Goal: Task Accomplishment & Management: Manage account settings

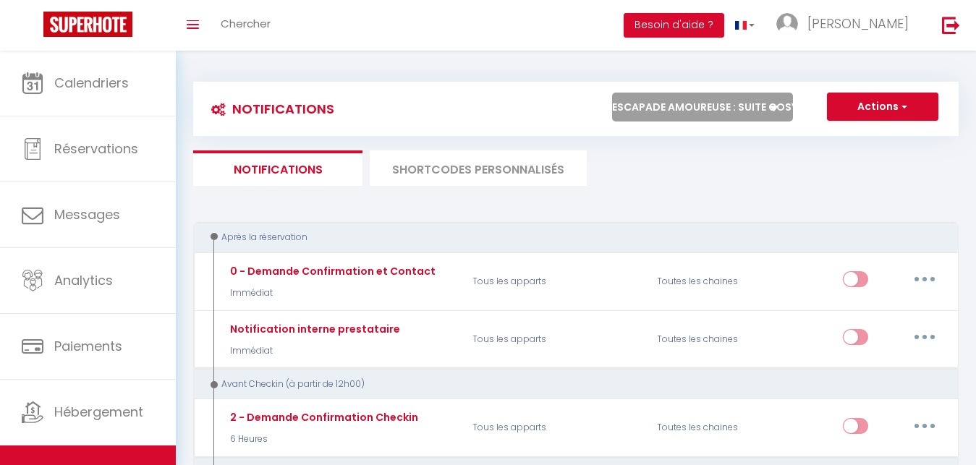
select select "76455"
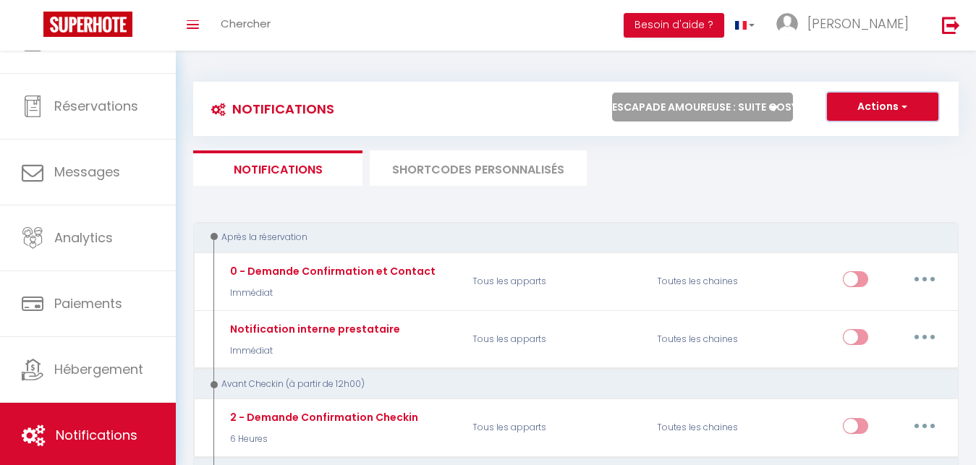
click at [891, 99] on button "Actions" at bounding box center [882, 107] width 111 height 29
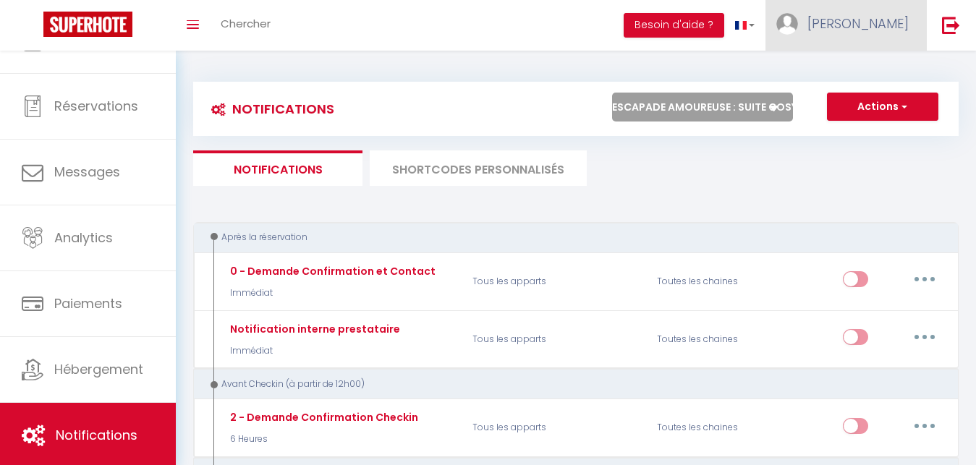
click at [894, 26] on span "[PERSON_NAME]" at bounding box center [858, 23] width 101 height 18
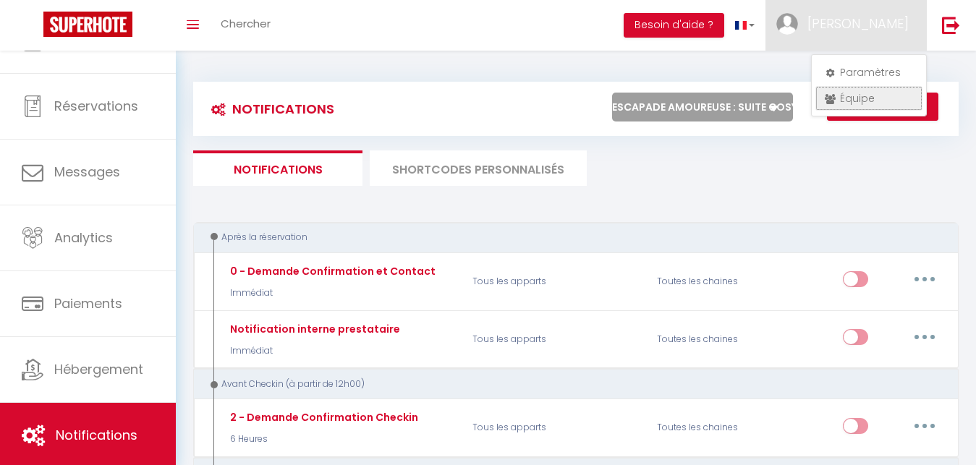
click at [864, 93] on link "Équipe" at bounding box center [869, 98] width 107 height 25
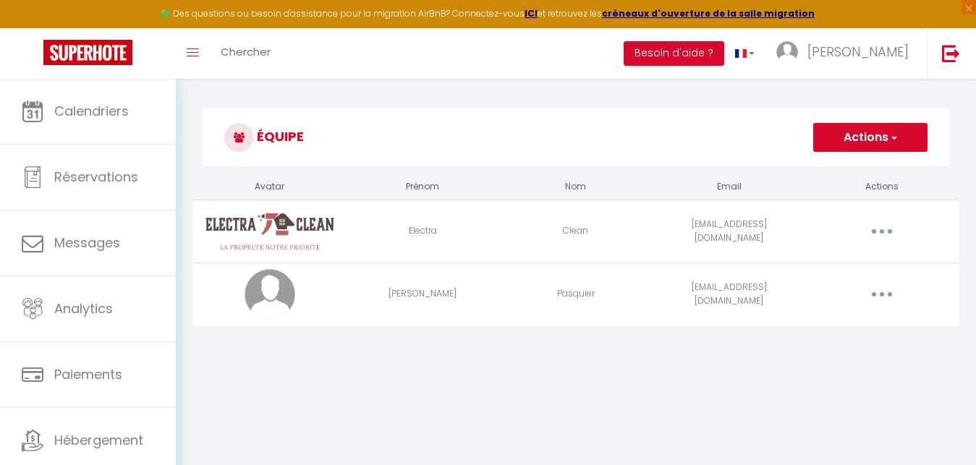
click at [906, 138] on button "Actions" at bounding box center [870, 137] width 114 height 29
click at [876, 172] on link "Ajouter un nouvel utilisateur" at bounding box center [841, 169] width 171 height 19
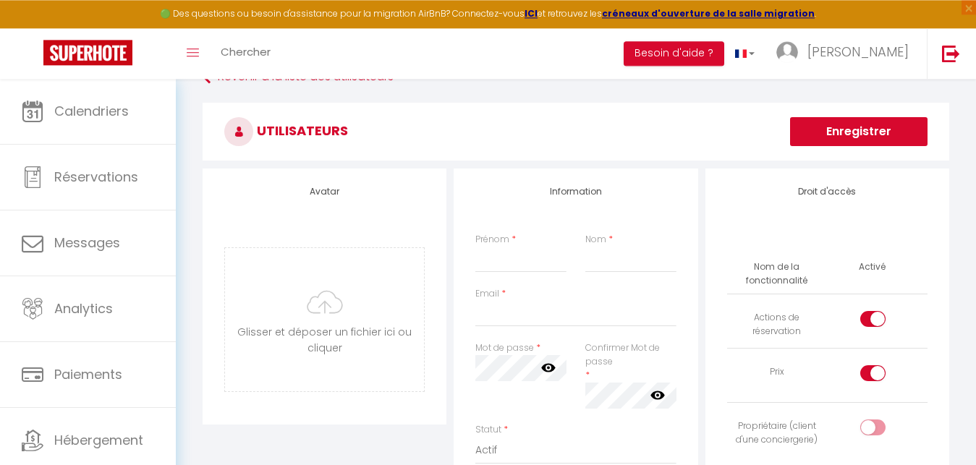
scroll to position [54, 0]
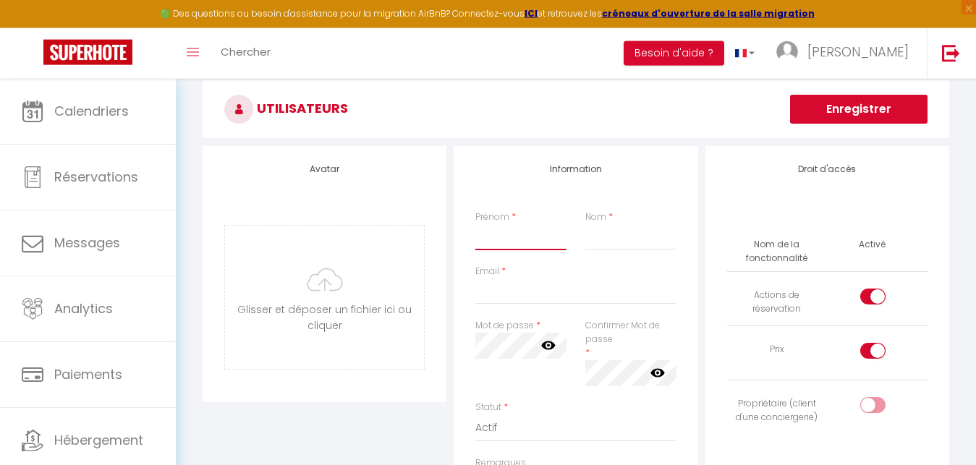
click at [506, 245] on input "Prénom" at bounding box center [520, 237] width 91 height 26
click at [604, 233] on input "Nom" at bounding box center [630, 237] width 91 height 26
click at [508, 231] on input "Prénom" at bounding box center [520, 237] width 91 height 26
click at [491, 233] on input "RCNETTOYAGE" at bounding box center [520, 237] width 91 height 26
click at [599, 237] on input "Nom" at bounding box center [630, 237] width 91 height 26
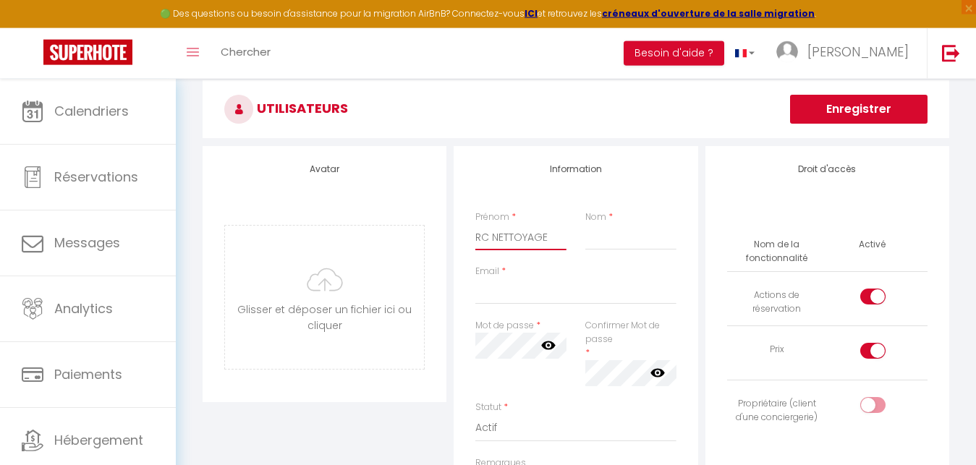
click at [562, 237] on input "RC NETTOYAGE" at bounding box center [520, 237] width 91 height 26
type input "RC NETTOYAGE 51"
drag, startPoint x: 570, startPoint y: 237, endPoint x: 495, endPoint y: 235, distance: 74.6
click at [495, 235] on div "Prénom * RC NETTOYAGE 51" at bounding box center [521, 231] width 110 height 40
click at [597, 238] on input "Nom" at bounding box center [630, 237] width 91 height 26
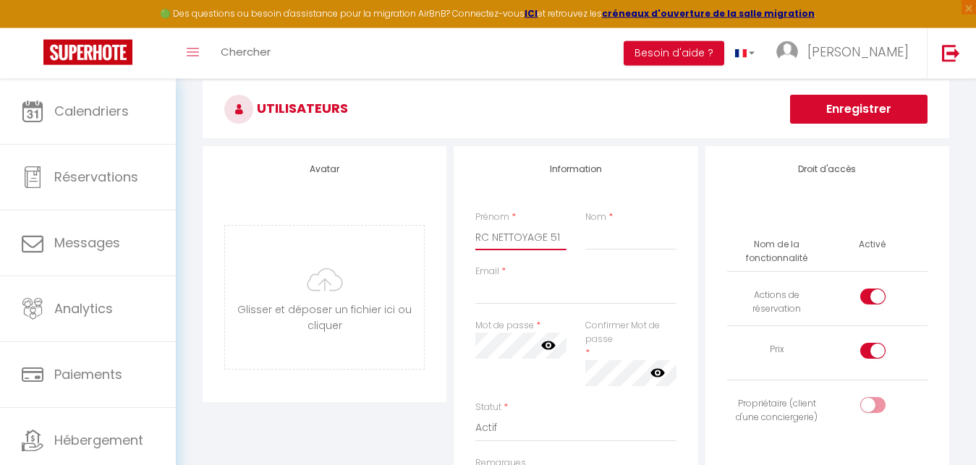
click at [559, 237] on input "RC NETTOYAGE 51" at bounding box center [520, 237] width 91 height 26
click at [596, 237] on input "Nom" at bounding box center [630, 237] width 91 height 26
click at [560, 237] on input "RC NETTOYAGE 51" at bounding box center [520, 237] width 91 height 26
drag, startPoint x: 559, startPoint y: 236, endPoint x: 473, endPoint y: 234, distance: 86.1
click at [475, 234] on input "RC NETTOYAGE 51" at bounding box center [520, 237] width 91 height 26
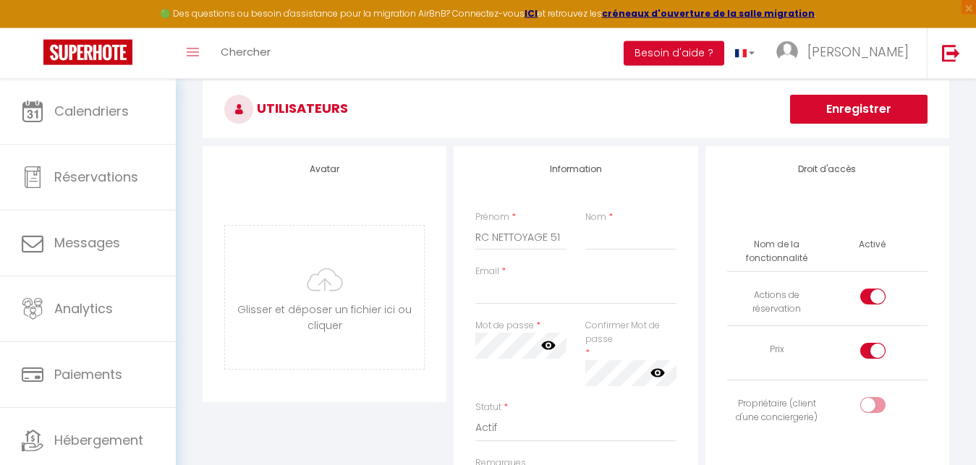
click at [574, 235] on div "Prénom * RC NETTOYAGE 51" at bounding box center [521, 231] width 110 height 40
drag, startPoint x: 565, startPoint y: 235, endPoint x: 471, endPoint y: 238, distance: 94.1
click at [475, 238] on input "RC NETTOYAGE 51" at bounding box center [520, 237] width 91 height 26
click at [593, 239] on input "Nom" at bounding box center [630, 237] width 91 height 26
paste input "RC NETTOYAGE 51"
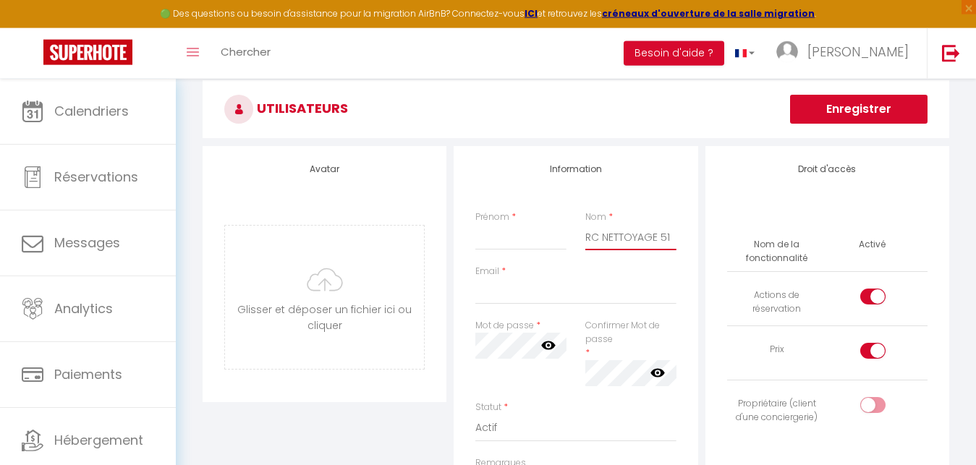
type input "RC NETTOYAGE 51"
click at [526, 240] on input "Prénom" at bounding box center [520, 237] width 91 height 26
type input "a"
type input "Audrey"
click at [539, 295] on input "Email" at bounding box center [575, 292] width 200 height 26
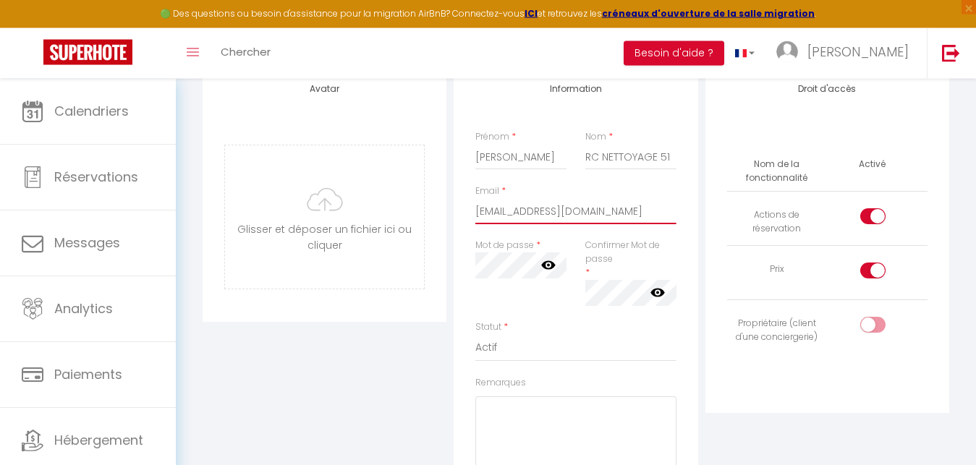
scroll to position [130, 0]
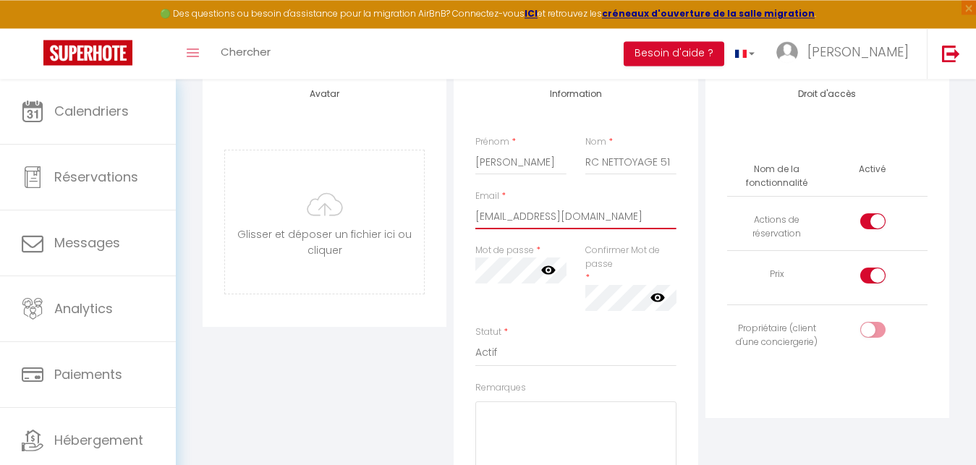
type input "[EMAIL_ADDRESS][DOMAIN_NAME]"
click at [873, 271] on input "checkbox" at bounding box center [885, 279] width 25 height 22
checkbox input "false"
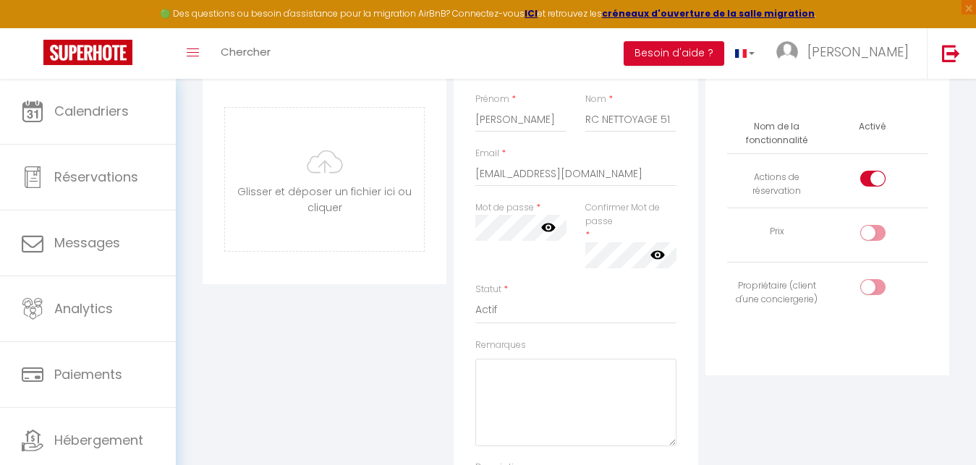
scroll to position [164, 0]
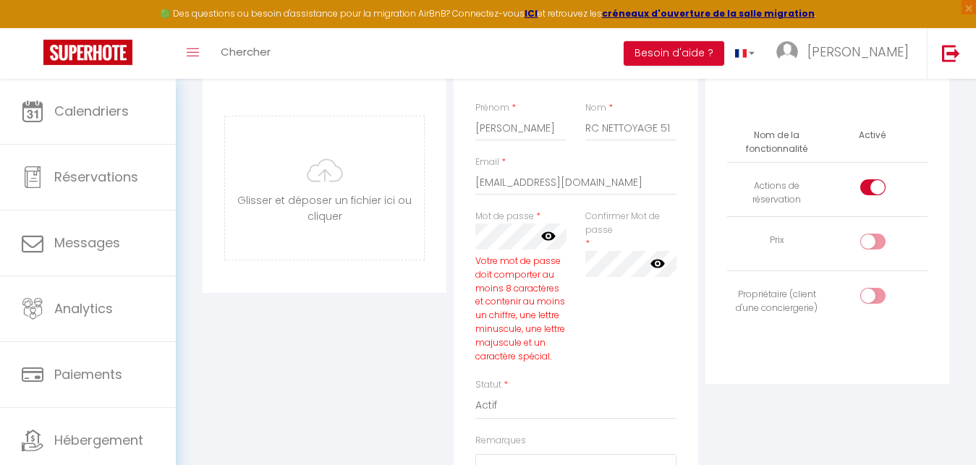
click at [549, 236] on icon at bounding box center [548, 236] width 14 height 9
click at [619, 370] on div "Confirmer Mot de passe * false" at bounding box center [631, 294] width 110 height 169
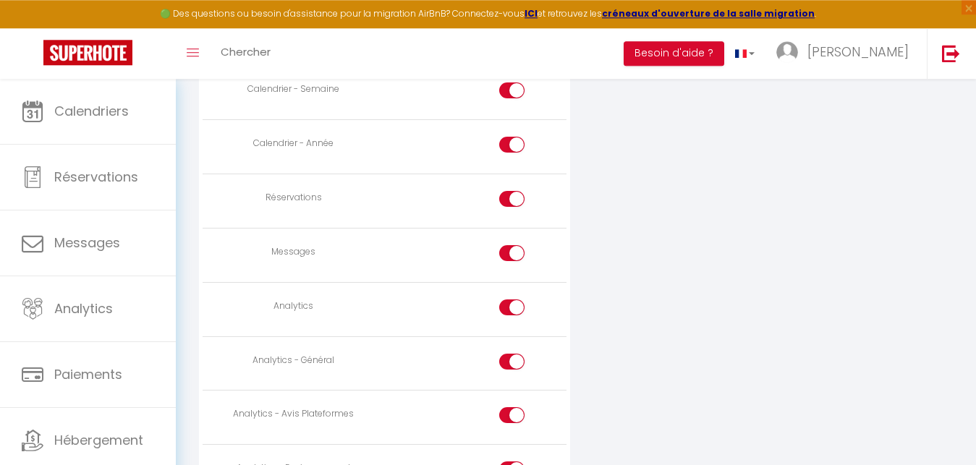
scroll to position [1049, 0]
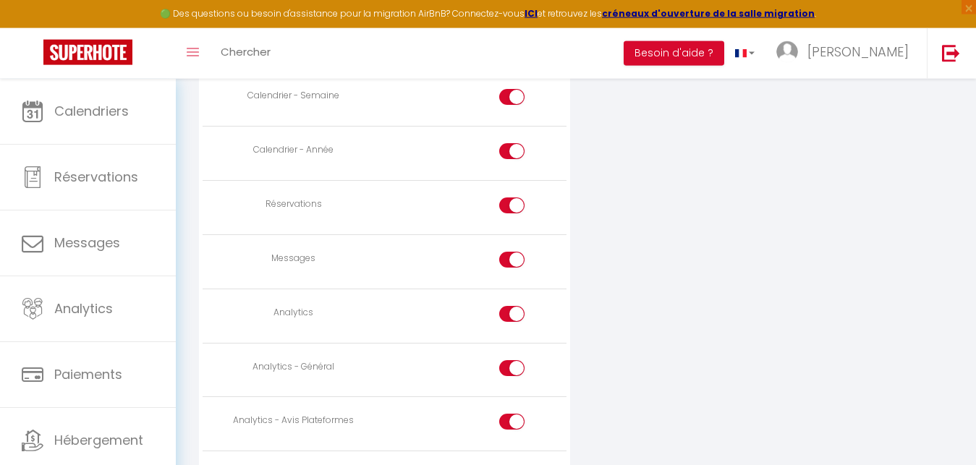
click at [513, 258] on input "checkbox" at bounding box center [524, 263] width 25 height 22
checkbox input "false"
click at [507, 310] on div at bounding box center [511, 314] width 25 height 16
click at [512, 310] on input "checkbox" at bounding box center [524, 317] width 25 height 22
checkbox input "false"
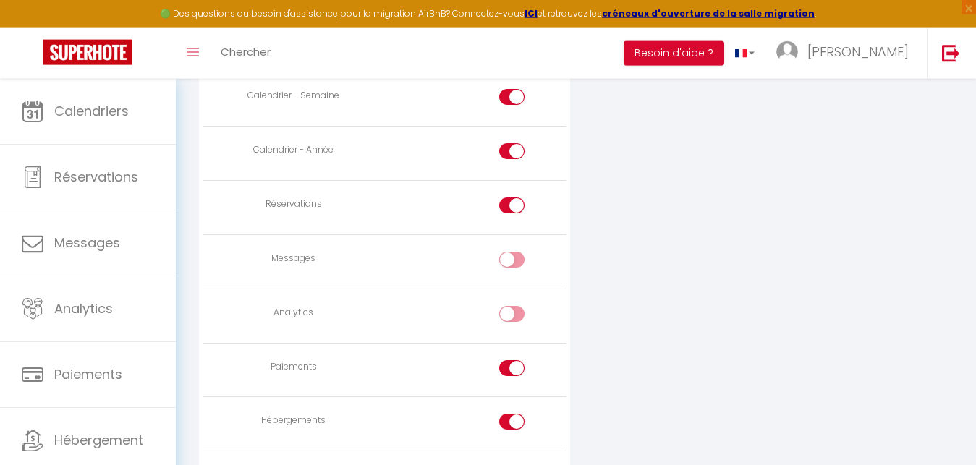
click at [504, 363] on div at bounding box center [511, 368] width 25 height 16
click at [512, 363] on input "checkbox" at bounding box center [524, 371] width 25 height 22
checkbox input "false"
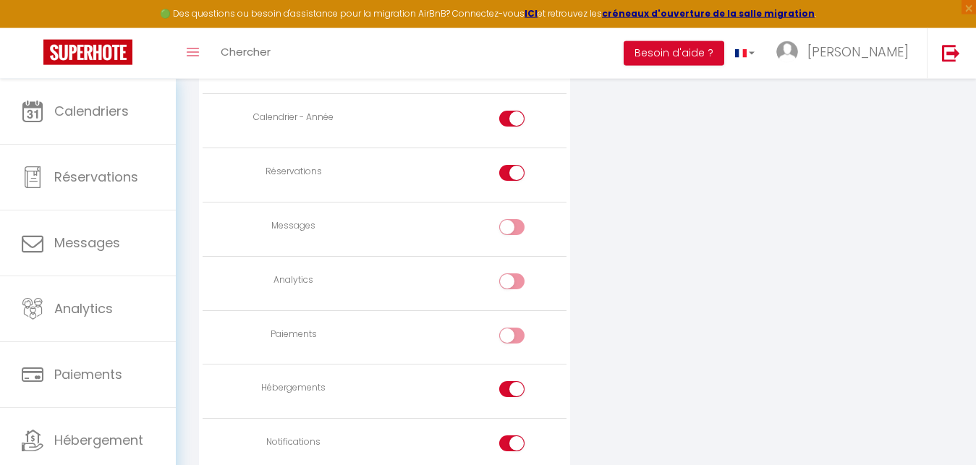
scroll to position [1193, 0]
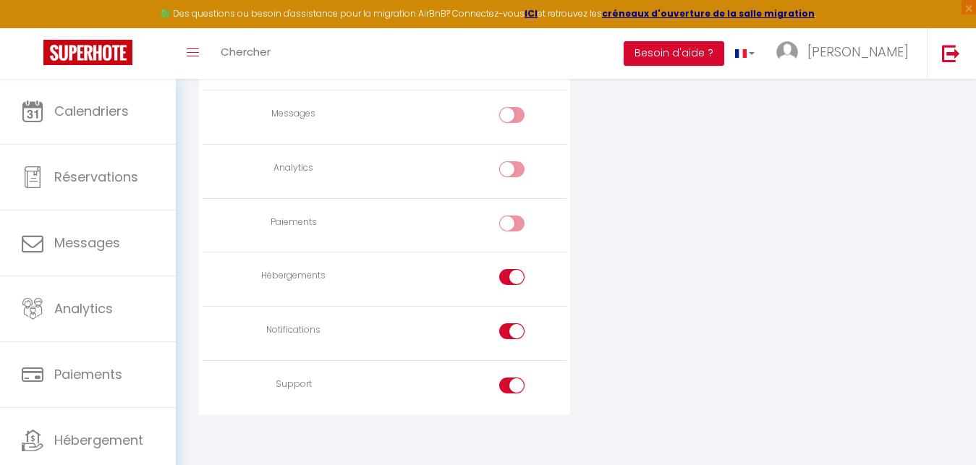
click at [506, 271] on div at bounding box center [511, 277] width 25 height 16
click at [512, 271] on input "checkbox" at bounding box center [524, 280] width 25 height 22
checkbox input "false"
click at [506, 323] on div at bounding box center [511, 331] width 25 height 16
click at [512, 323] on input "checkbox" at bounding box center [524, 334] width 25 height 22
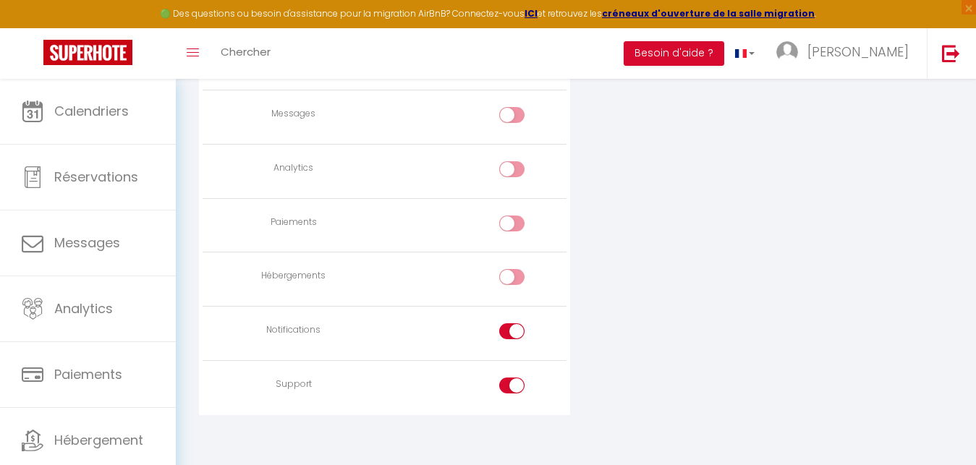
checkbox input "false"
click at [508, 378] on div at bounding box center [511, 386] width 25 height 16
click at [512, 378] on input "checkbox" at bounding box center [524, 389] width 25 height 22
checkbox input "false"
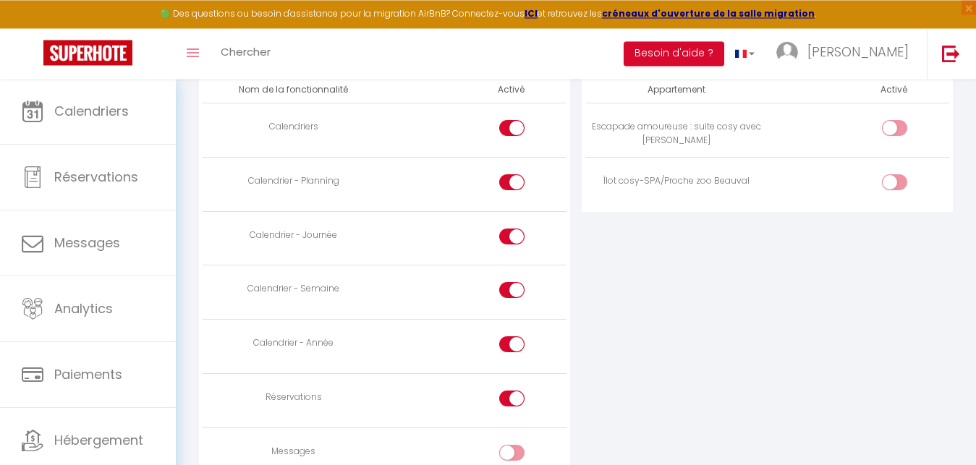
scroll to position [839, 0]
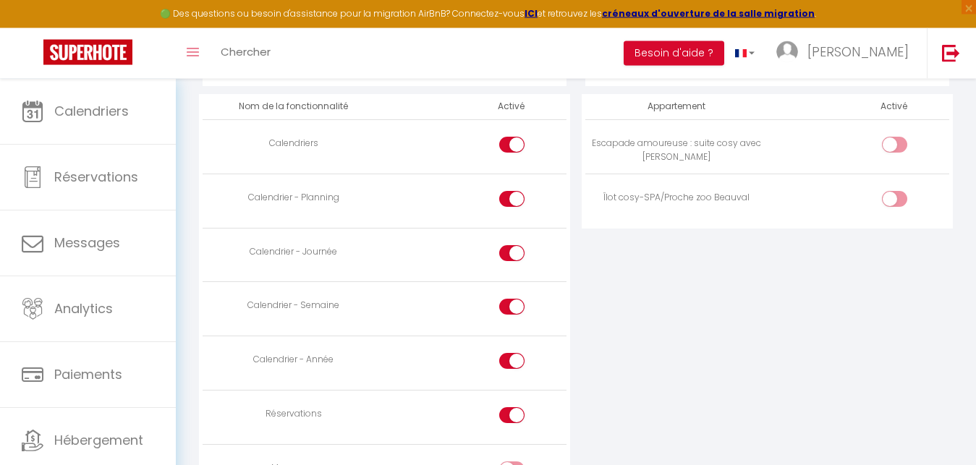
click at [512, 418] on input "checkbox" at bounding box center [524, 418] width 25 height 22
checkbox input "false"
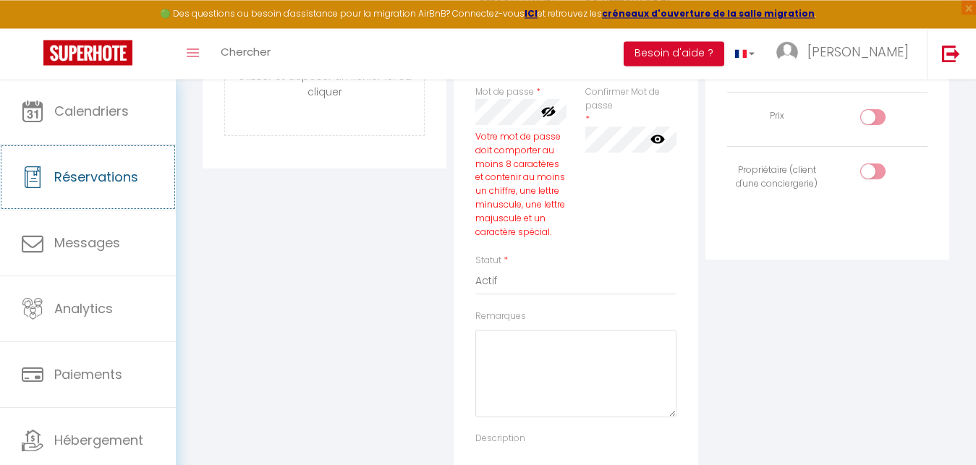
scroll to position [282, 0]
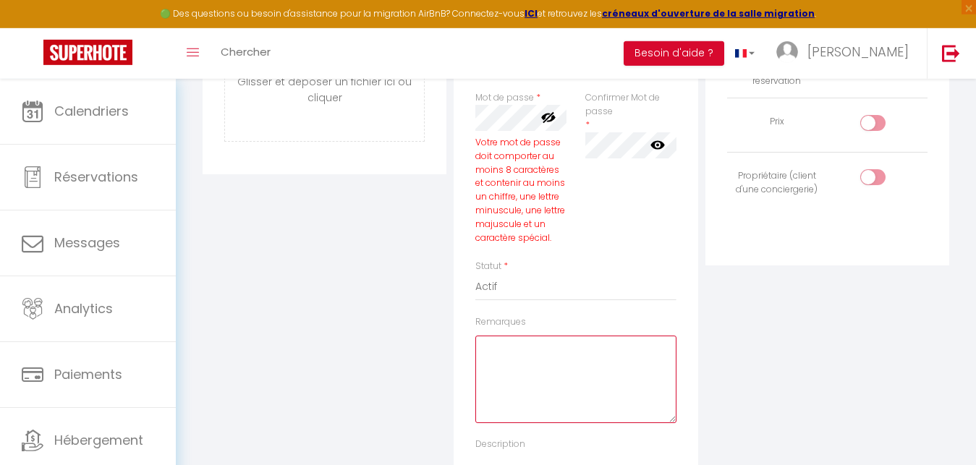
click at [583, 364] on textarea "Remarques" at bounding box center [575, 380] width 200 height 88
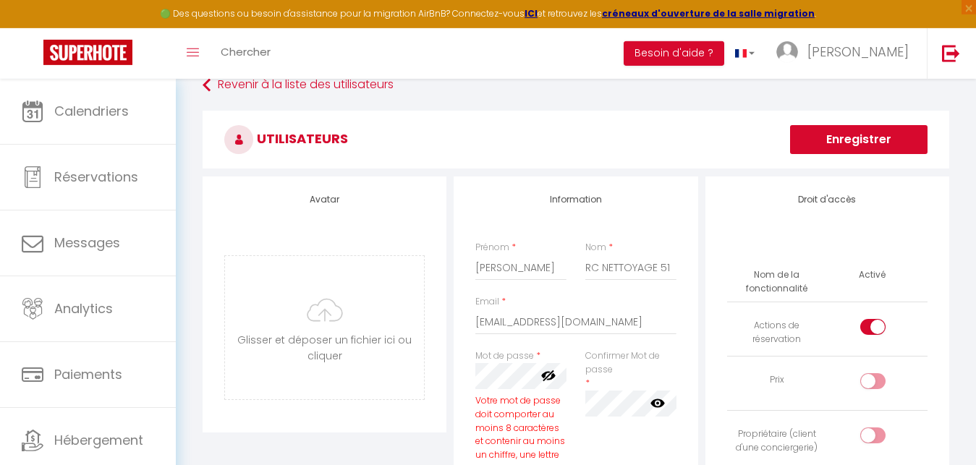
scroll to position [0, 0]
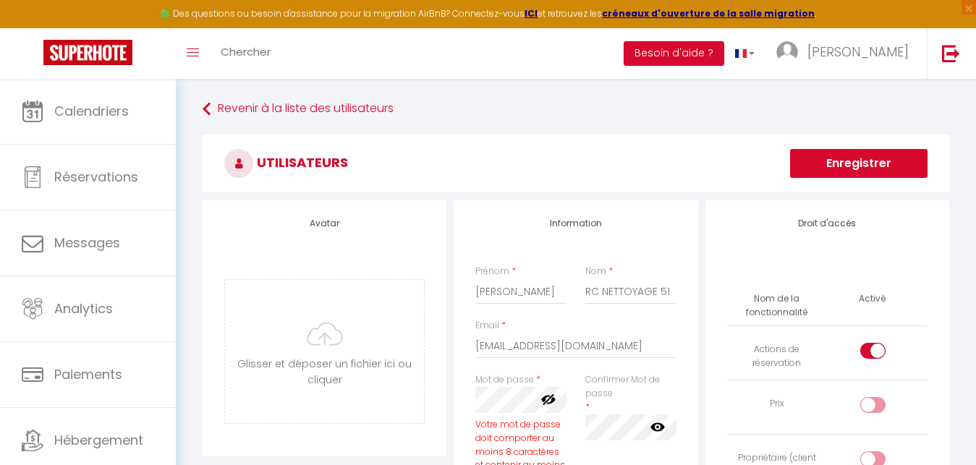
click at [860, 162] on button "Enregistrer" at bounding box center [858, 163] width 137 height 29
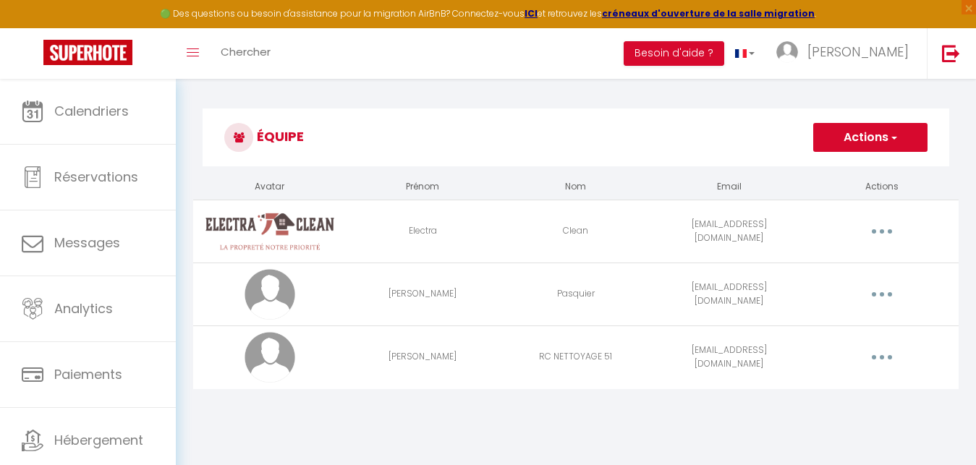
click at [882, 359] on icon "button" at bounding box center [882, 357] width 4 height 4
click at [845, 397] on link "Editer" at bounding box center [844, 390] width 107 height 25
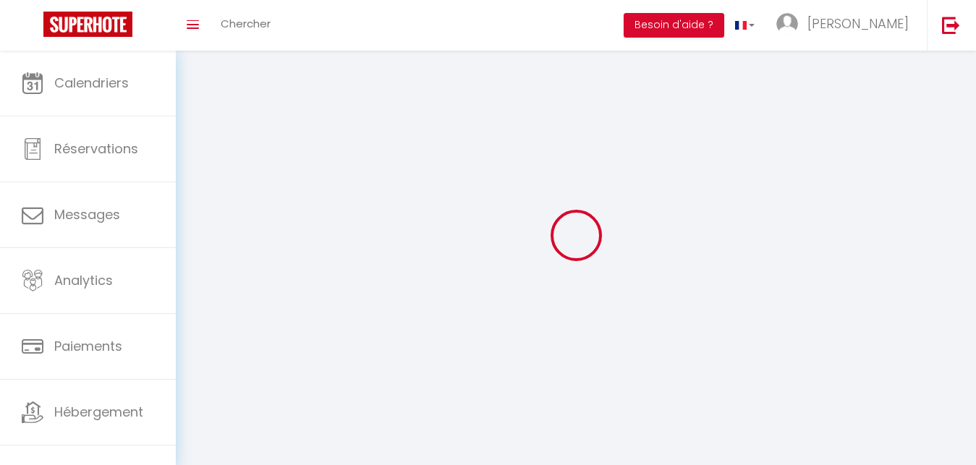
type input "Audrey"
type input "RC NETTOYAGE 51"
type input "[EMAIL_ADDRESS][DOMAIN_NAME]"
type textarea "https://app.superhote.com/#/connect/yrK3LD25Z9"
checkbox input "true"
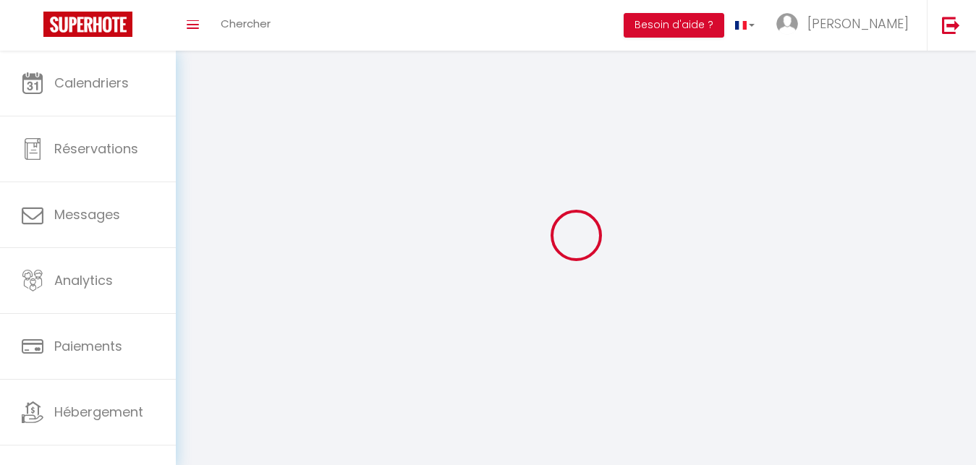
checkbox input "false"
checkbox input "true"
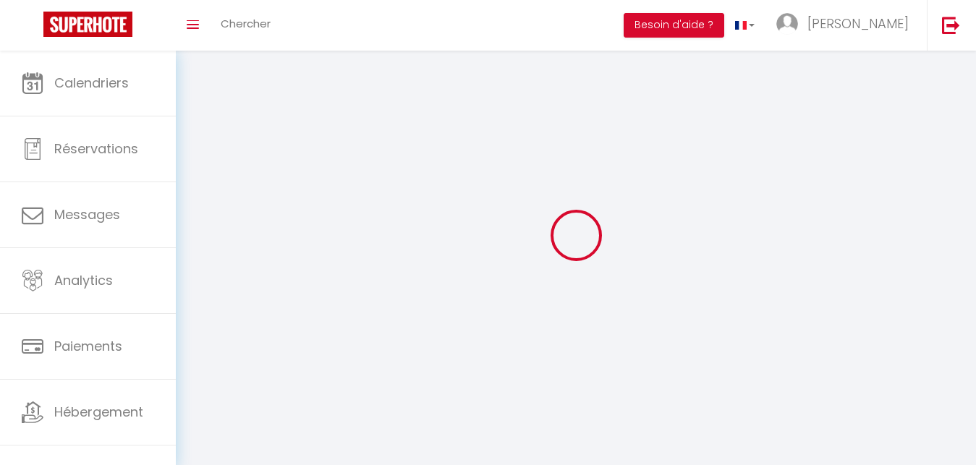
checkbox input "true"
checkbox input "false"
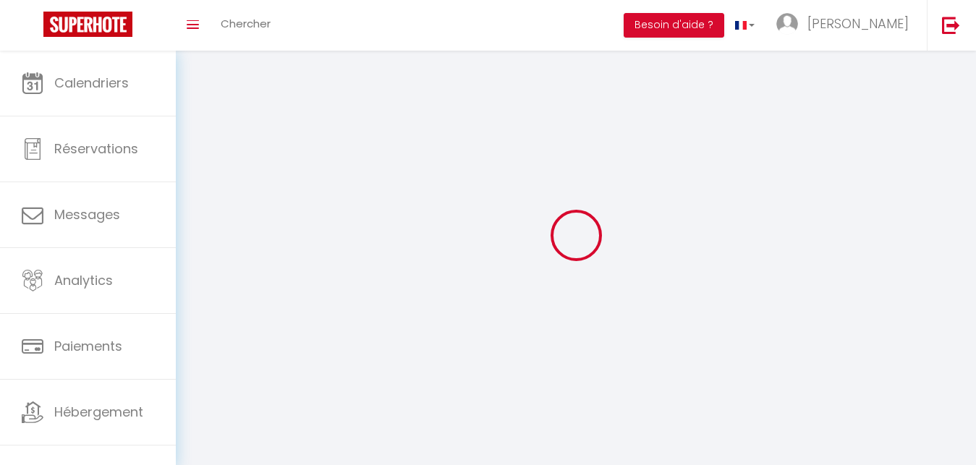
checkbox input "false"
select select
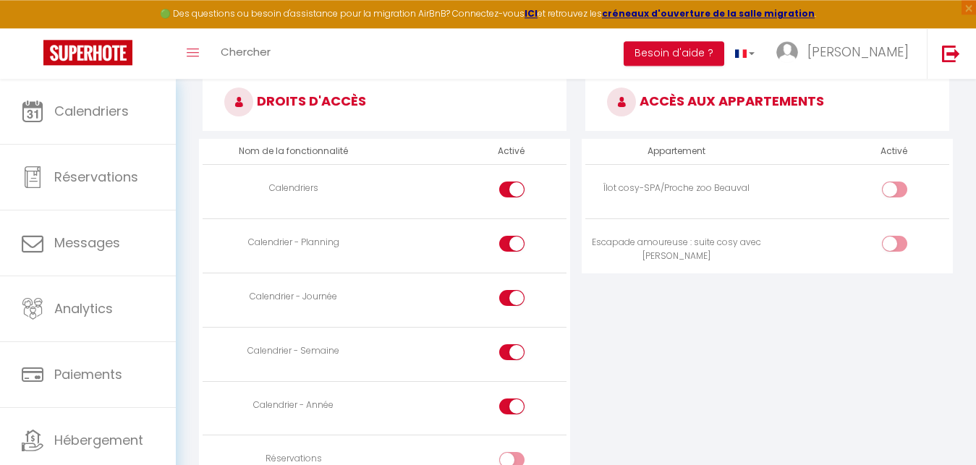
scroll to position [793, 0]
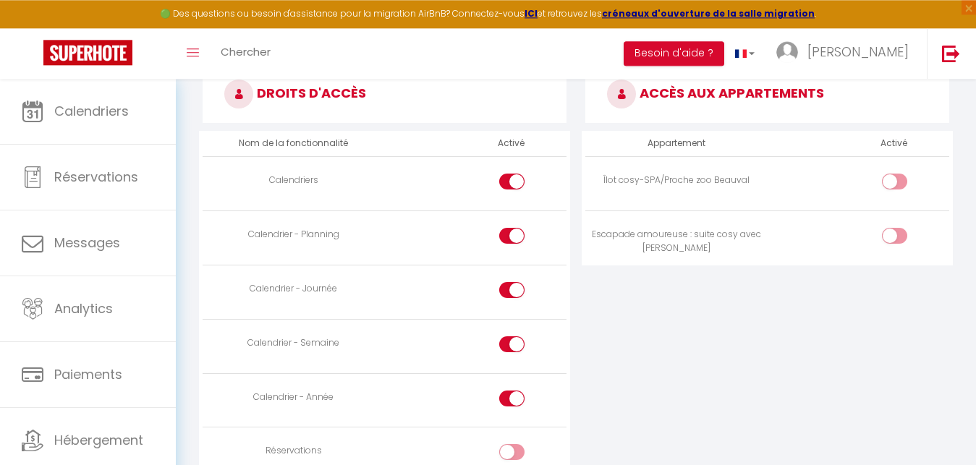
click at [894, 236] on div at bounding box center [894, 236] width 25 height 16
click at [894, 236] on input "checkbox" at bounding box center [906, 239] width 25 height 22
checkbox input "true"
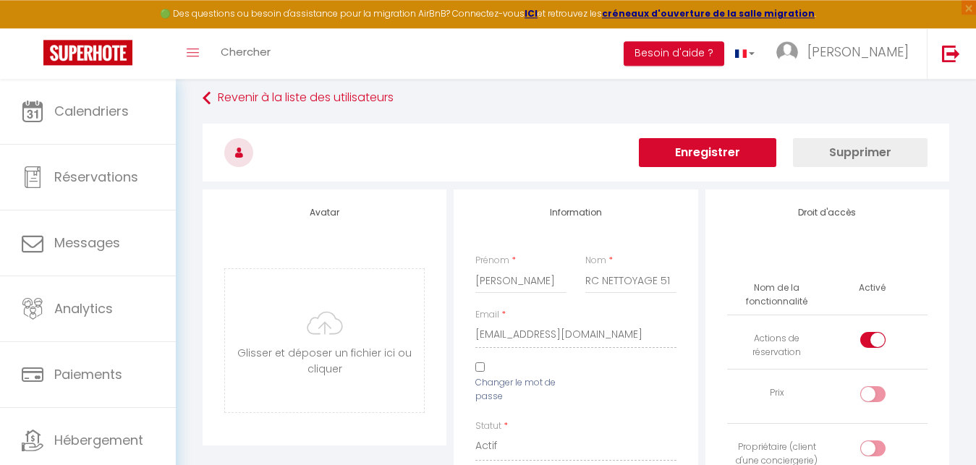
scroll to position [0, 0]
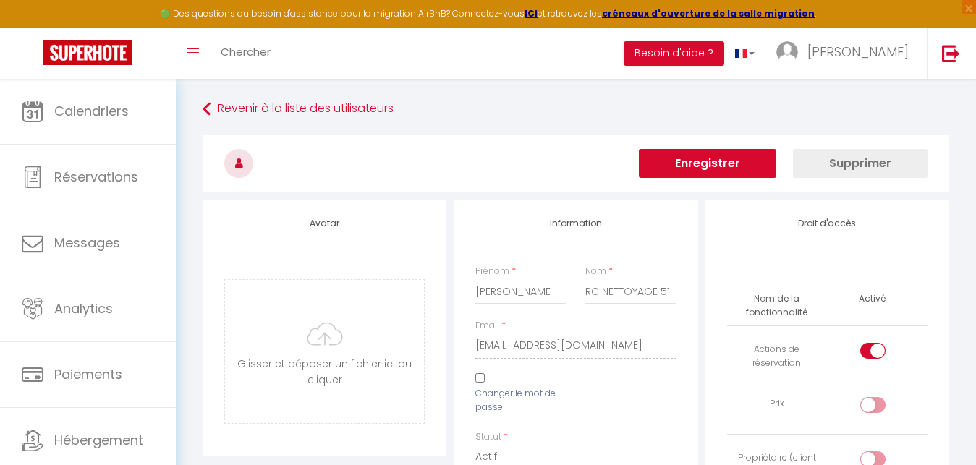
click at [691, 163] on button "Enregistrer" at bounding box center [707, 163] width 137 height 29
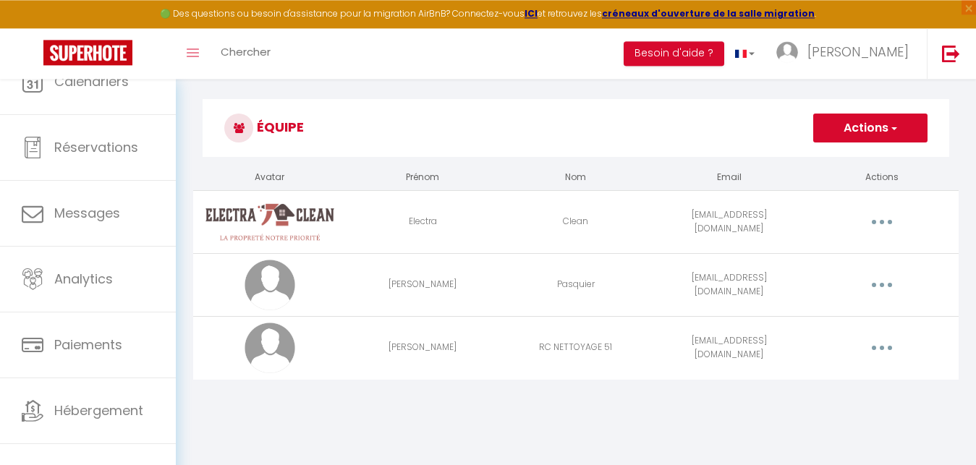
scroll to position [47, 0]
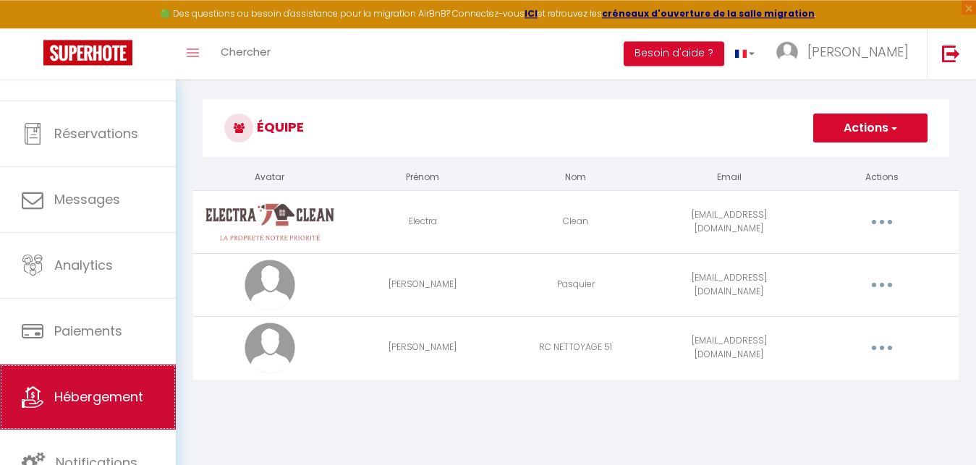
click at [132, 388] on link "Hébergement" at bounding box center [88, 397] width 176 height 65
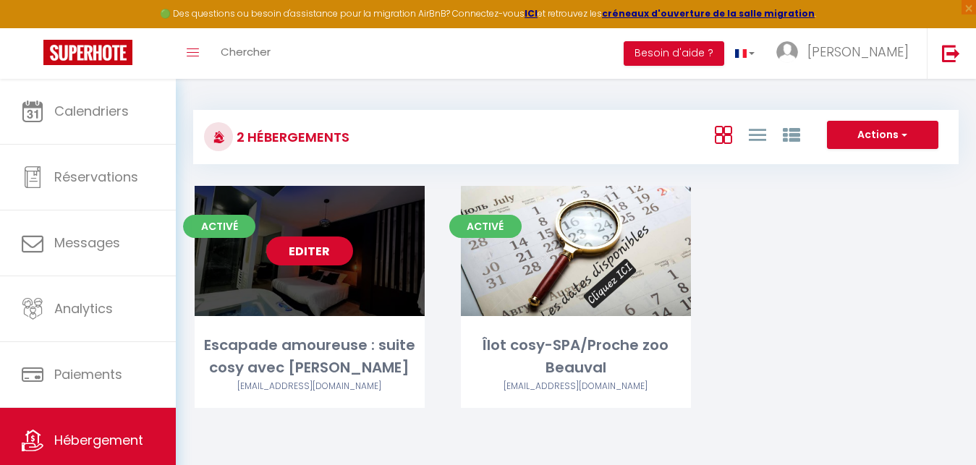
click at [326, 261] on link "Editer" at bounding box center [309, 251] width 87 height 29
select select "3"
select select "2"
select select "1"
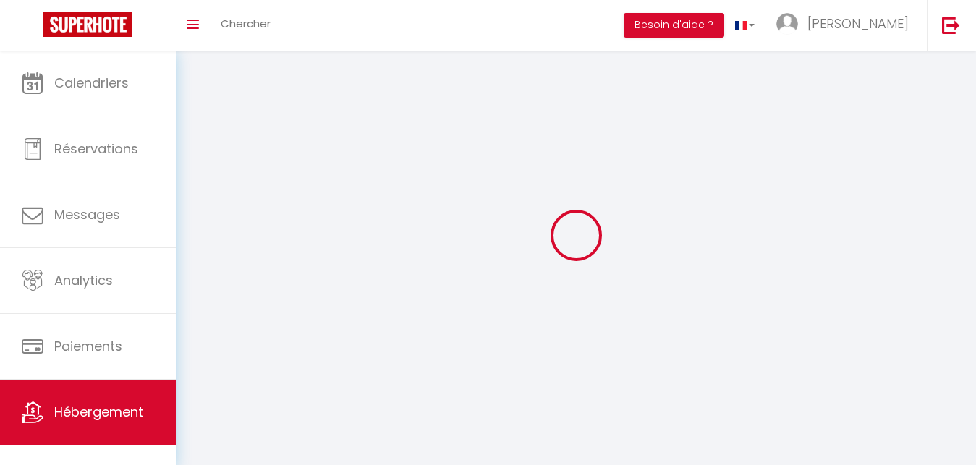
select select
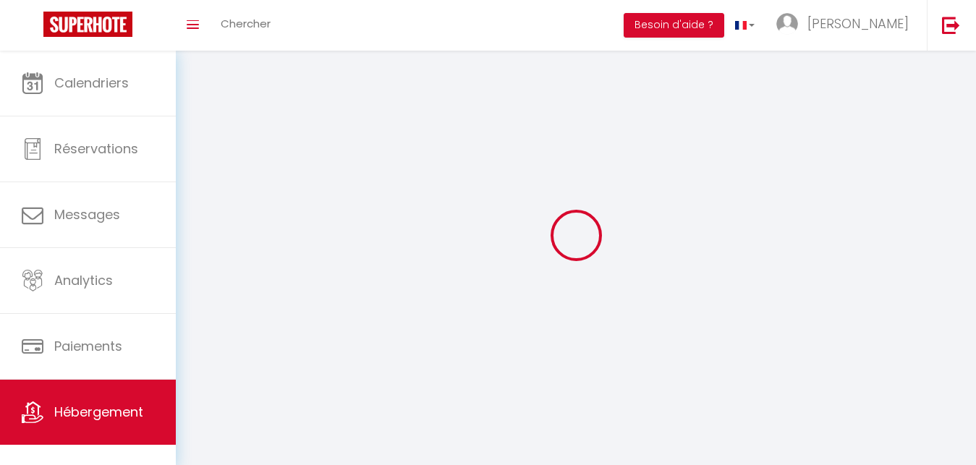
select select
checkbox input "false"
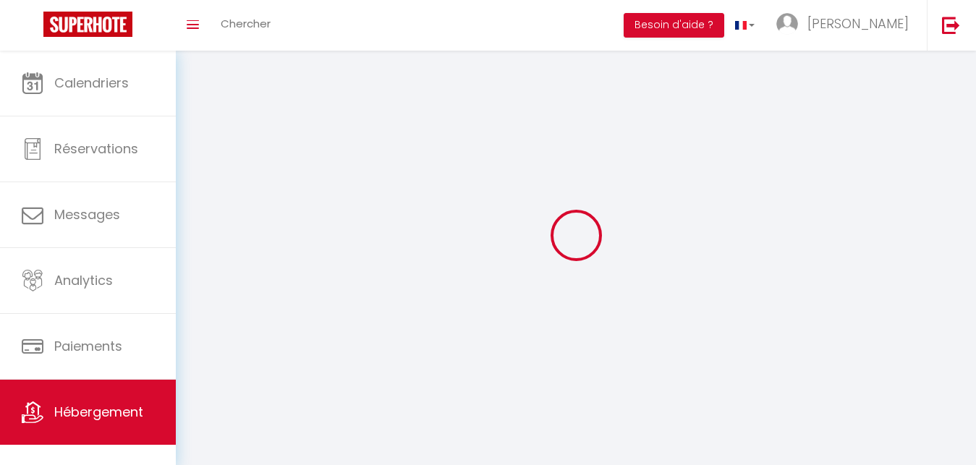
select select
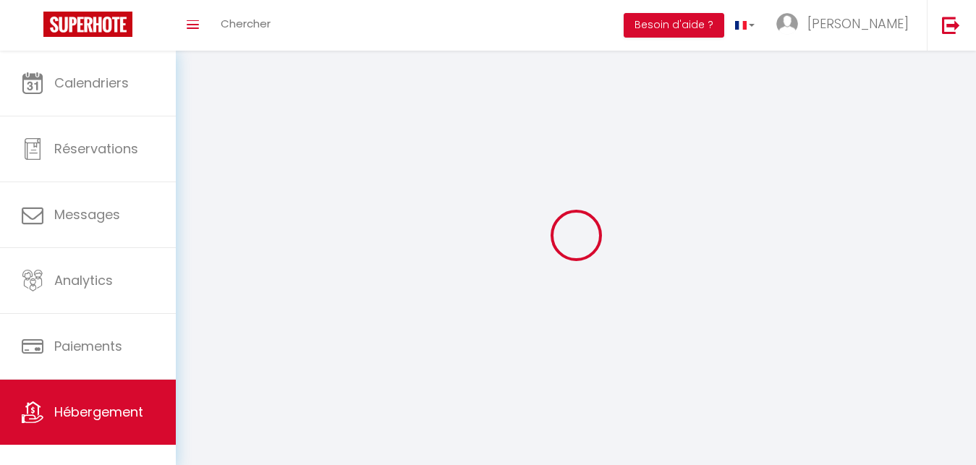
select select
checkbox input "false"
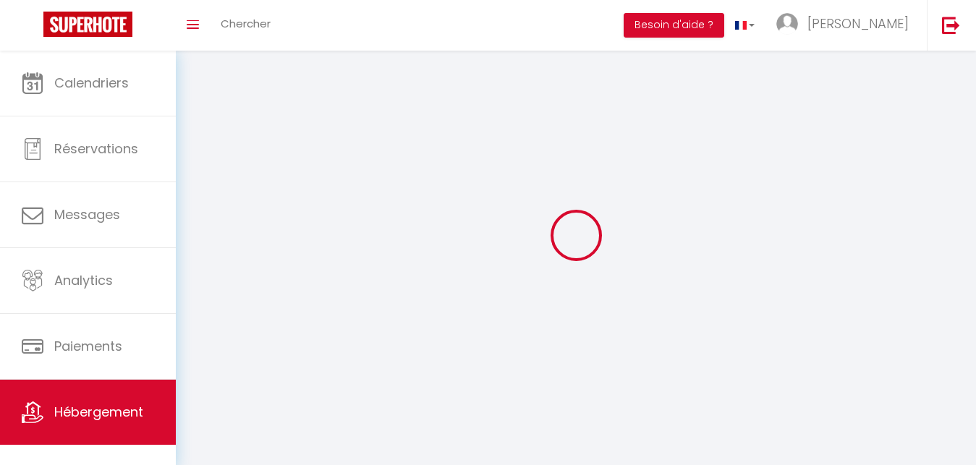
checkbox input "false"
select select
select select "1"
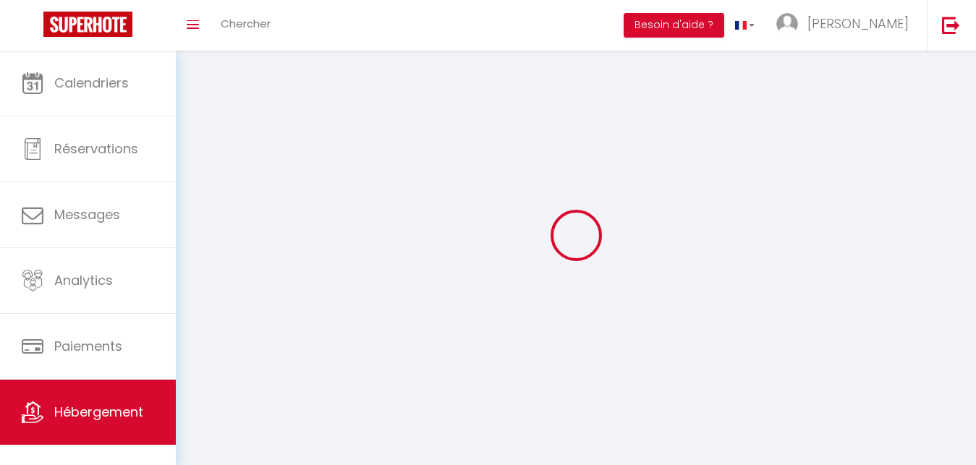
select select
select select "28"
select select
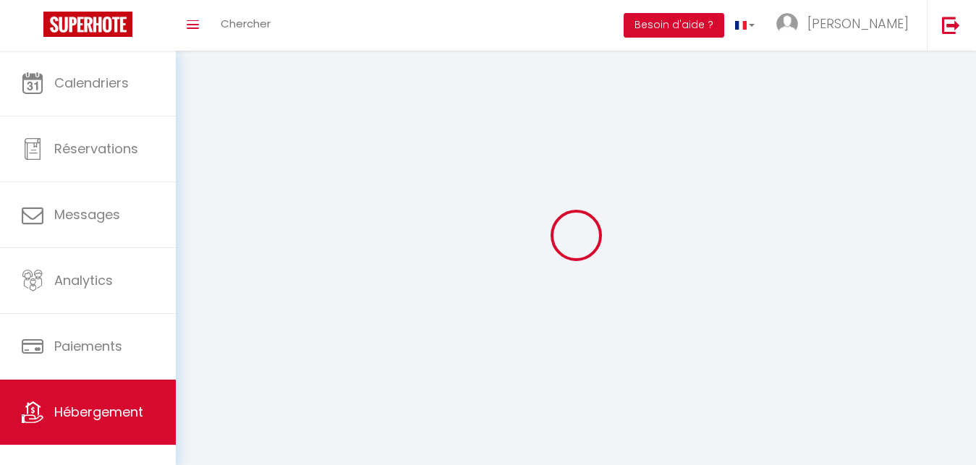
select select
checkbox input "false"
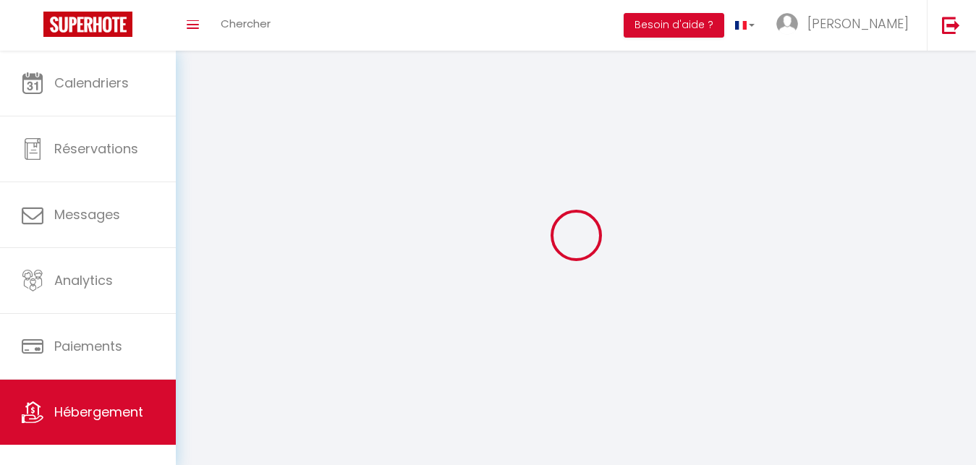
checkbox input "false"
select select
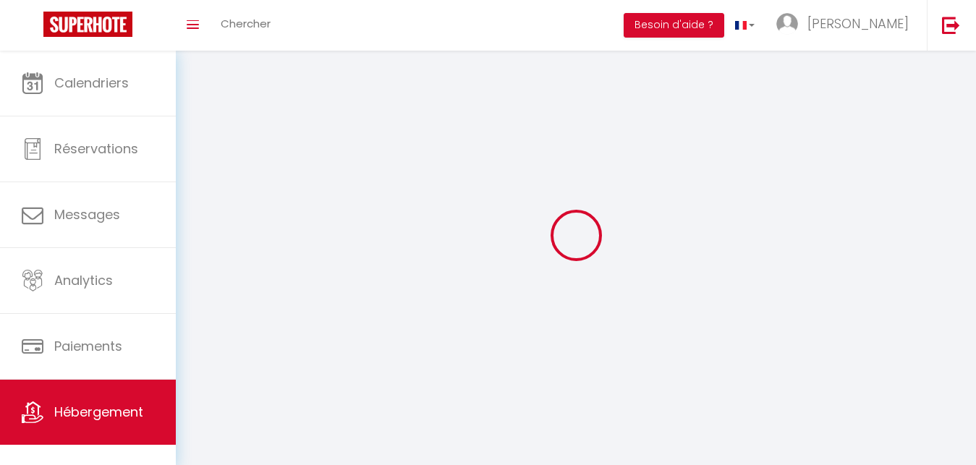
select select
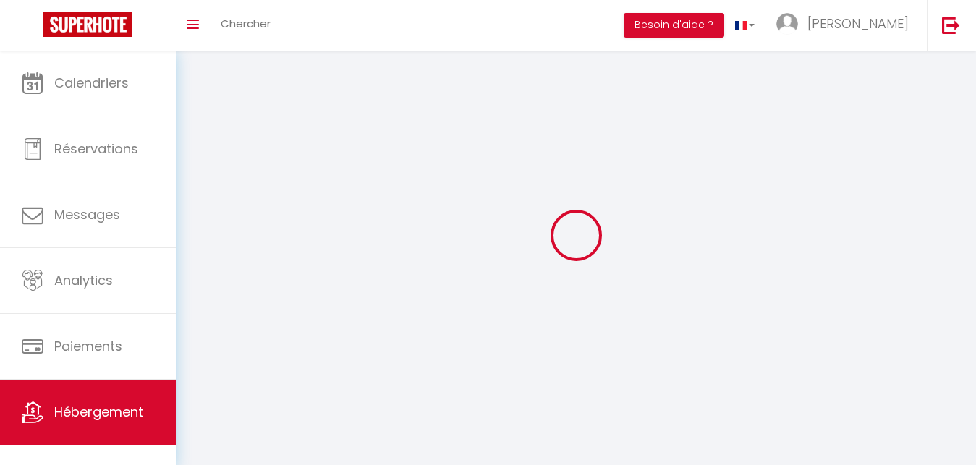
checkbox input "false"
select select
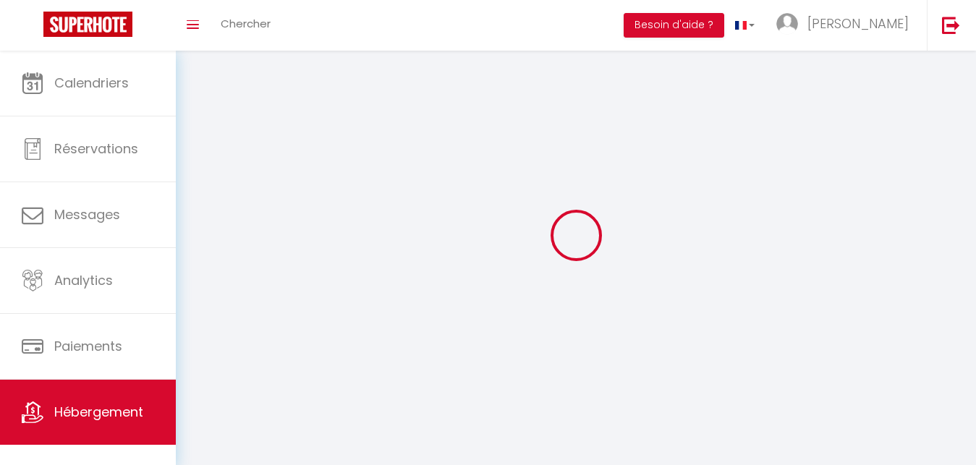
select select
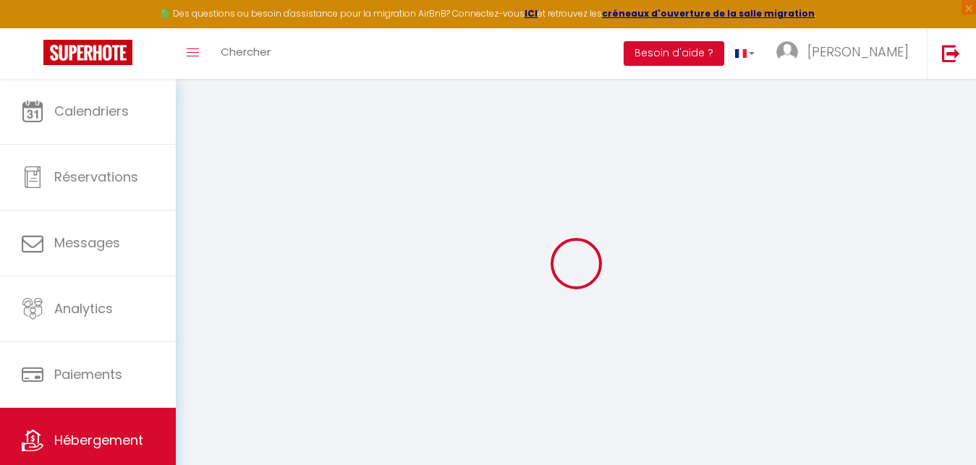
select select
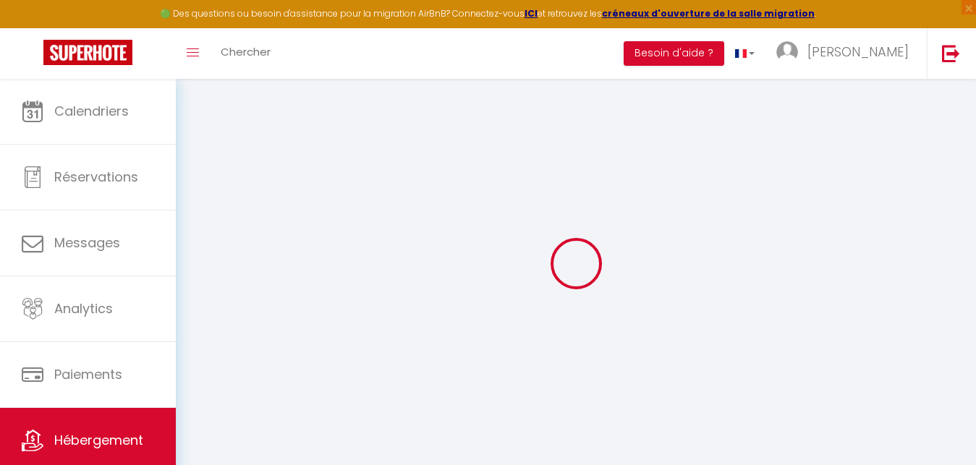
select select
checkbox input "false"
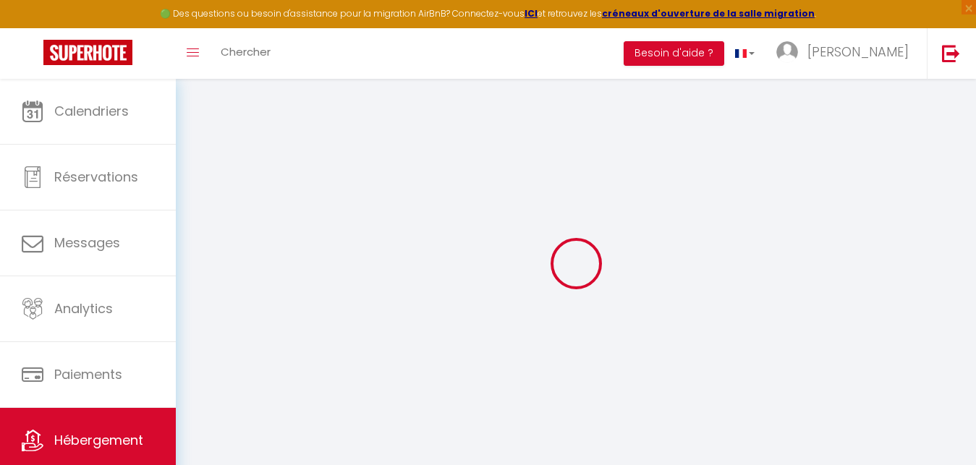
select select
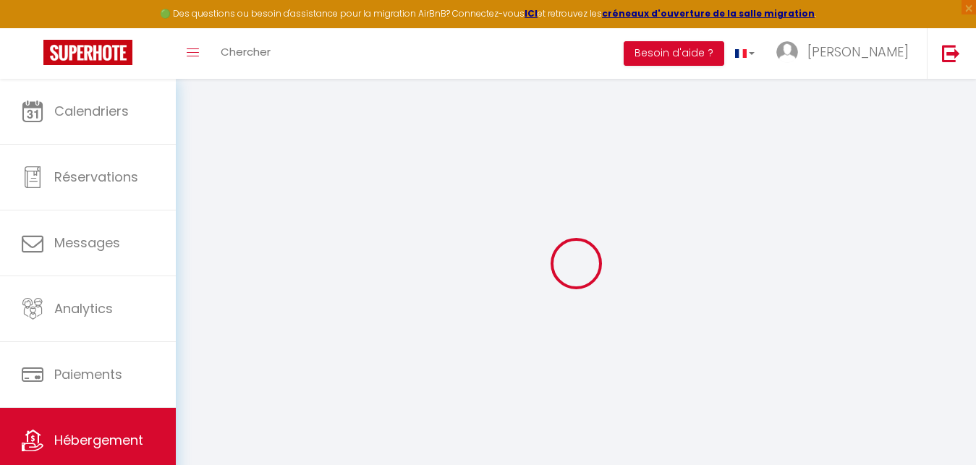
select select
checkbox input "false"
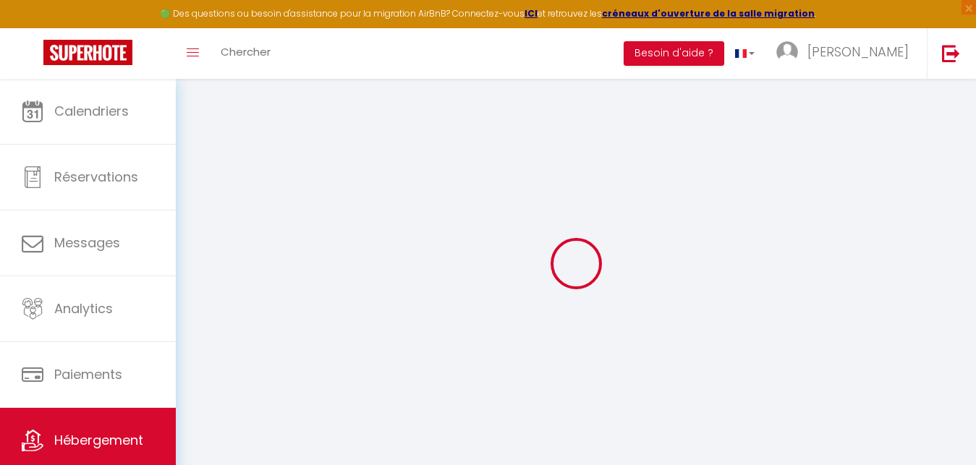
checkbox input "false"
select select
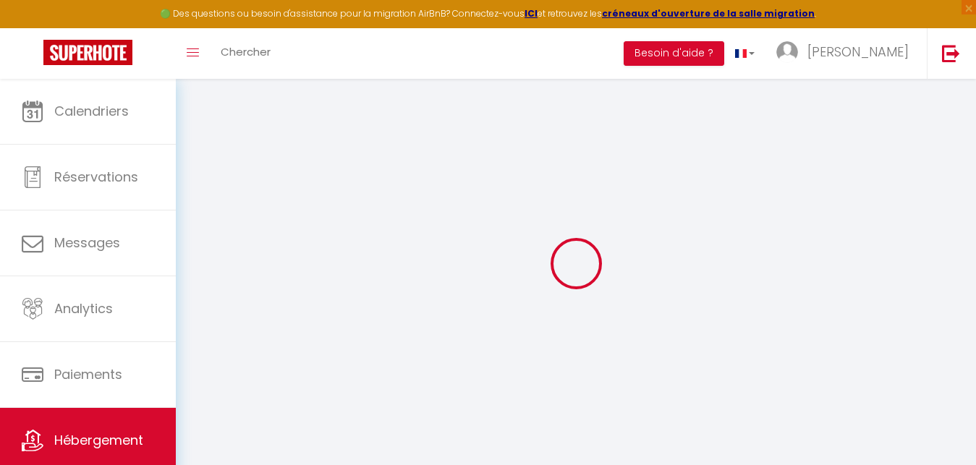
select select
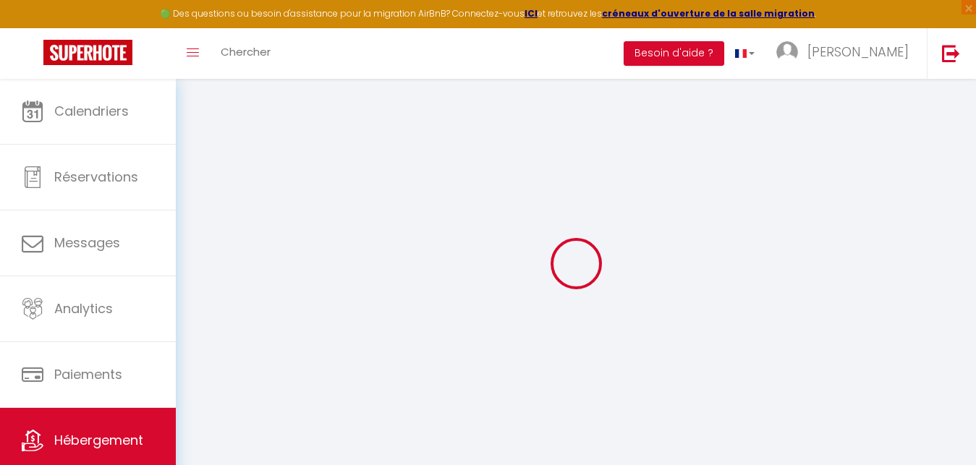
checkbox input "false"
select select
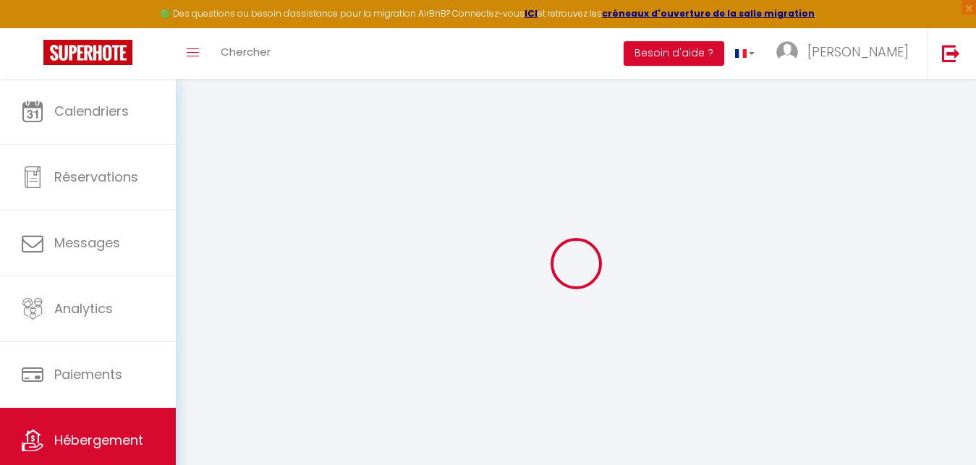
select select
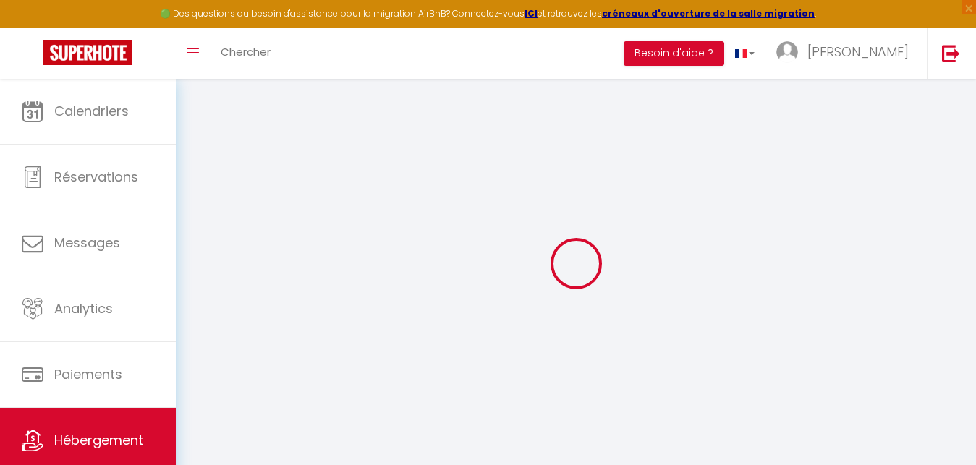
select select
checkbox input "false"
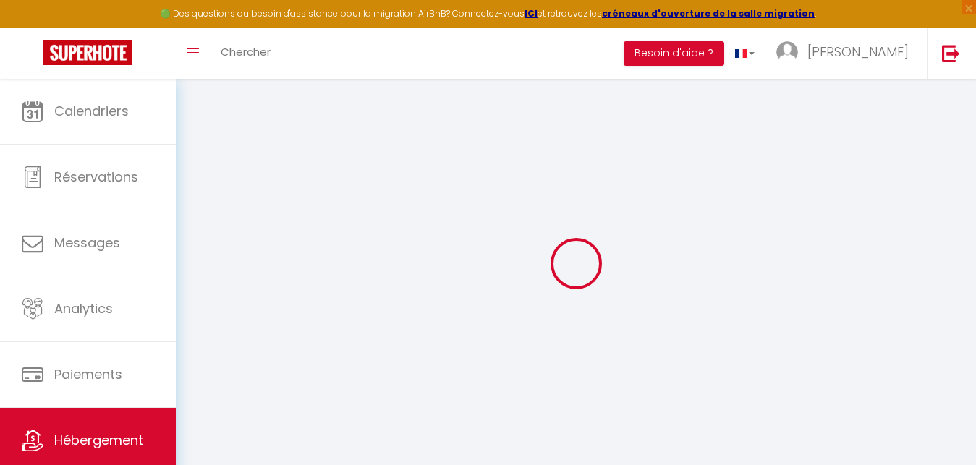
checkbox input "false"
select select
type input "Escapade amoureuse : suite cosy avec [PERSON_NAME]"
select select "2"
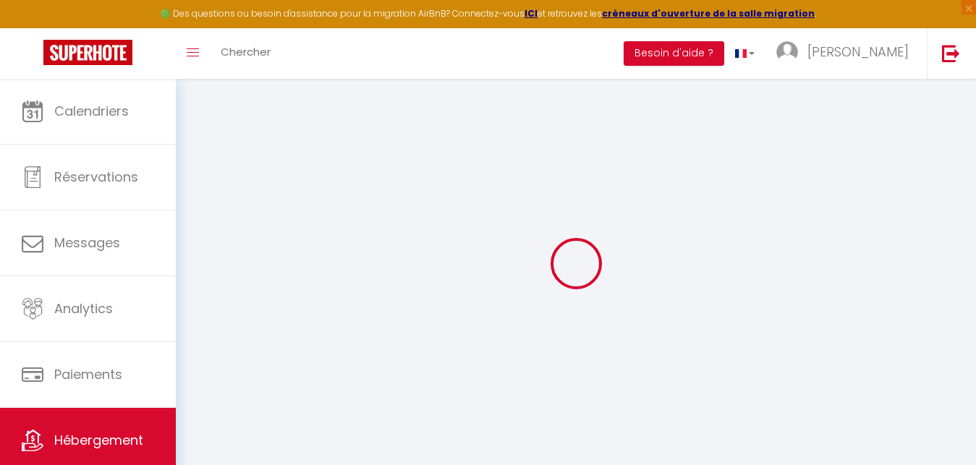
type input "127"
type input "50"
type input "3.9"
select select
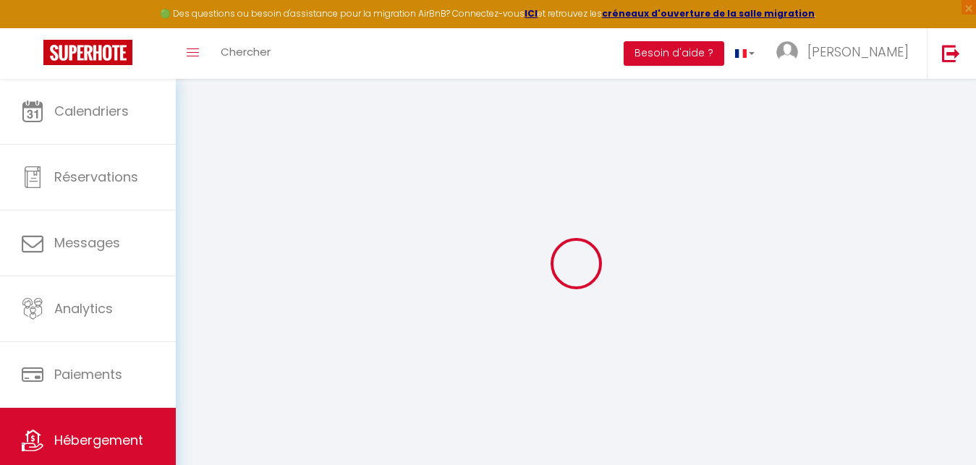
select select
type input "15 Rue de Strasbourg"
type input "51100"
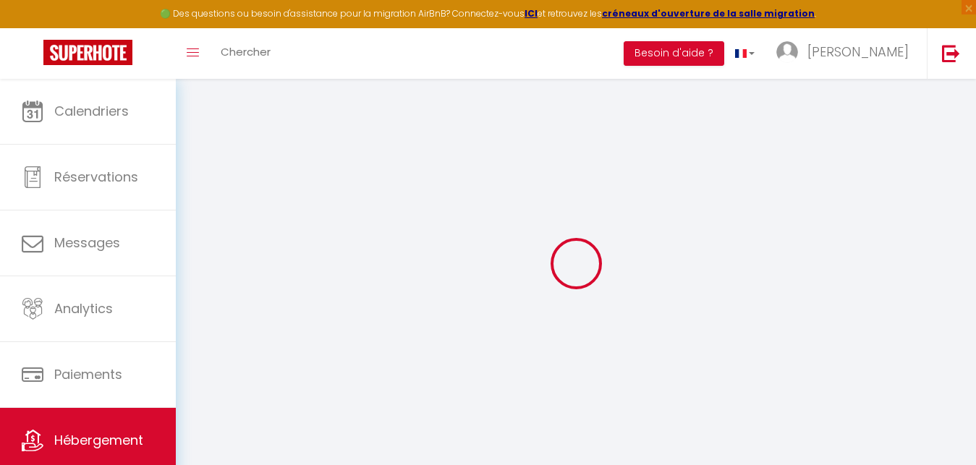
type input "Reims"
type input "[EMAIL_ADDRESS][DOMAIN_NAME]"
select select
checkbox input "false"
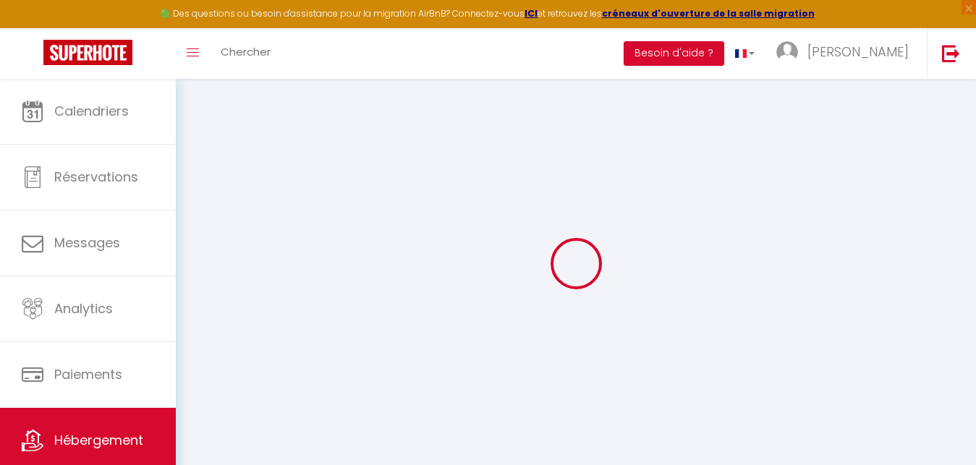
checkbox input "false"
type input "0"
type input "50"
type input "0"
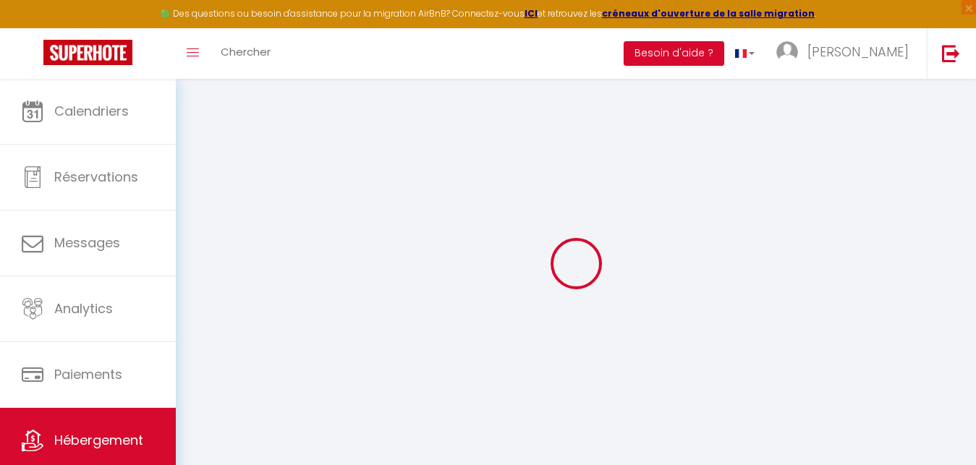
type input "0"
type input "3.9"
select select
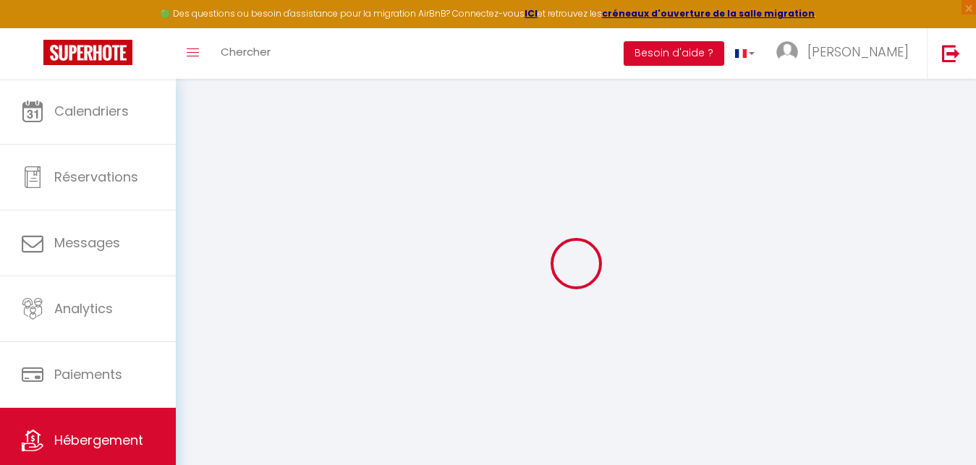
select select
checkbox input "false"
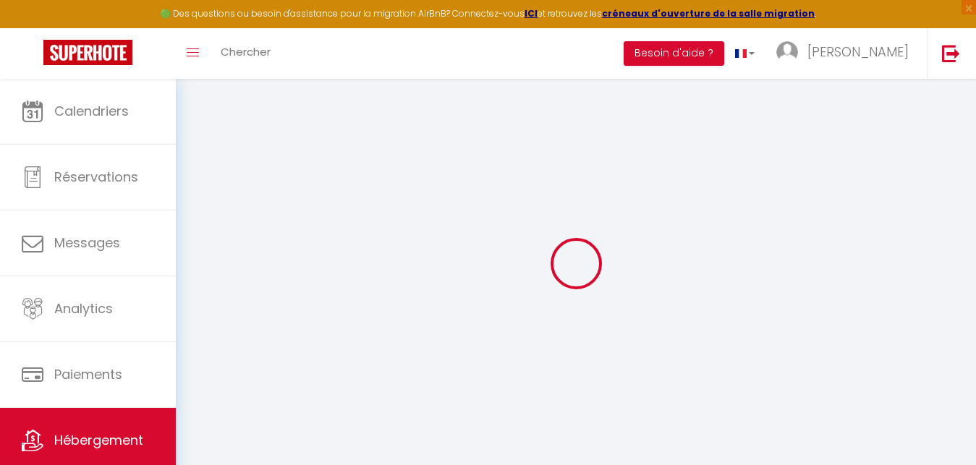
checkbox input "false"
type input "3.9"
select select
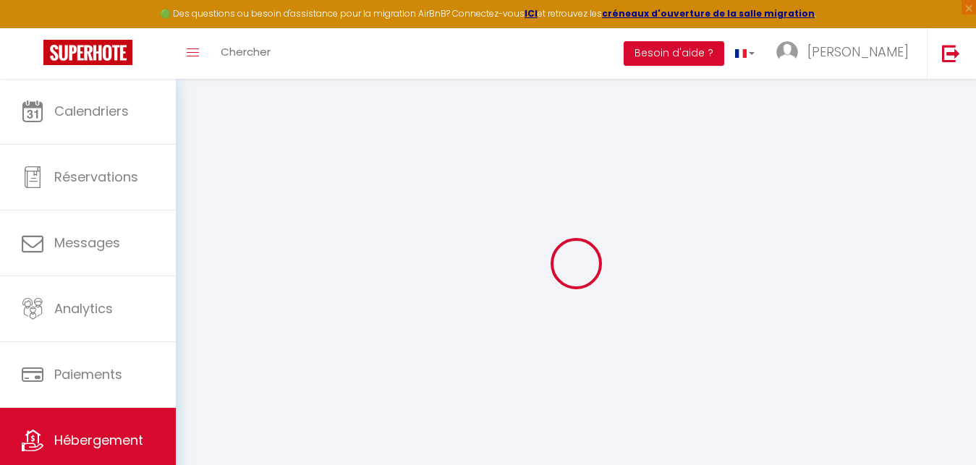
checkbox input "false"
select select "17:00"
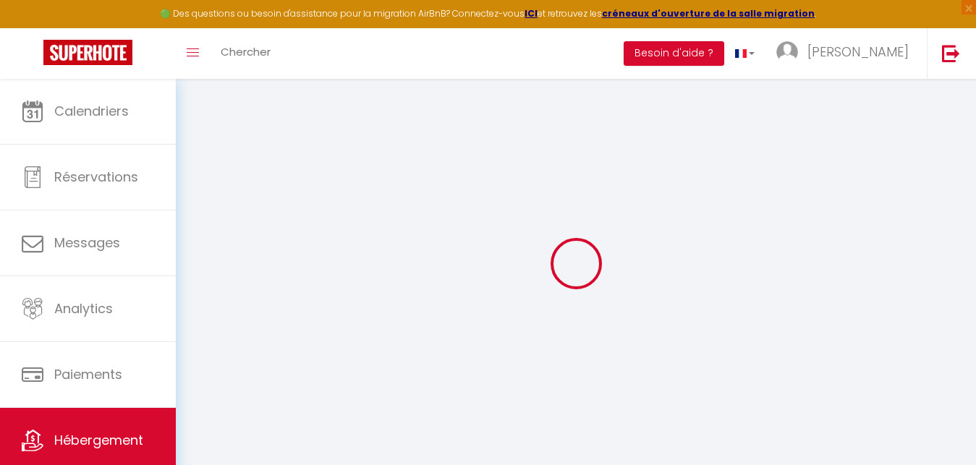
select select "00:00"
select select "11:00"
select select "30"
select select "120"
type input "3.9"
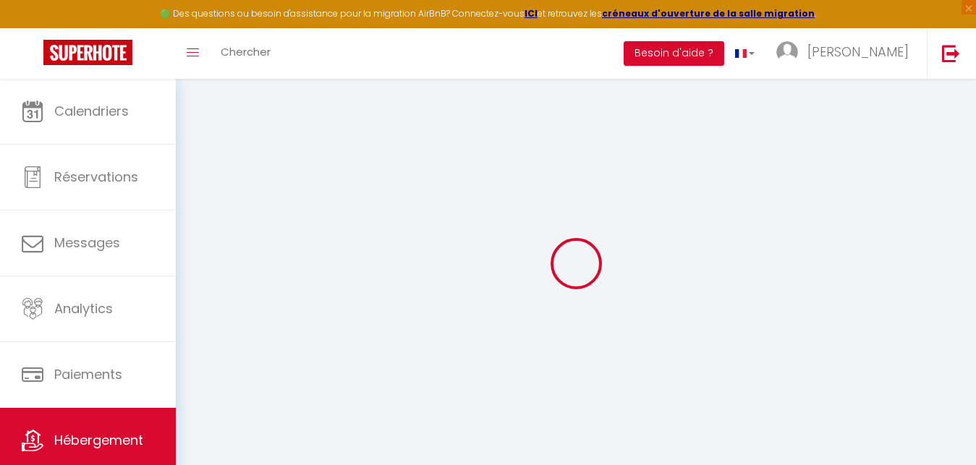
select select
checkbox input "false"
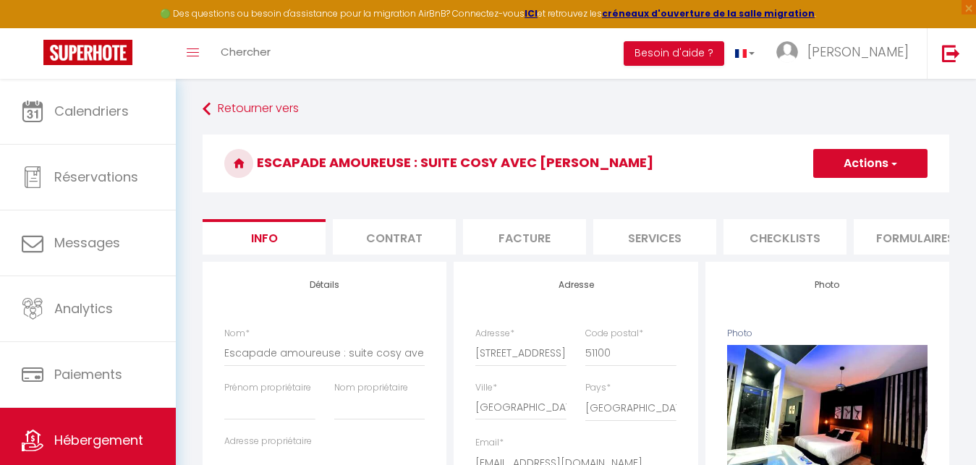
click at [657, 237] on li "Services" at bounding box center [654, 236] width 123 height 35
checkbox input "false"
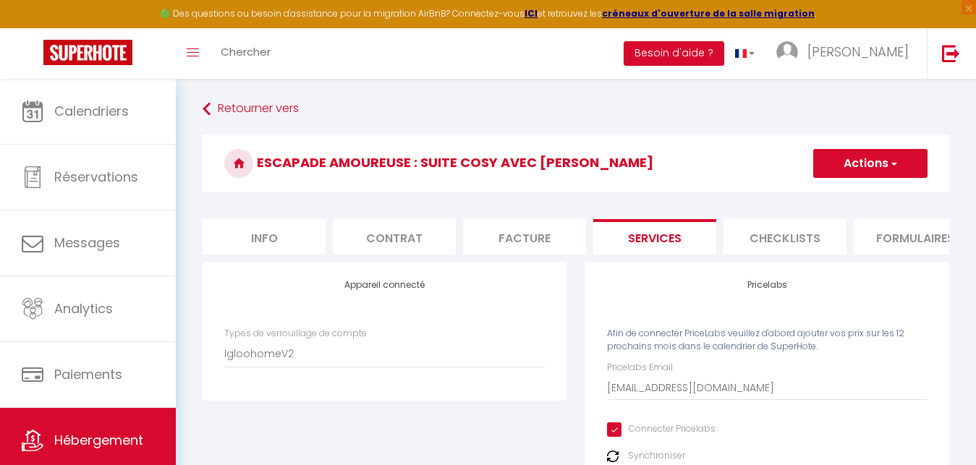
click at [780, 240] on li "Checklists" at bounding box center [785, 236] width 123 height 35
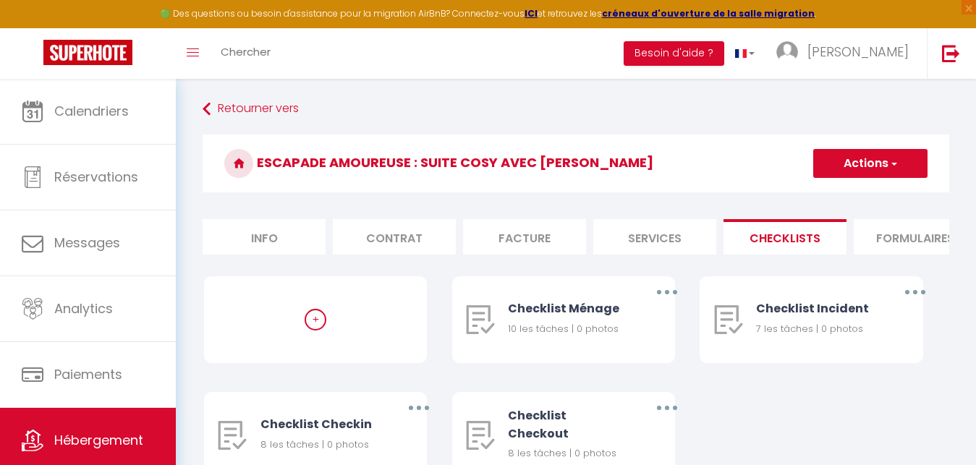
click at [527, 240] on li "Facture" at bounding box center [524, 236] width 123 height 35
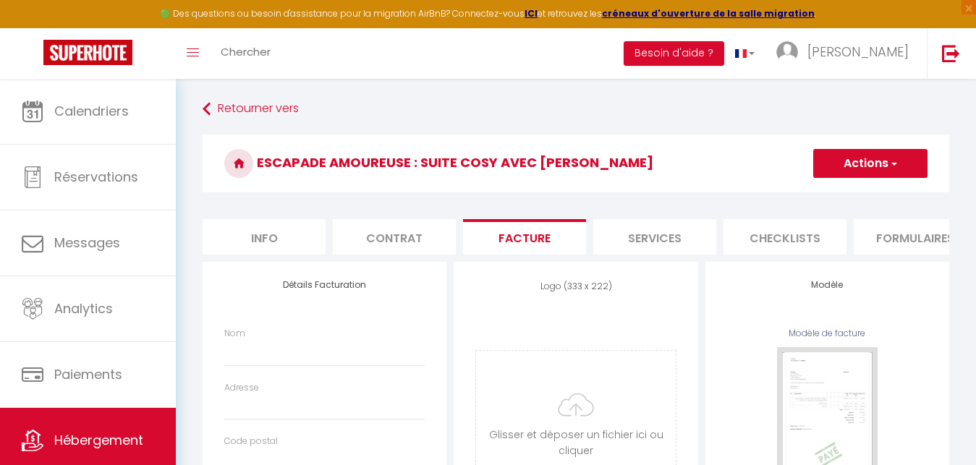
select select
click at [420, 239] on li "Contrat" at bounding box center [394, 236] width 123 height 35
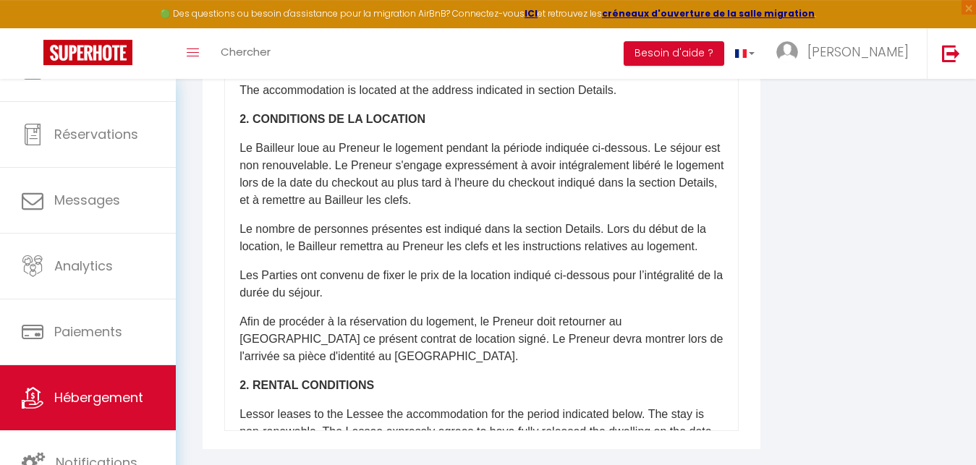
scroll to position [496, 0]
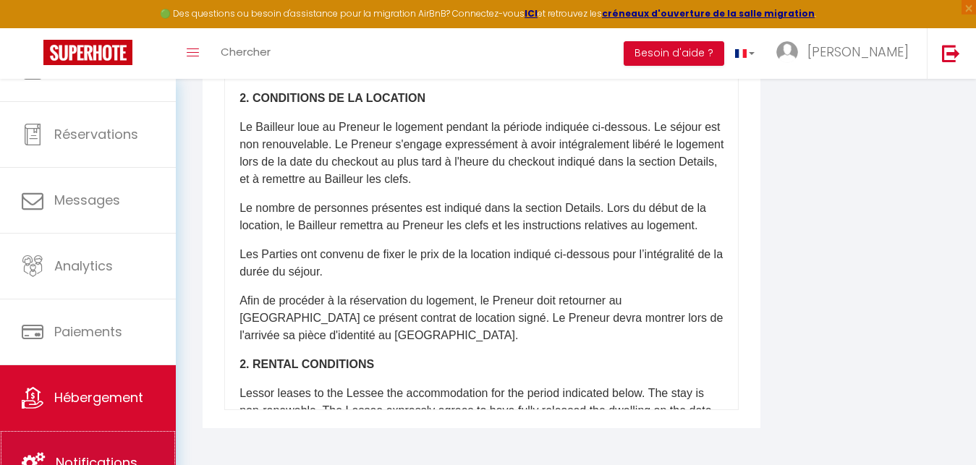
click at [103, 457] on span "Notifications" at bounding box center [97, 463] width 82 height 18
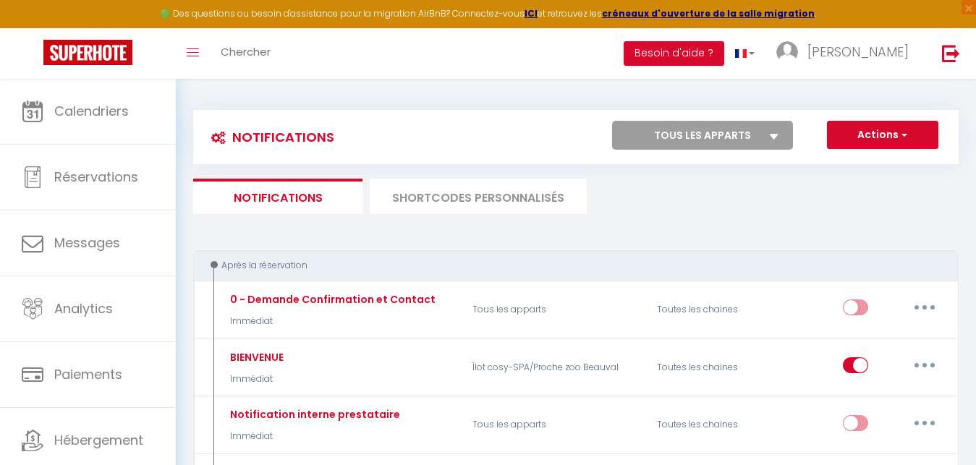
select select "76455"
click option "Escapade amoureuse : suite cosy avec [PERSON_NAME]" at bounding box center [0, 0] width 0 height 0
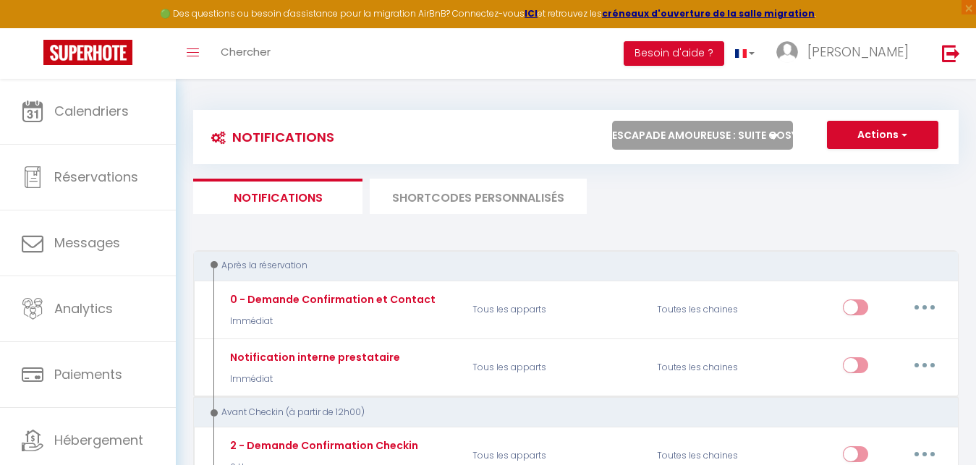
checkbox input "false"
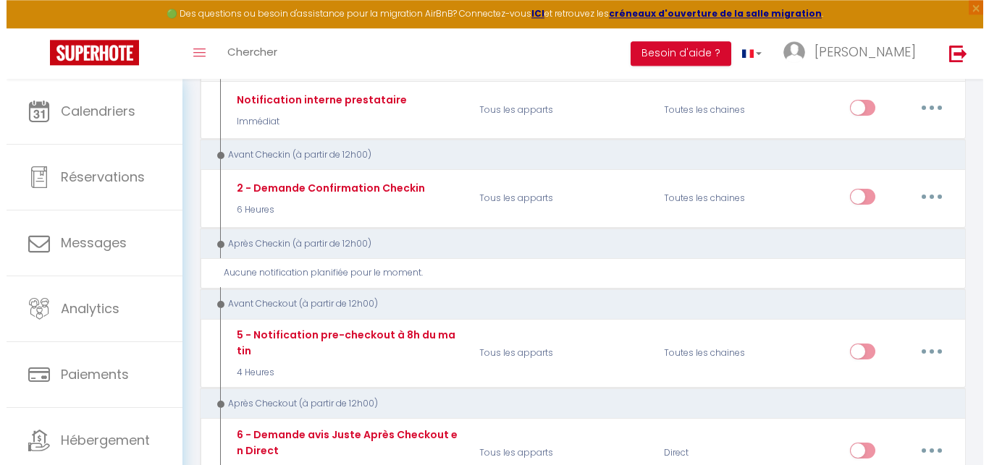
scroll to position [261, 0]
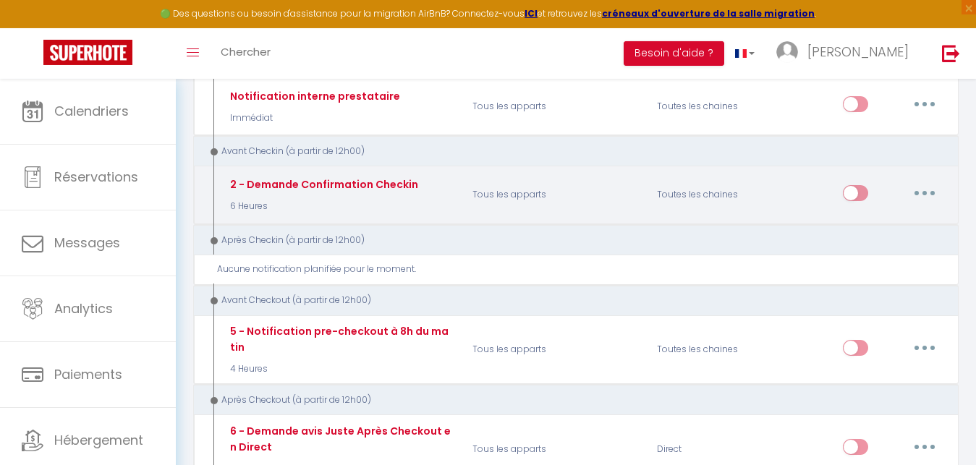
click at [927, 186] on button "button" at bounding box center [925, 193] width 41 height 23
click at [860, 229] on link "Editer" at bounding box center [887, 225] width 107 height 25
type input "2 - Demande Confirmation Checkin"
select select "6 Heures"
select select "if_booking_is_paid"
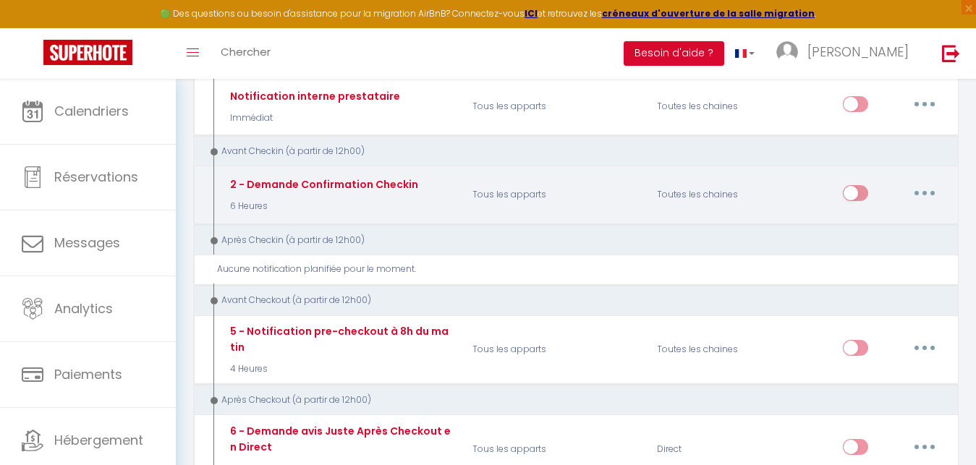
checkbox input "true"
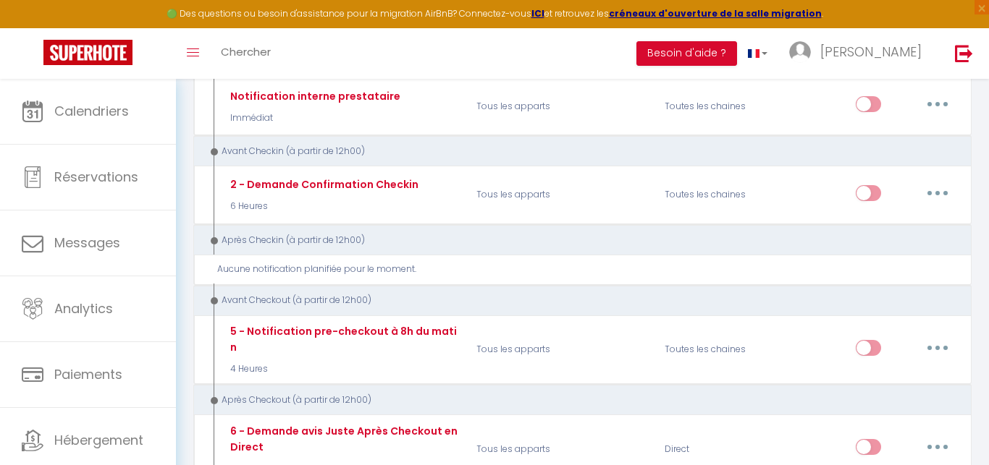
scroll to position [59, 0]
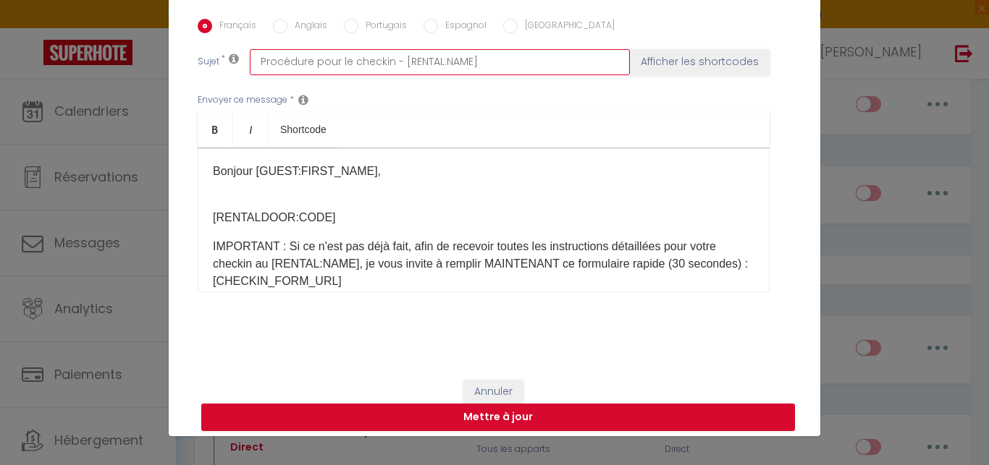
click at [343, 67] on input "Procédure pour le checkin - [RENTAL:NAME]" at bounding box center [440, 62] width 380 height 26
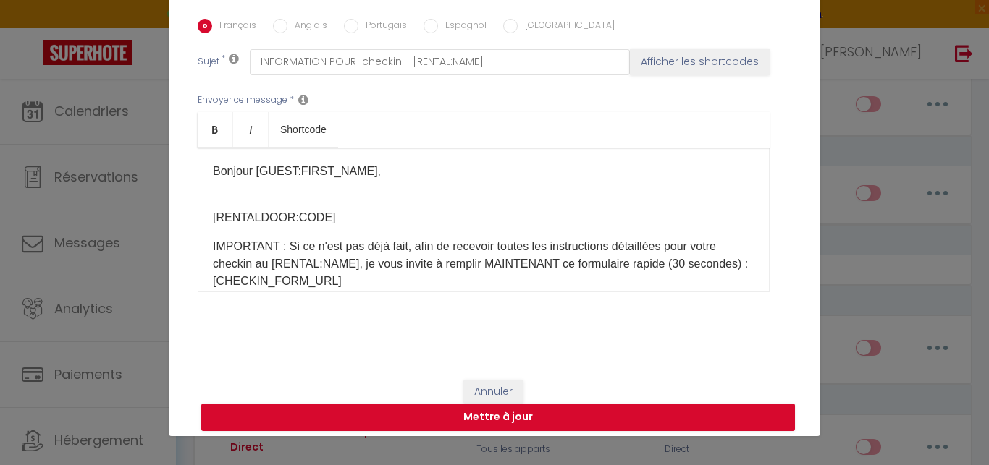
click at [229, 64] on icon at bounding box center [234, 59] width 10 height 12
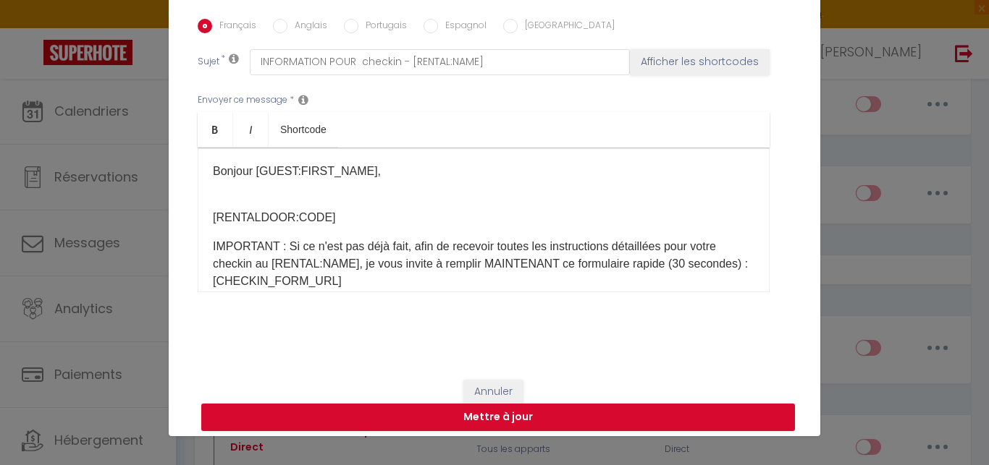
click at [229, 64] on icon at bounding box center [234, 59] width 10 height 12
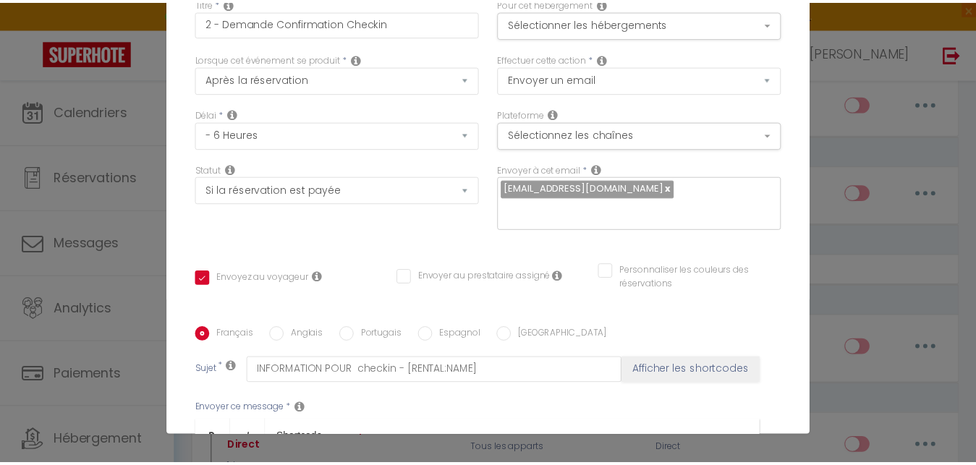
scroll to position [0, 0]
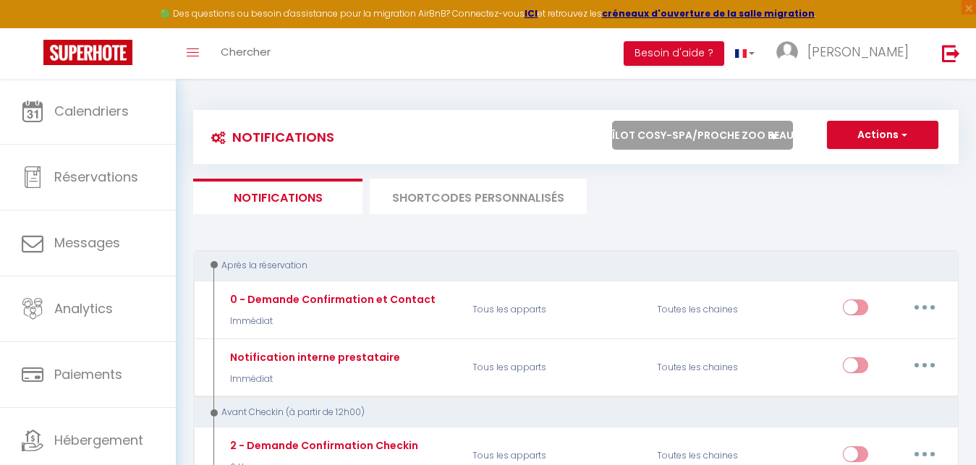
click option "Îlot cosy-SPA/Proche zoo Beauval" at bounding box center [0, 0] width 0 height 0
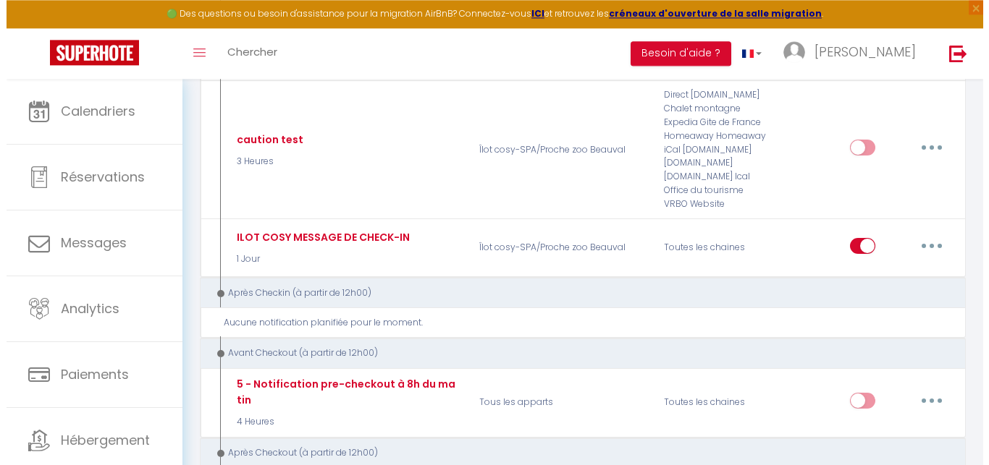
scroll to position [565, 0]
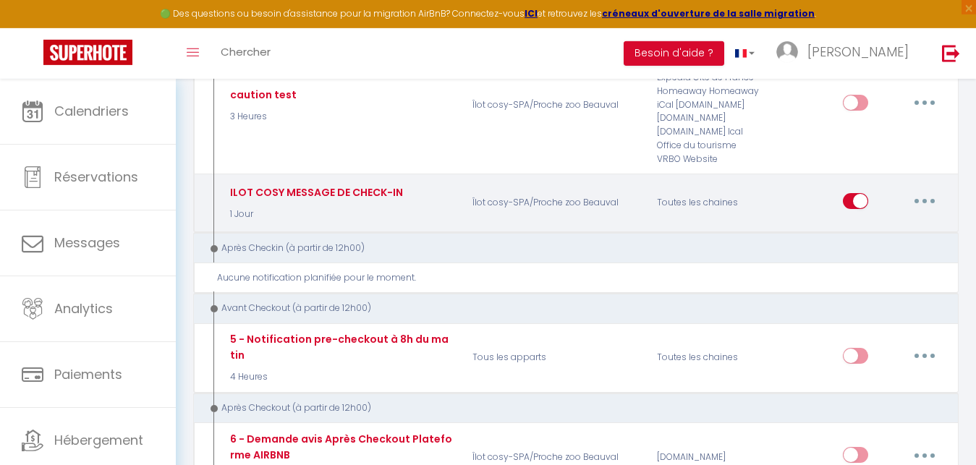
click at [927, 199] on icon "button" at bounding box center [925, 201] width 4 height 4
click at [872, 229] on link "Editer" at bounding box center [887, 233] width 107 height 25
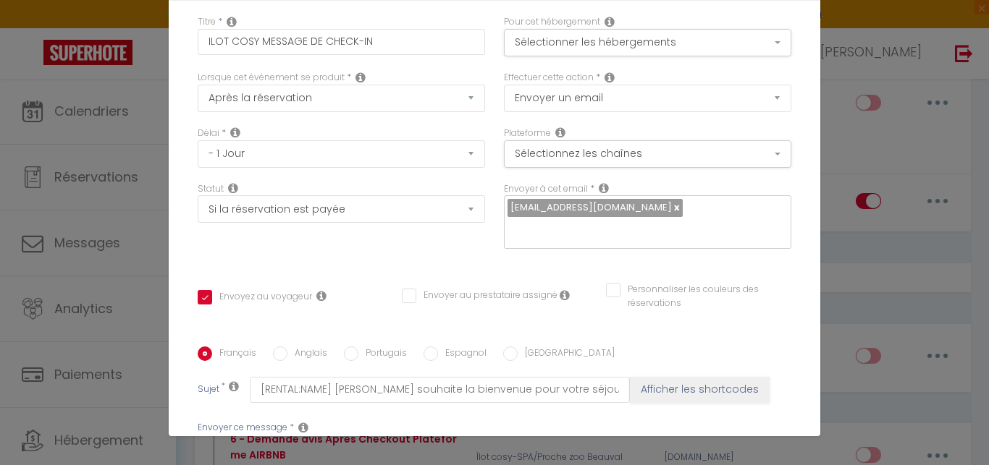
scroll to position [0, 0]
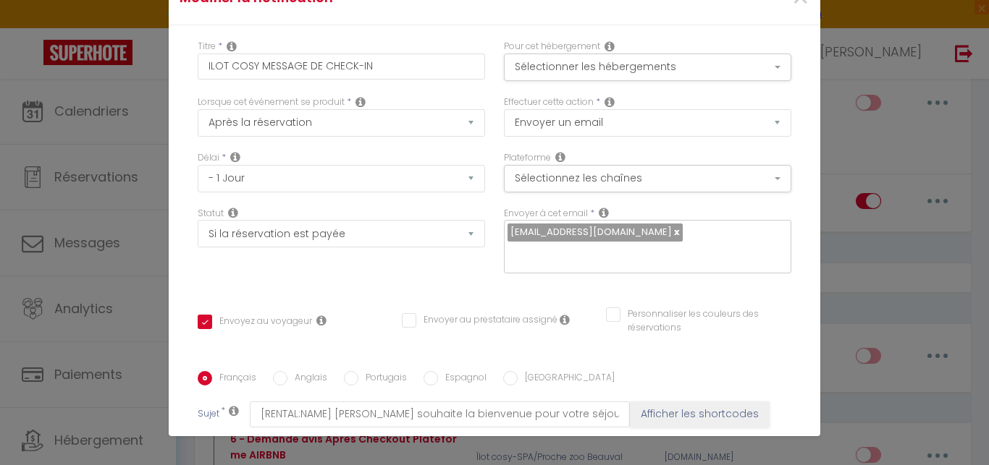
click at [355, 104] on icon at bounding box center [360, 102] width 10 height 12
click at [431, 91] on div "Titre * ILOT COSY MESSAGE DE CHECK-IN" at bounding box center [341, 68] width 306 height 56
click at [667, 67] on button "Sélectionner les hébergements" at bounding box center [647, 67] width 287 height 27
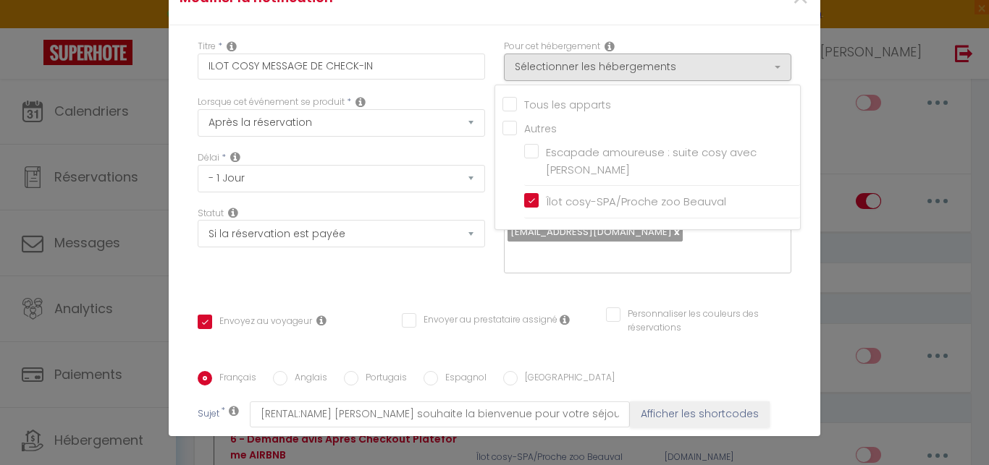
click at [451, 33] on div "Titre * ILOT COSY MESSAGE DE CHECK-IN Pour cet hébergement Sélectionner les héb…" at bounding box center [494, 371] width 651 height 693
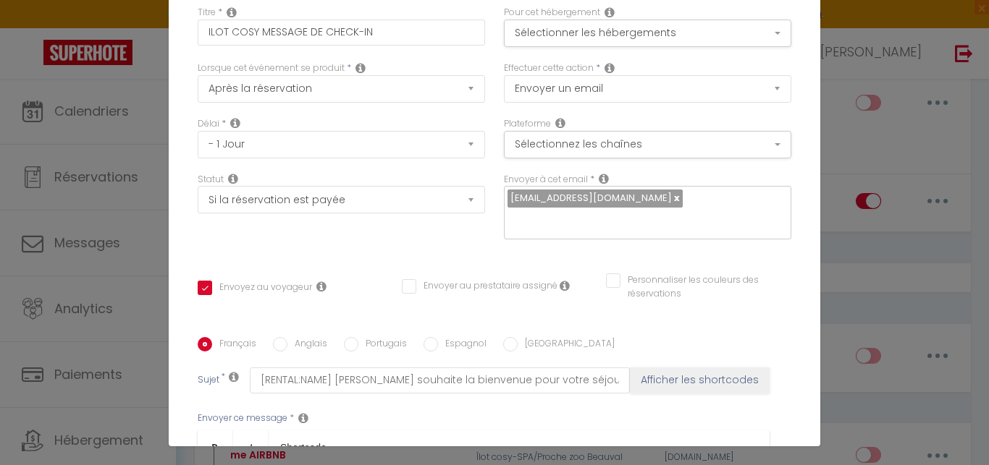
scroll to position [4, 0]
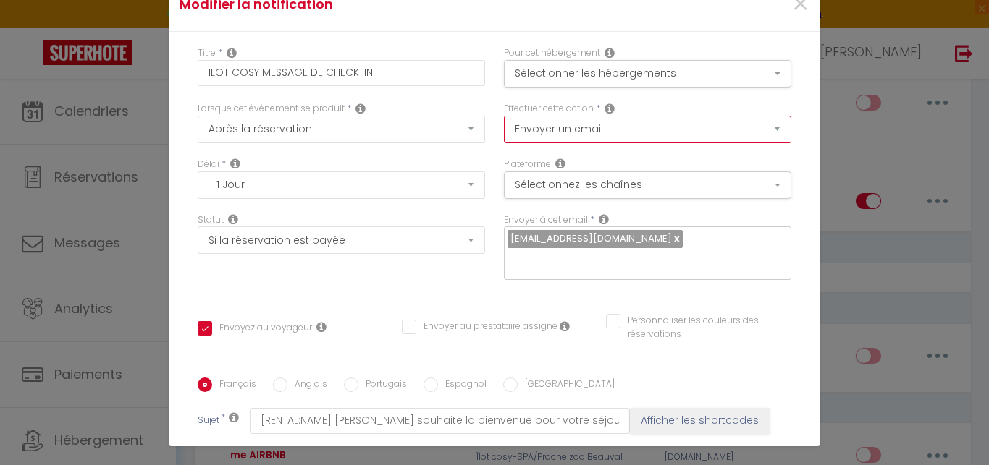
click at [504, 116] on select "Envoyer un email Envoyer un SMS Envoyer une notification push" at bounding box center [647, 129] width 287 height 27
drag, startPoint x: 696, startPoint y: 137, endPoint x: 704, endPoint y: 100, distance: 38.5
click at [704, 98] on div "Pour cet hébergement Sélectionner les hébergements Tous les apparts Autres Esca…" at bounding box center [647, 74] width 306 height 56
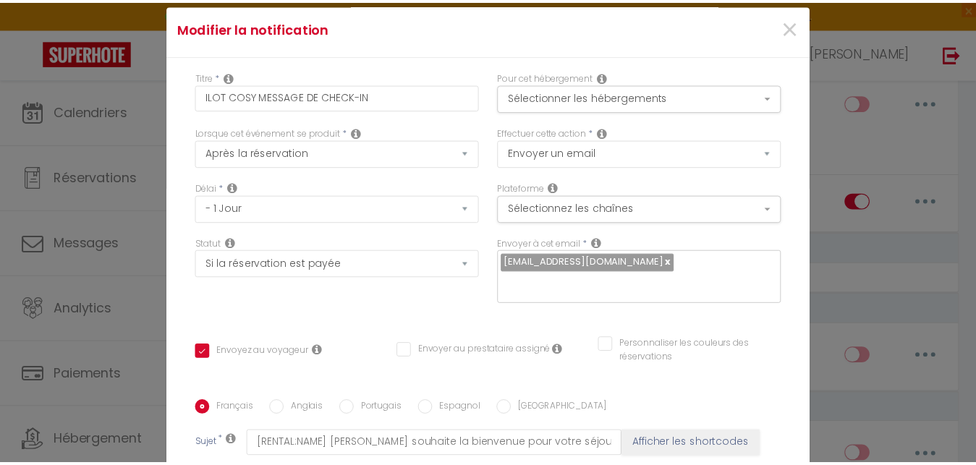
scroll to position [0, 0]
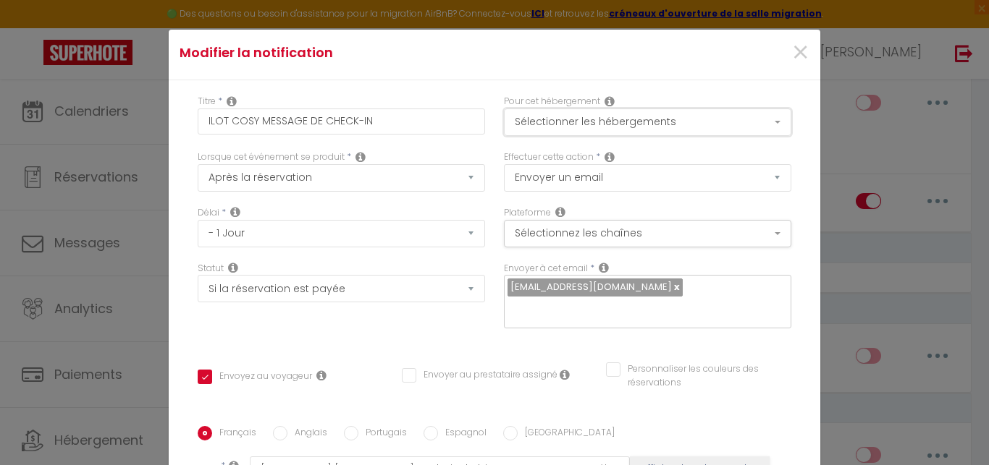
click at [691, 127] on button "Sélectionner les hébergements" at bounding box center [647, 122] width 287 height 27
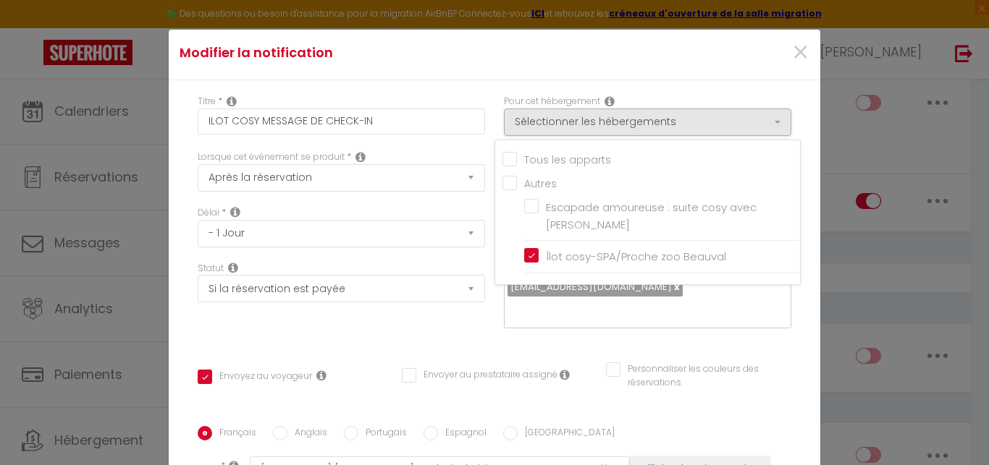
click at [672, 58] on div "×" at bounding box center [710, 53] width 216 height 32
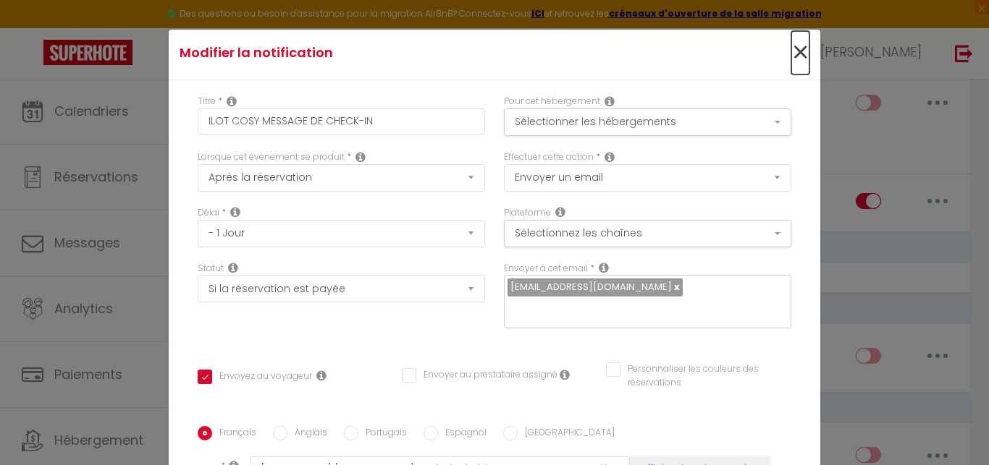
click at [791, 51] on span "×" at bounding box center [800, 52] width 18 height 43
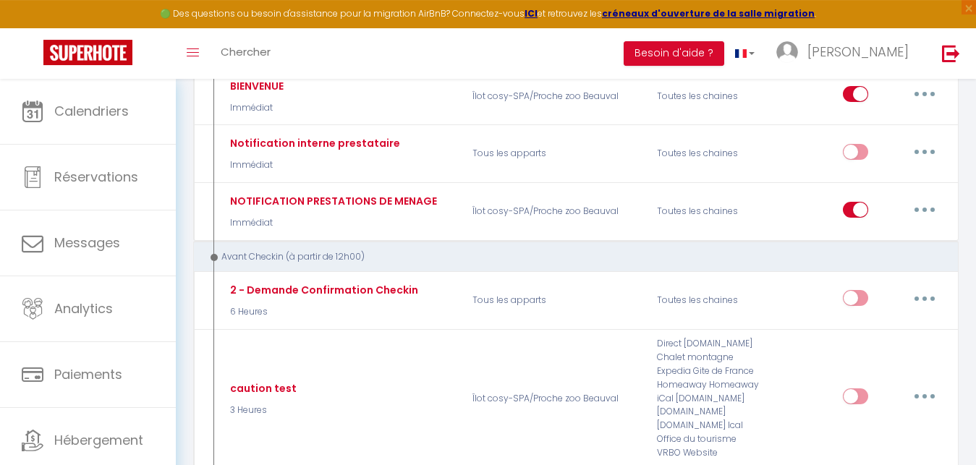
scroll to position [276, 0]
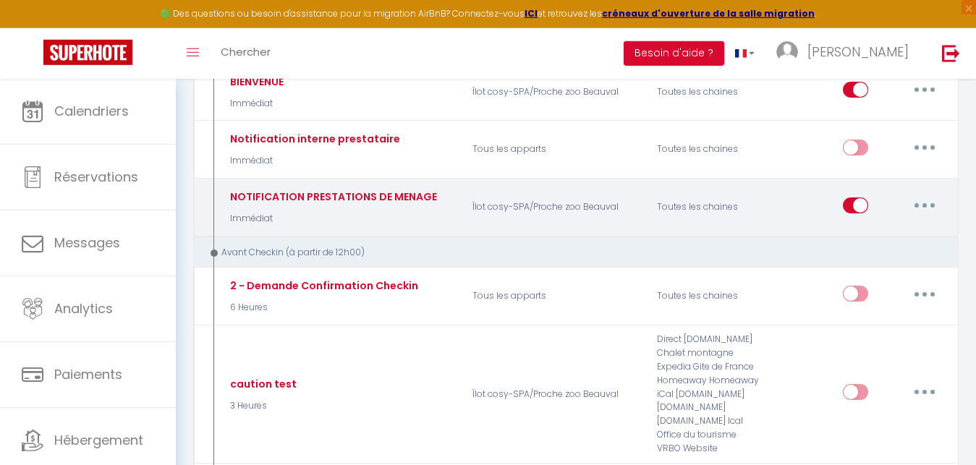
click at [922, 208] on button "button" at bounding box center [925, 205] width 41 height 23
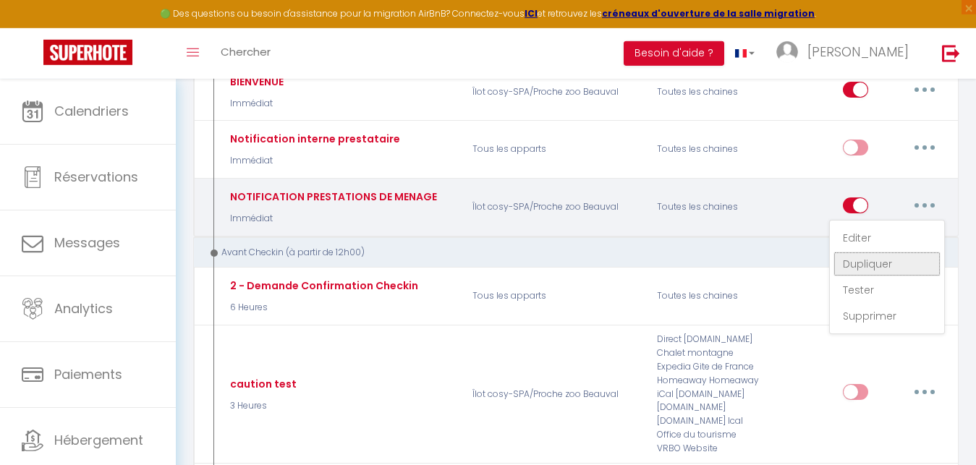
click at [879, 261] on link "Dupliquer" at bounding box center [887, 264] width 107 height 25
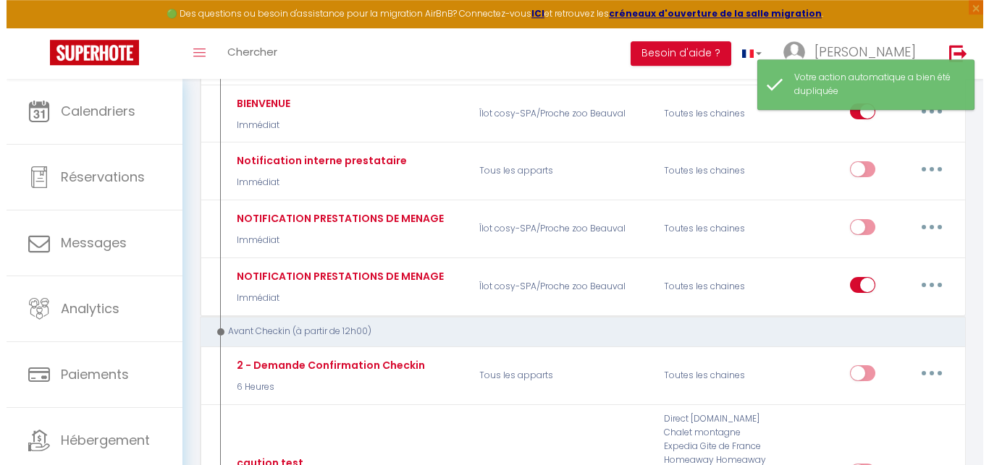
scroll to position [268, 0]
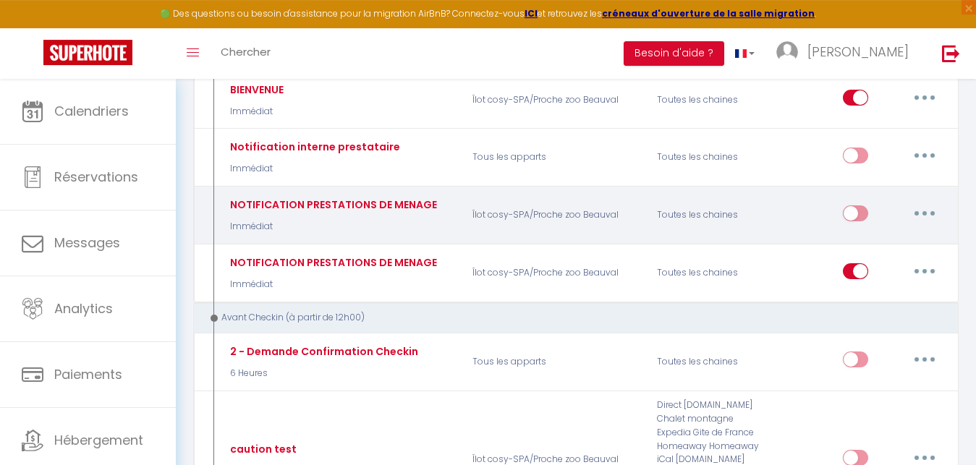
click at [919, 211] on button "button" at bounding box center [925, 213] width 41 height 23
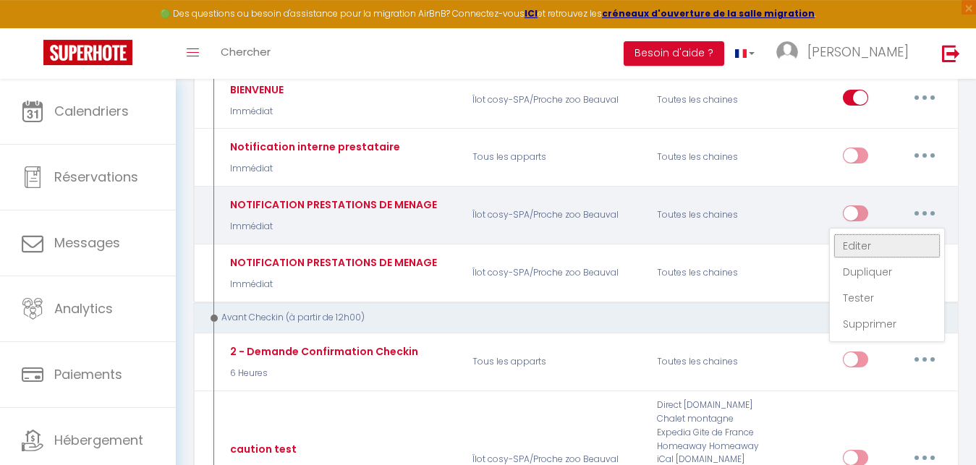
click at [875, 246] on link "Editer" at bounding box center [887, 246] width 107 height 25
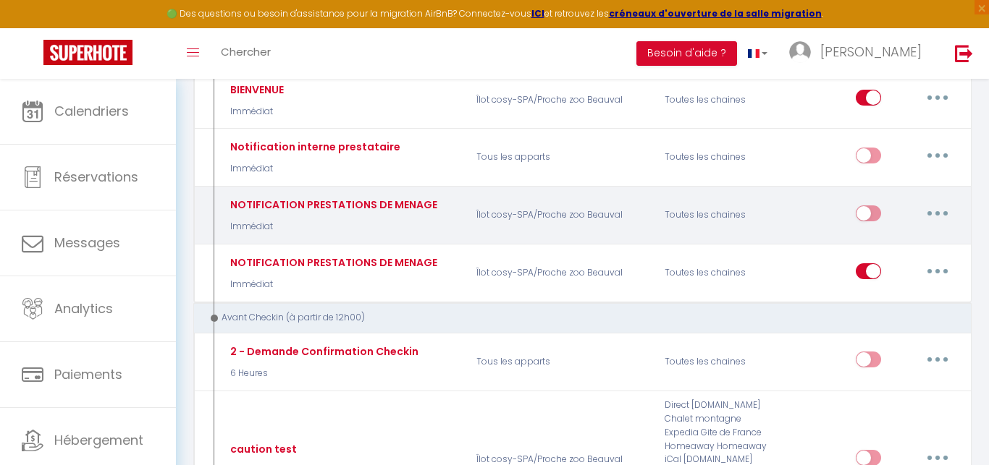
scroll to position [4, 0]
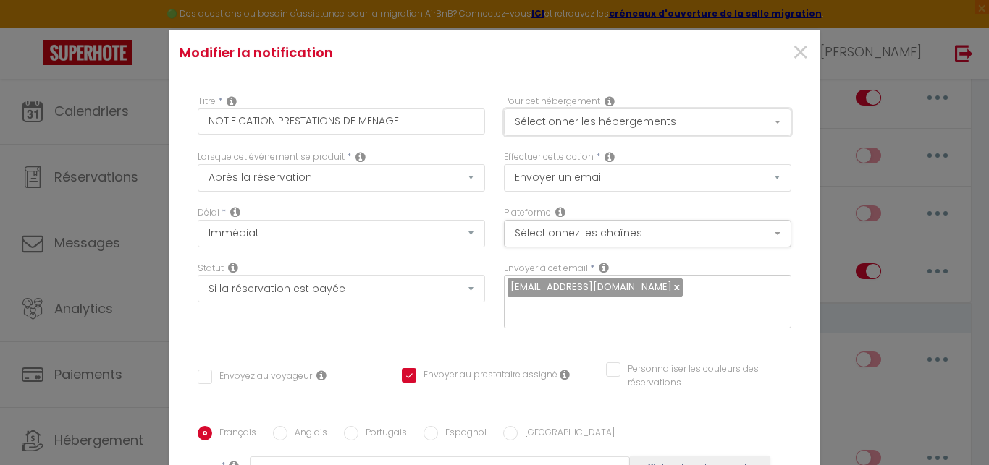
click at [580, 119] on button "Sélectionner les hébergements" at bounding box center [647, 122] width 287 height 27
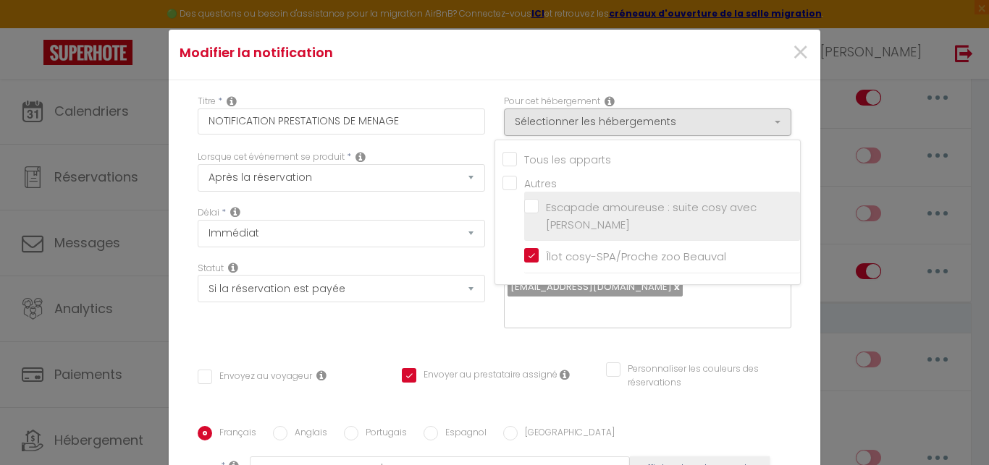
click at [538, 206] on label "Escapade amoureuse : suite cosy avec [PERSON_NAME]" at bounding box center [664, 216] width 252 height 34
click at [524, 209] on input "Escapade amoureuse : suite cosy avec [PERSON_NAME]" at bounding box center [662, 216] width 276 height 14
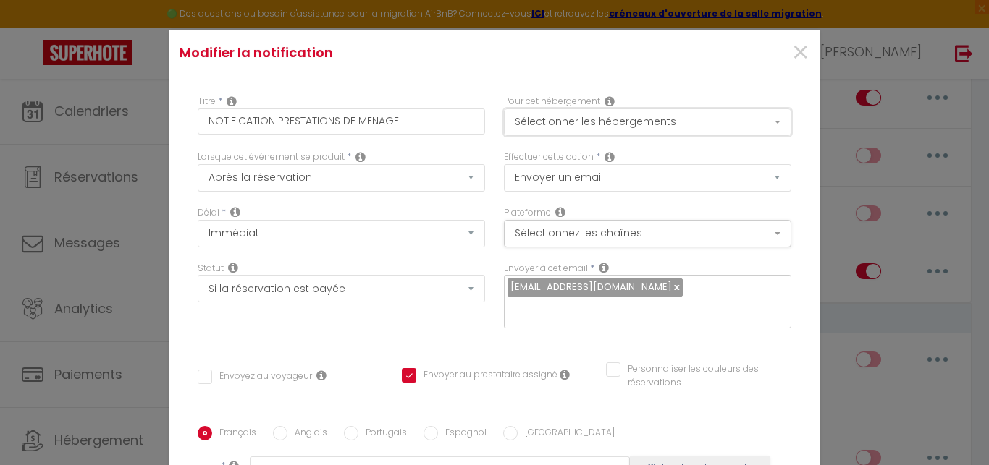
click at [640, 127] on button "Sélectionner les hébergements" at bounding box center [647, 122] width 287 height 27
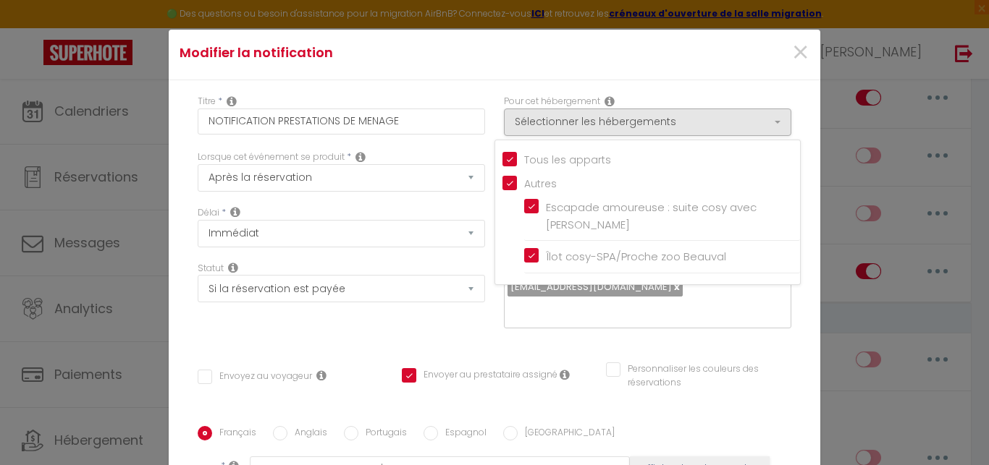
click at [502, 155] on input "Tous les apparts" at bounding box center [650, 158] width 297 height 14
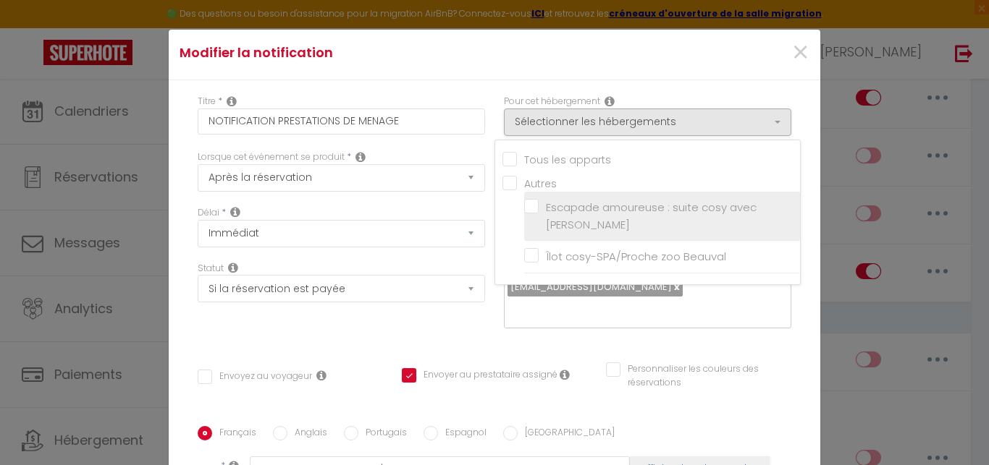
click at [538, 208] on label "Escapade amoureuse : suite cosy avec [PERSON_NAME]" at bounding box center [664, 216] width 252 height 34
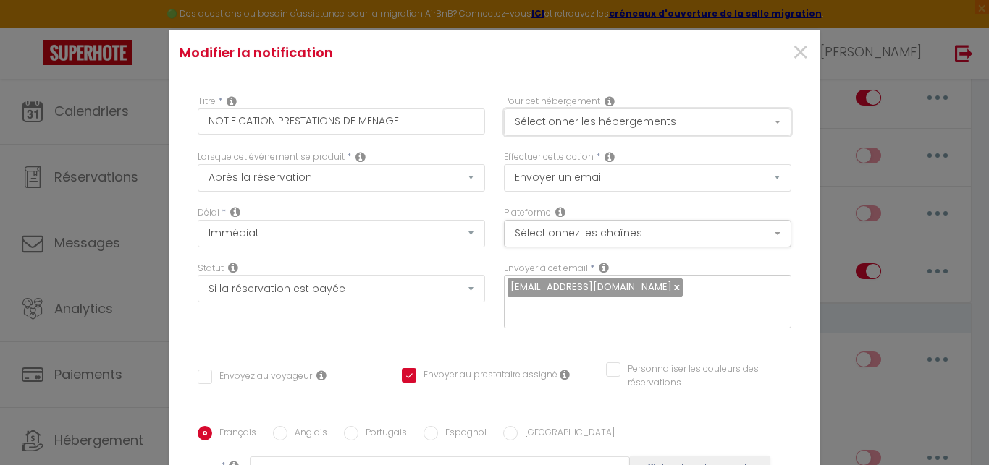
click at [651, 130] on button "Sélectionner les hébergements" at bounding box center [647, 122] width 287 height 27
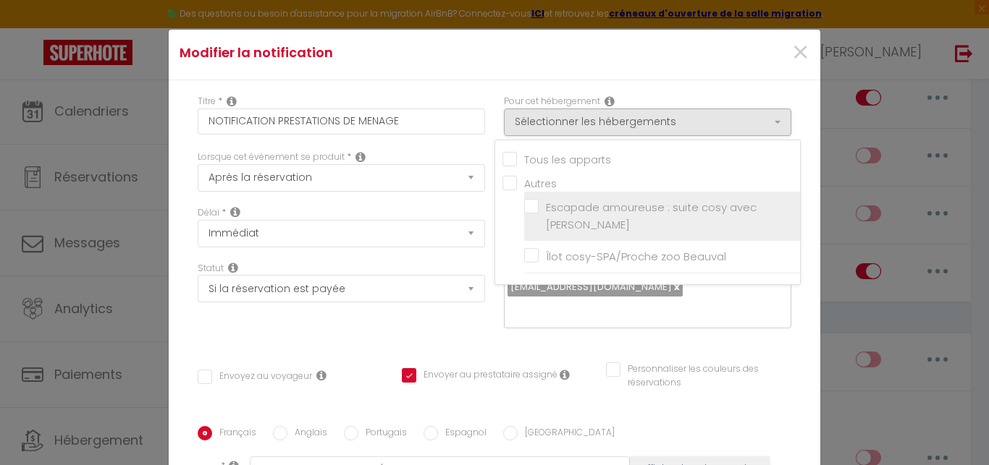
click at [538, 208] on label "Escapade amoureuse : suite cosy avec [PERSON_NAME]" at bounding box center [664, 216] width 252 height 34
click at [524, 209] on input "Escapade amoureuse : suite cosy avec [PERSON_NAME]" at bounding box center [662, 216] width 276 height 14
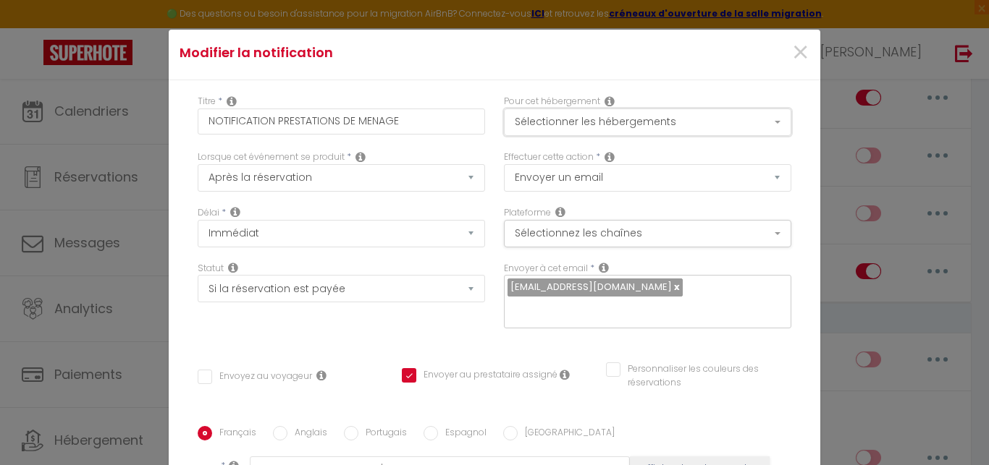
click at [574, 125] on button "Sélectionner les hébergements" at bounding box center [647, 122] width 287 height 27
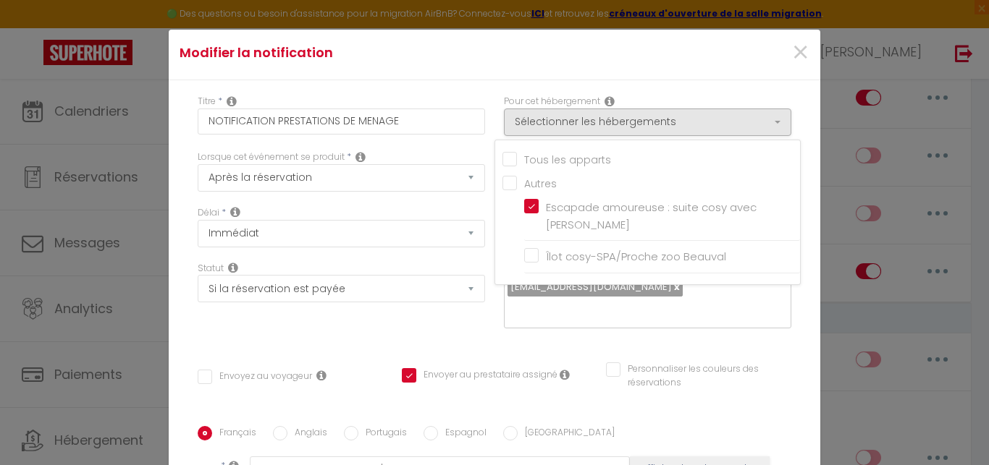
click at [384, 342] on div "Statut Aucun Si la réservation est payée Si réservation non payée Si la caution…" at bounding box center [341, 303] width 306 height 82
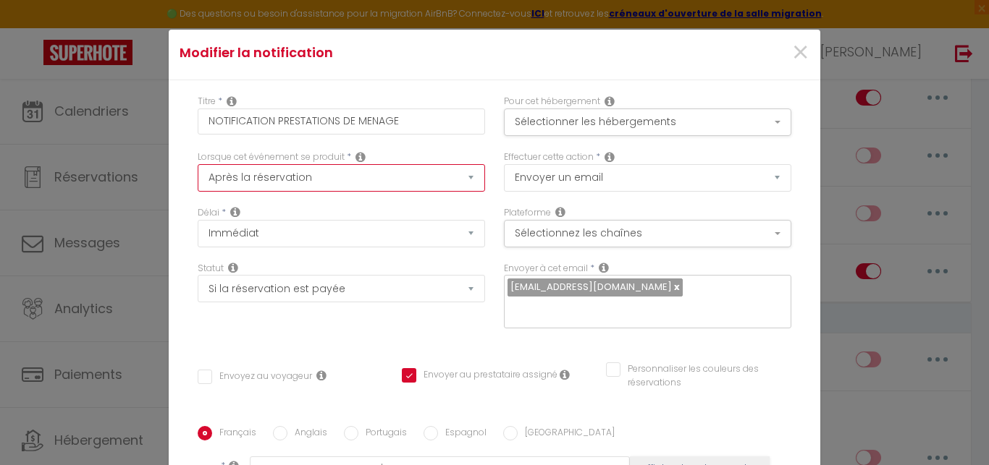
click at [428, 173] on select "Après la réservation Avant Checkin (à partir de 12h00) Après Checkin (à partir …" at bounding box center [341, 177] width 287 height 27
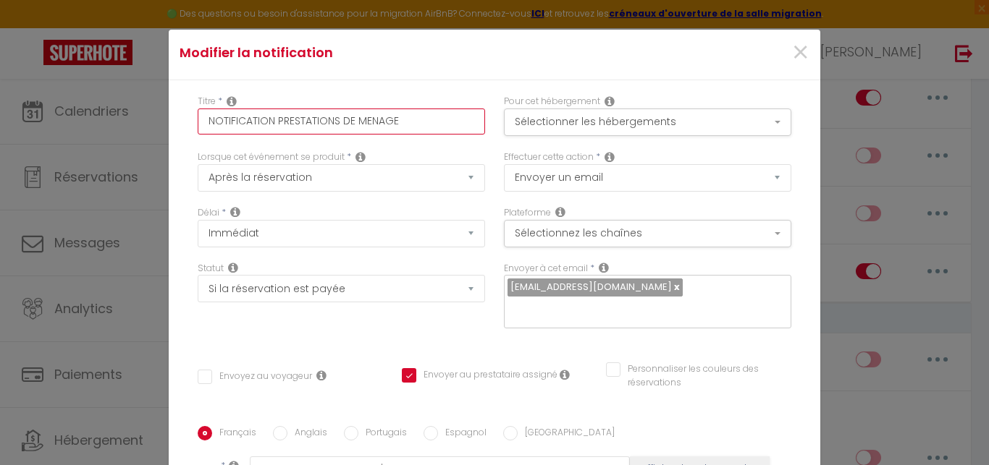
click at [334, 124] on input "NOTIFICATION PRESTATIONS DE MENAGE" at bounding box center [341, 122] width 287 height 26
click at [266, 123] on input "NOTIFICATION PRESTATION DE MENAGE" at bounding box center [341, 122] width 287 height 26
click at [672, 293] on link at bounding box center [676, 287] width 8 height 14
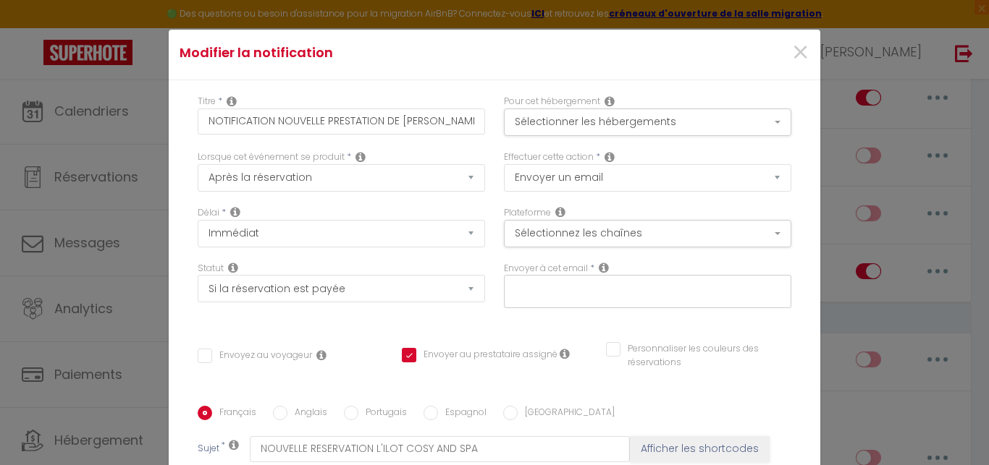
click at [622, 293] on input "text" at bounding box center [643, 288] width 273 height 19
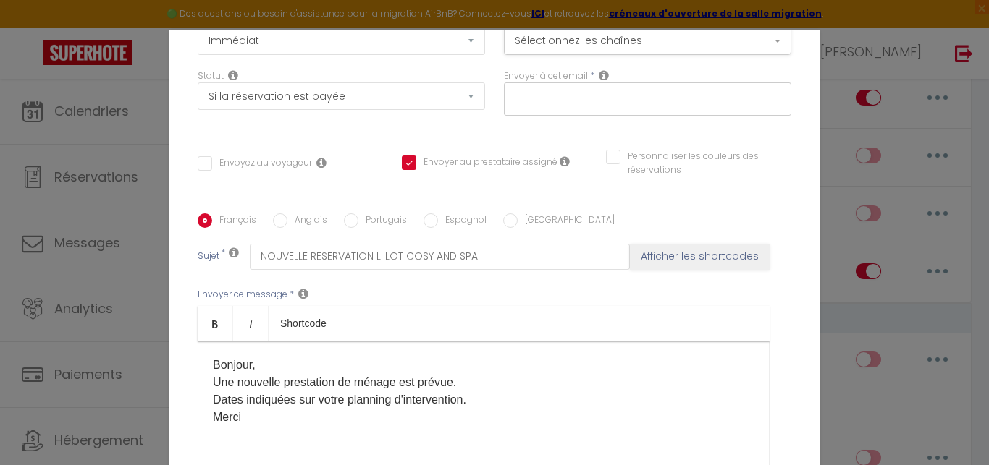
scroll to position [205, 0]
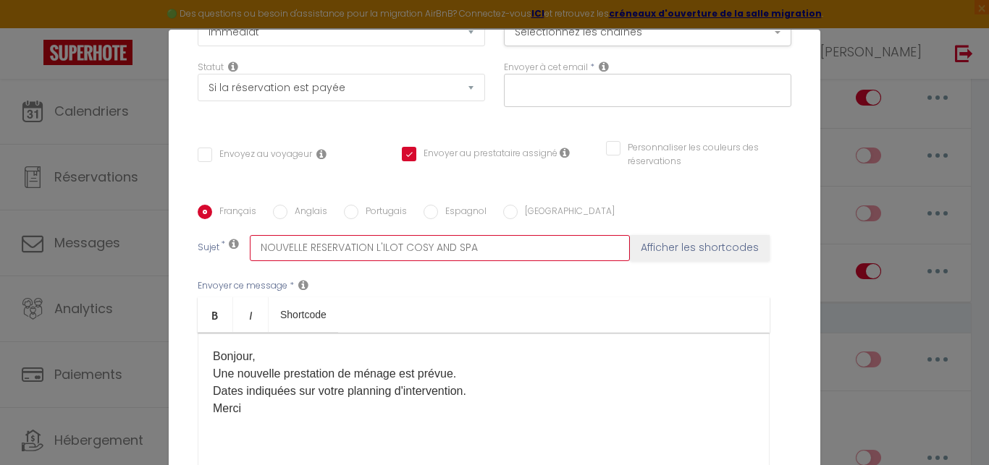
click at [507, 252] on input "NOUVELLE RESERVATION L'ILOT COSY AND SPA" at bounding box center [440, 248] width 380 height 26
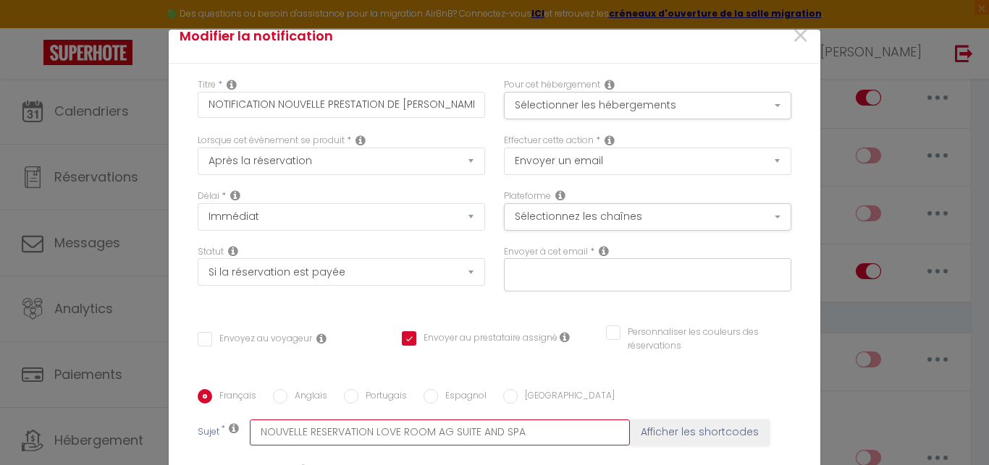
scroll to position [19, 0]
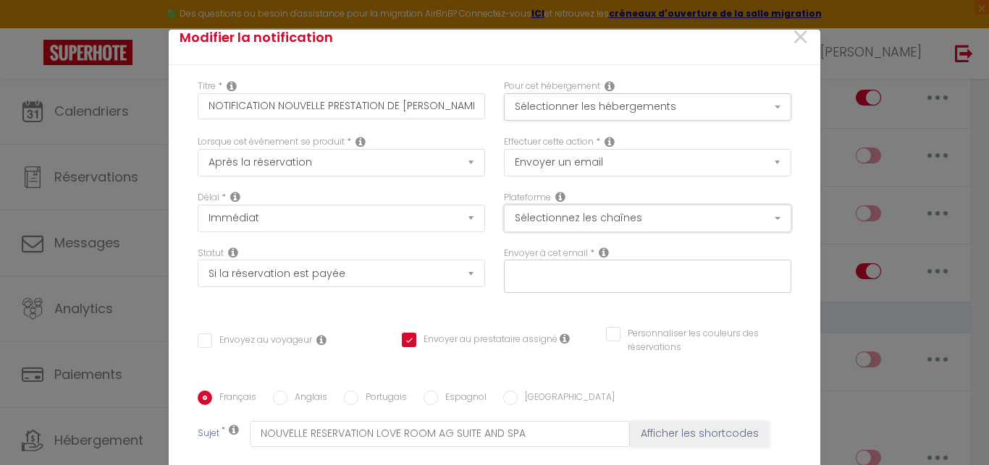
click at [676, 218] on button "Sélectionnez les chaînes" at bounding box center [647, 218] width 287 height 27
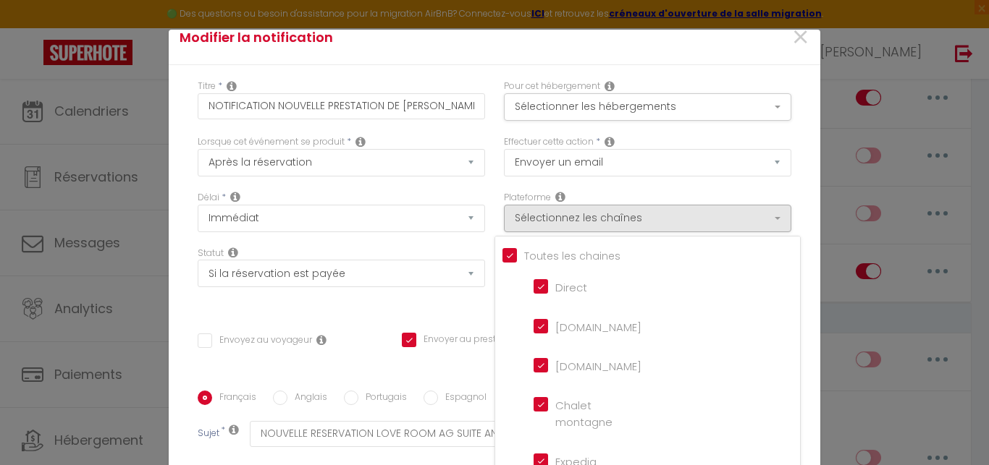
click at [742, 185] on div "Effectuer cette action * Envoyer un email Envoyer un SMS Envoyer une notificati…" at bounding box center [647, 163] width 306 height 56
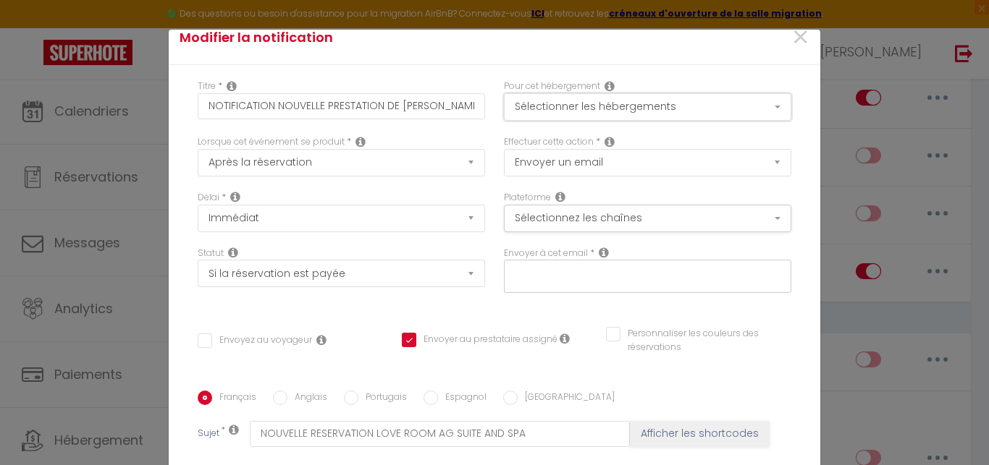
click at [660, 111] on button "Sélectionner les hébergements" at bounding box center [647, 106] width 287 height 27
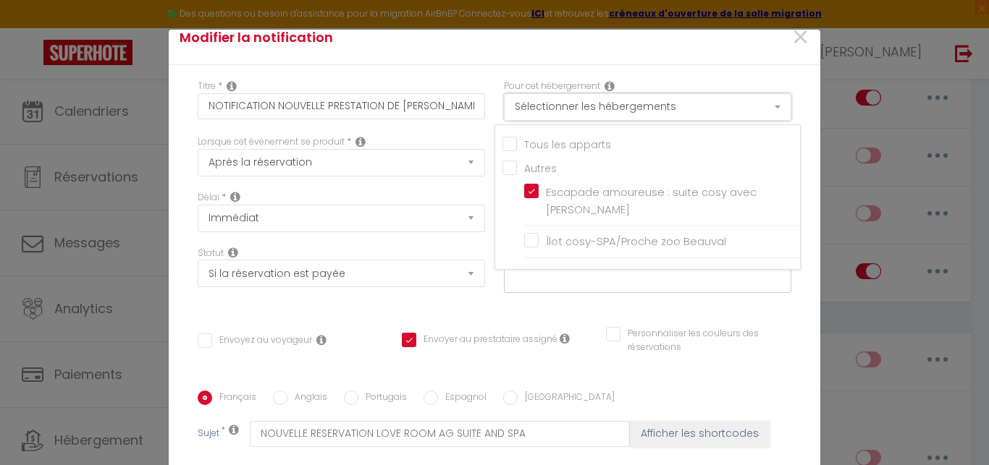
click at [660, 111] on button "Sélectionner les hébergements" at bounding box center [647, 106] width 287 height 27
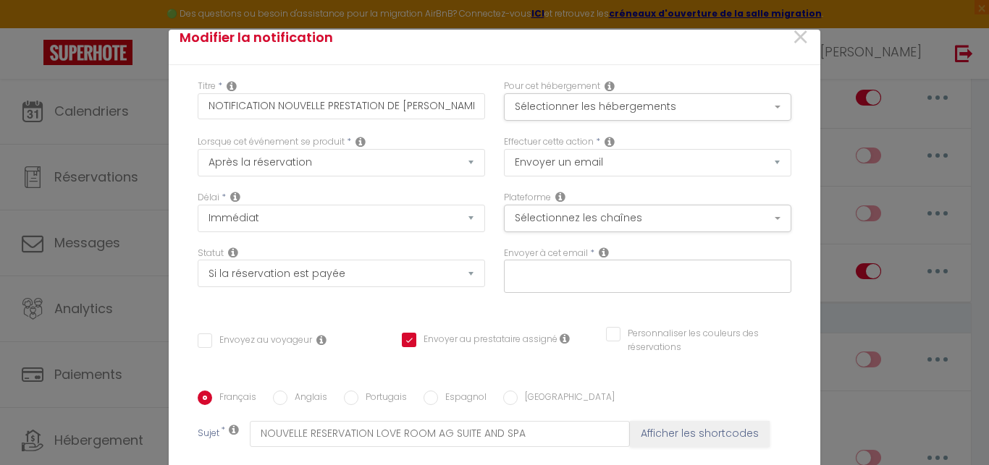
click at [609, 281] on input "text" at bounding box center [643, 273] width 273 height 19
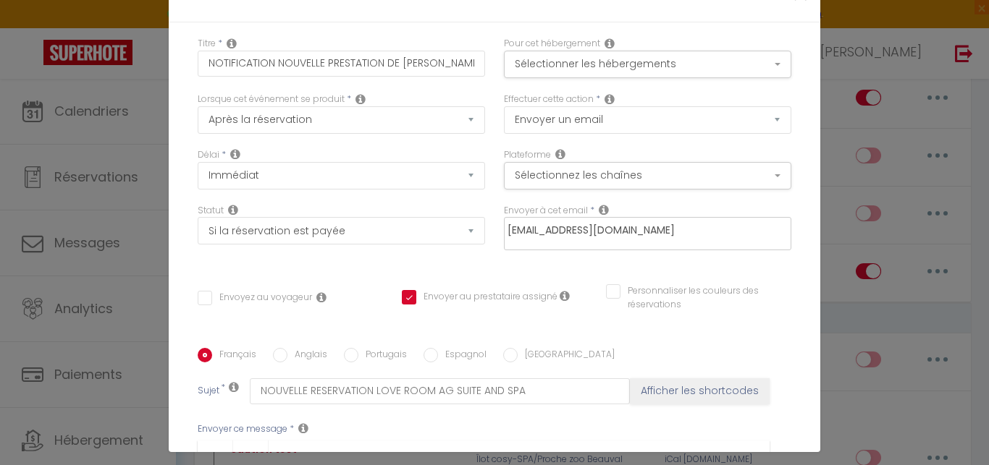
scroll to position [59, 0]
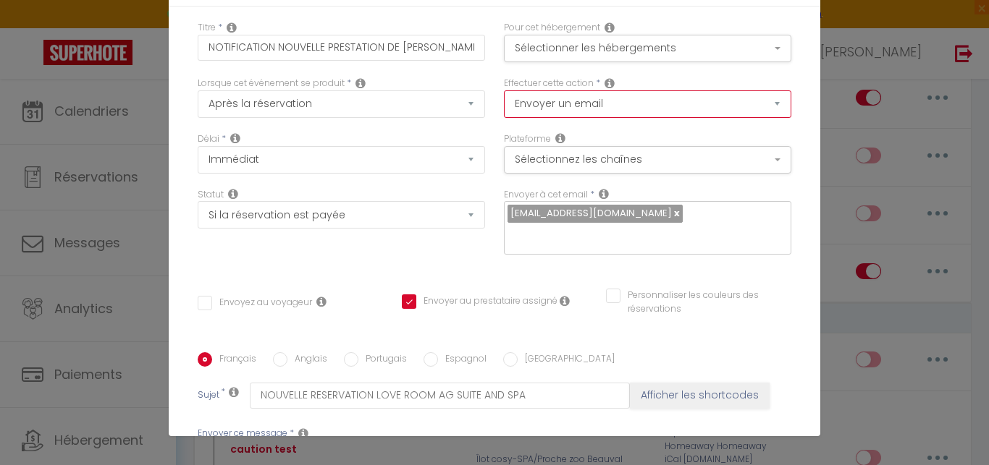
click option "Envoyer un email" at bounding box center [0, 0] width 0 height 0
click at [615, 167] on button "Sélectionnez les chaînes" at bounding box center [647, 159] width 287 height 27
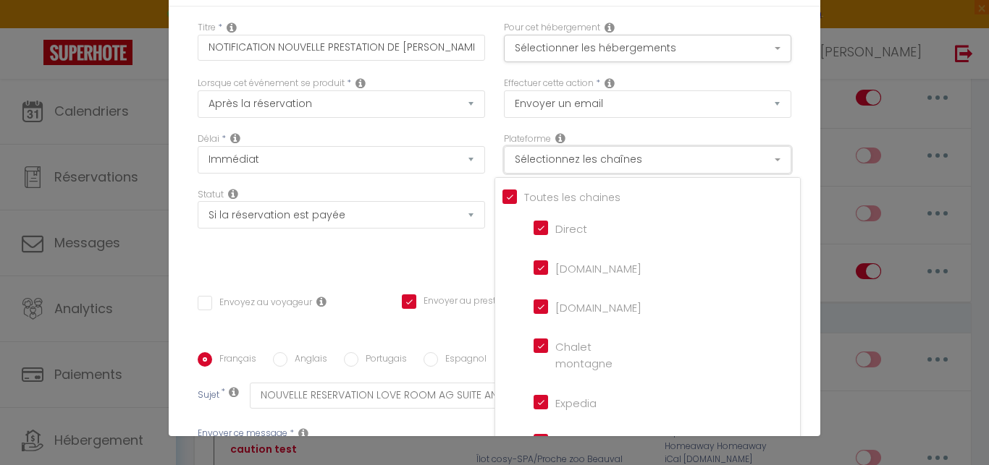
click at [615, 165] on button "Sélectionnez les chaînes" at bounding box center [647, 159] width 287 height 27
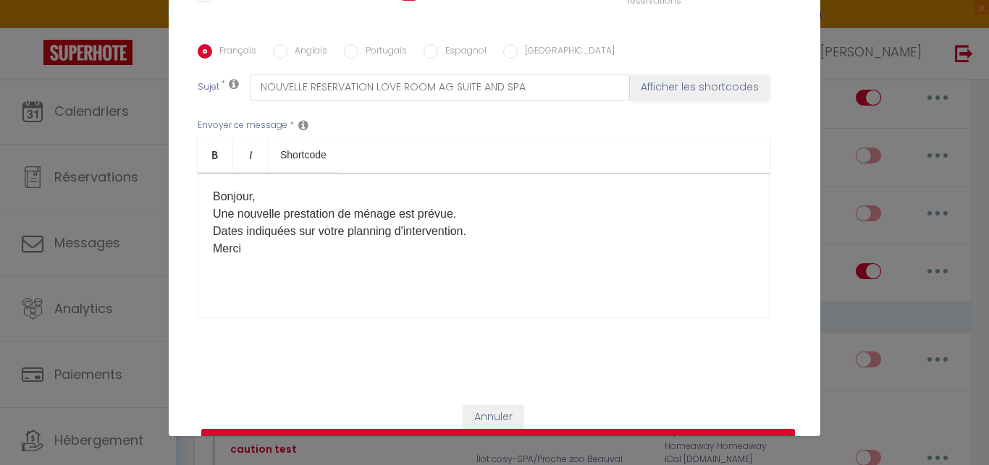
scroll to position [368, 0]
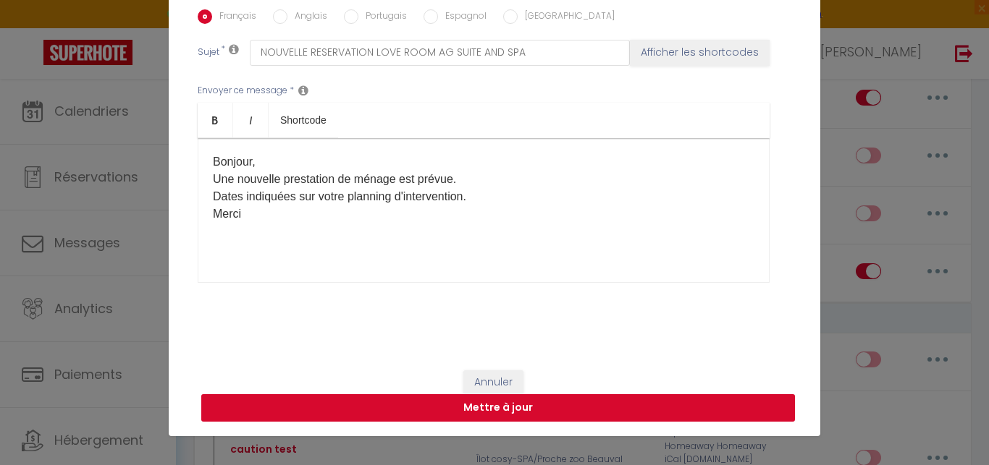
click at [579, 411] on button "Mettre à jour" at bounding box center [497, 407] width 593 height 27
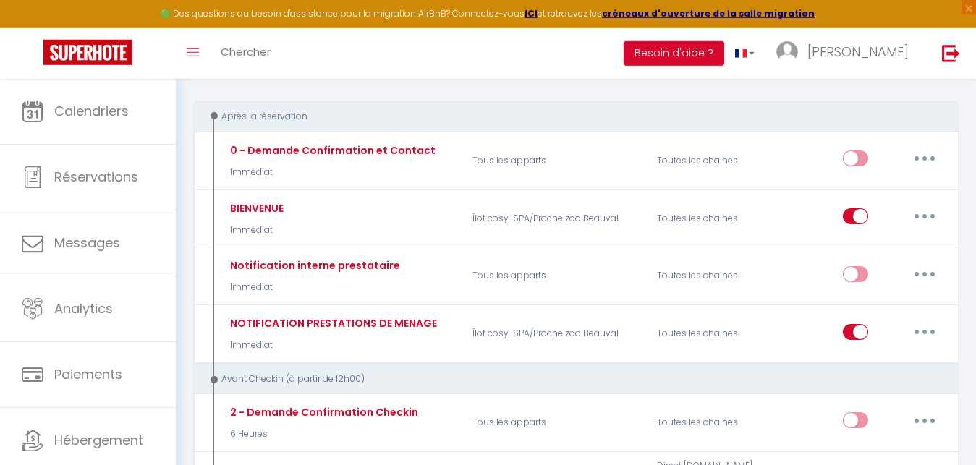
scroll to position [86, 0]
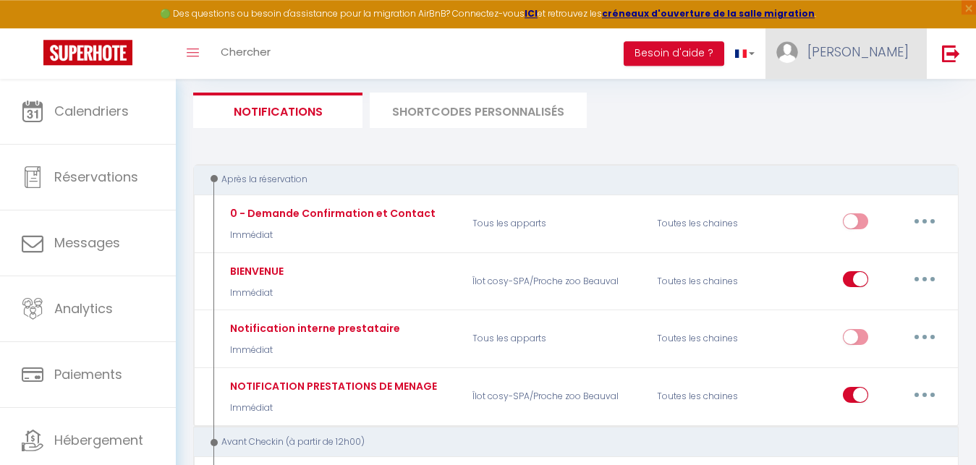
click at [894, 47] on span "[PERSON_NAME]" at bounding box center [858, 52] width 101 height 18
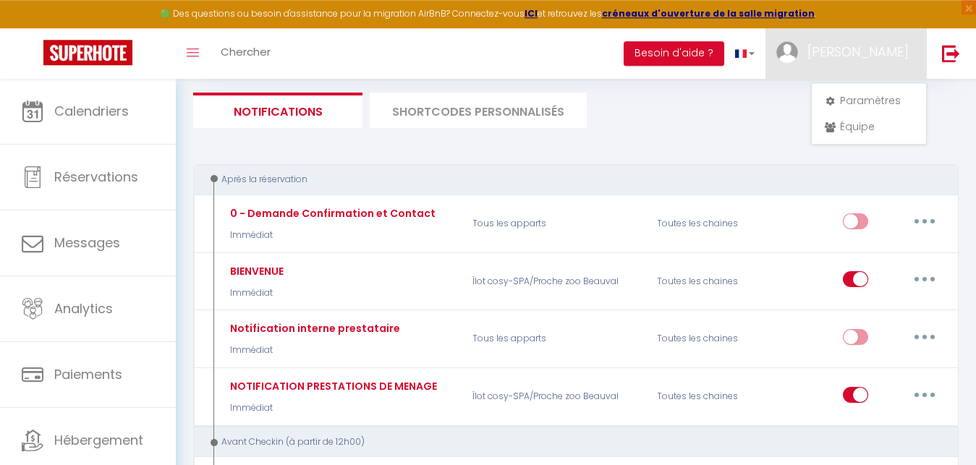
click at [708, 117] on ul "Notifications SHORTCODES PERSONNALISÉS" at bounding box center [576, 110] width 766 height 35
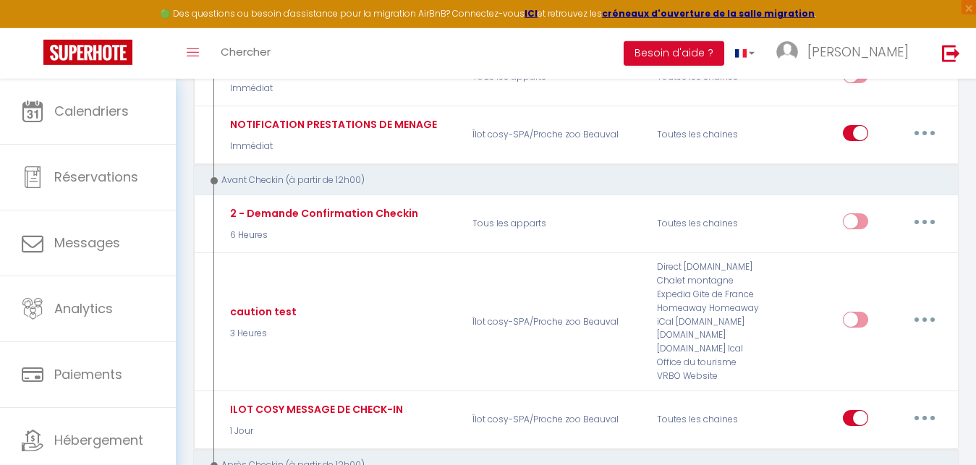
scroll to position [0, 0]
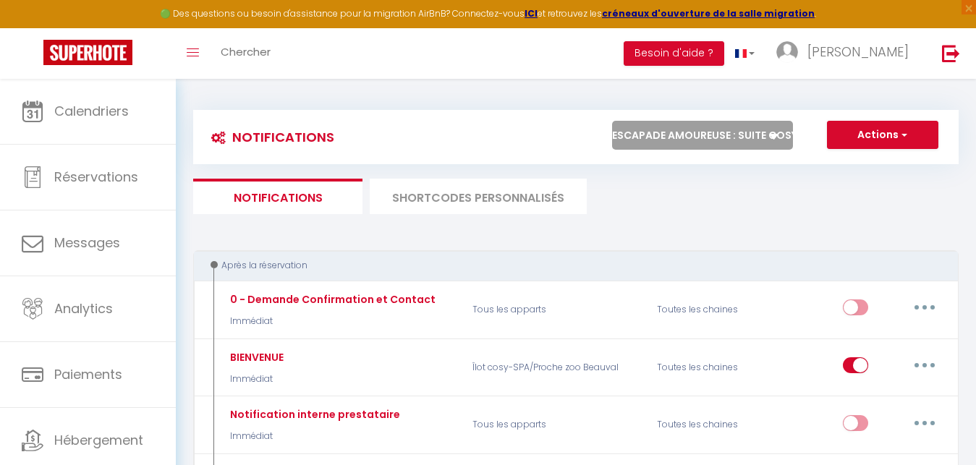
click option "Escapade amoureuse : suite cosy avec [PERSON_NAME]" at bounding box center [0, 0] width 0 height 0
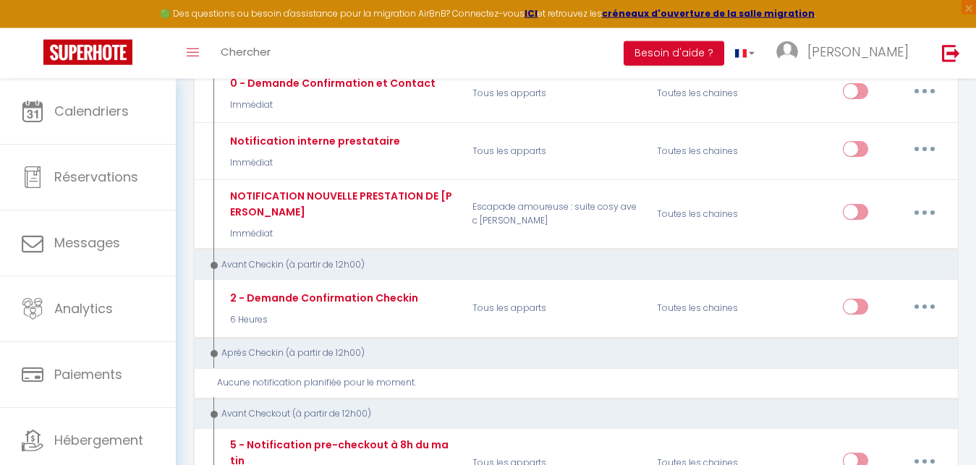
scroll to position [253, 0]
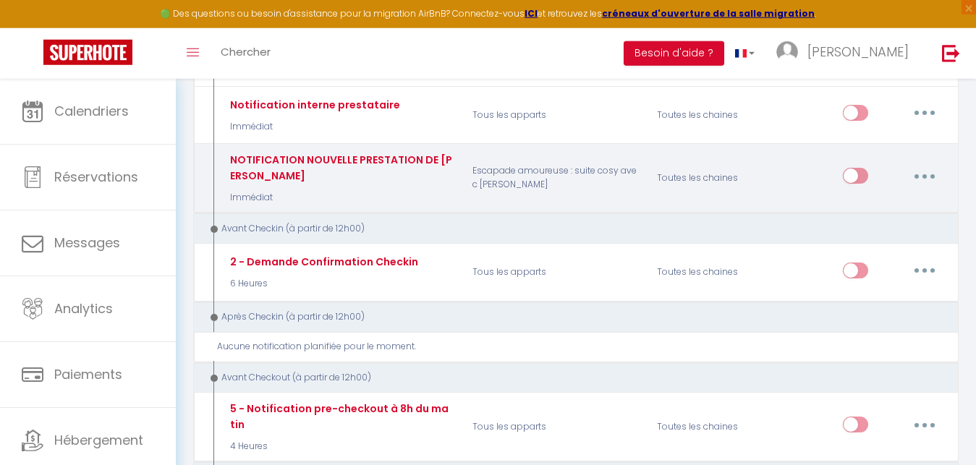
click at [858, 179] on input "checkbox" at bounding box center [855, 179] width 25 height 22
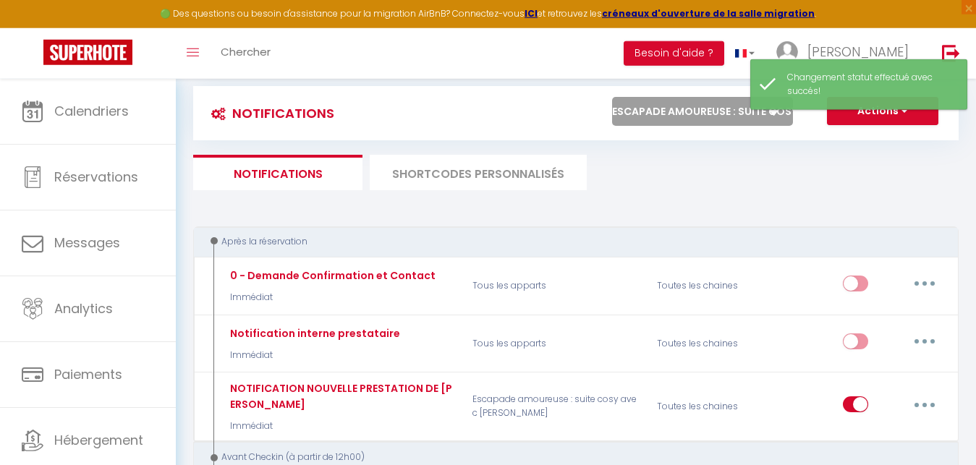
scroll to position [0, 0]
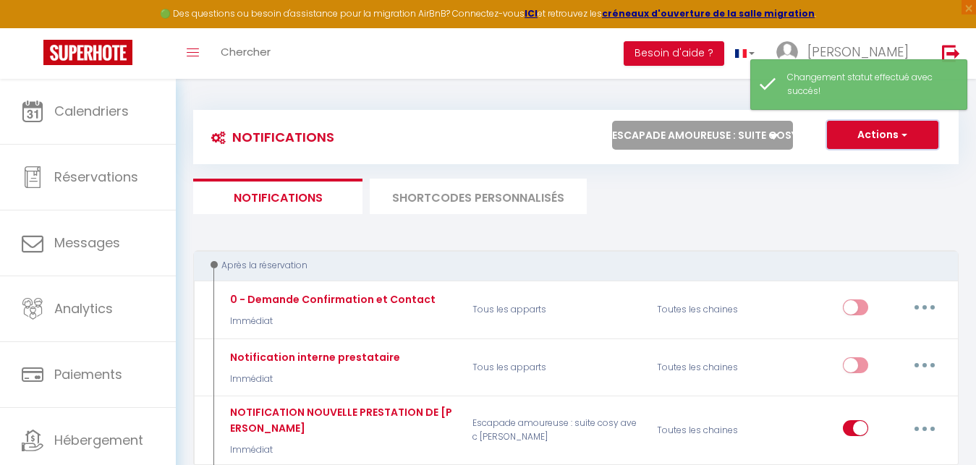
click at [877, 136] on button "Actions" at bounding box center [882, 135] width 111 height 29
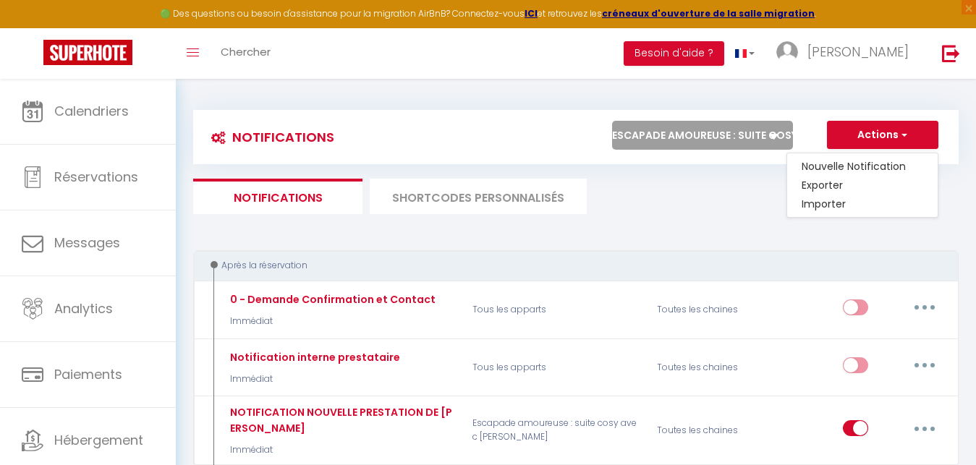
click at [720, 195] on ul "Notifications SHORTCODES PERSONNALISÉS" at bounding box center [576, 196] width 766 height 35
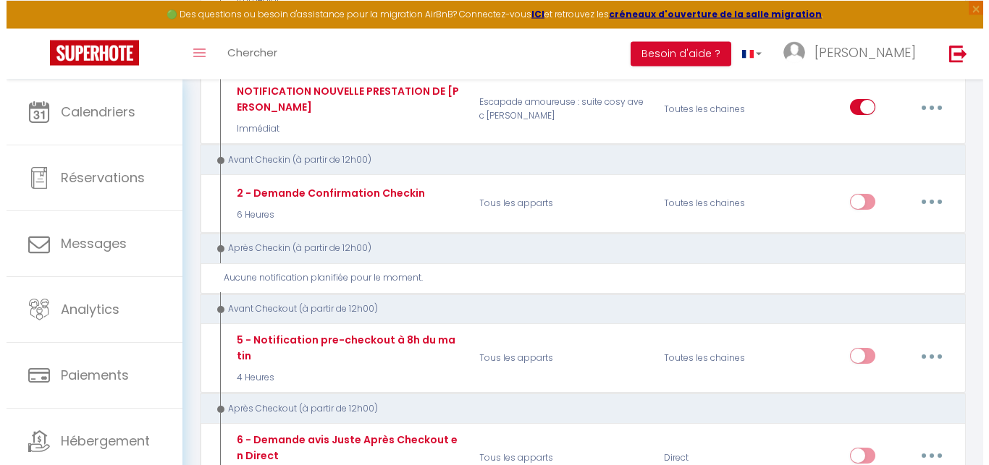
scroll to position [345, 0]
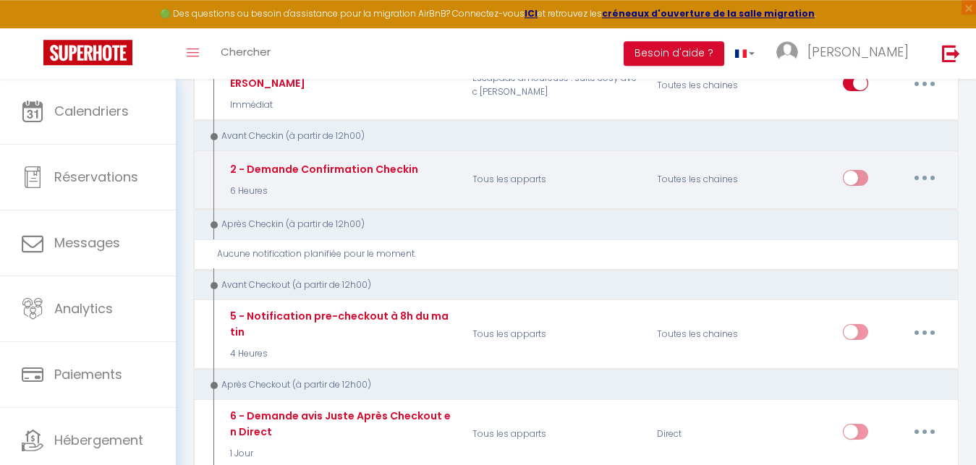
click at [931, 176] on button "button" at bounding box center [925, 177] width 41 height 23
click at [866, 211] on link "Editer" at bounding box center [887, 210] width 107 height 25
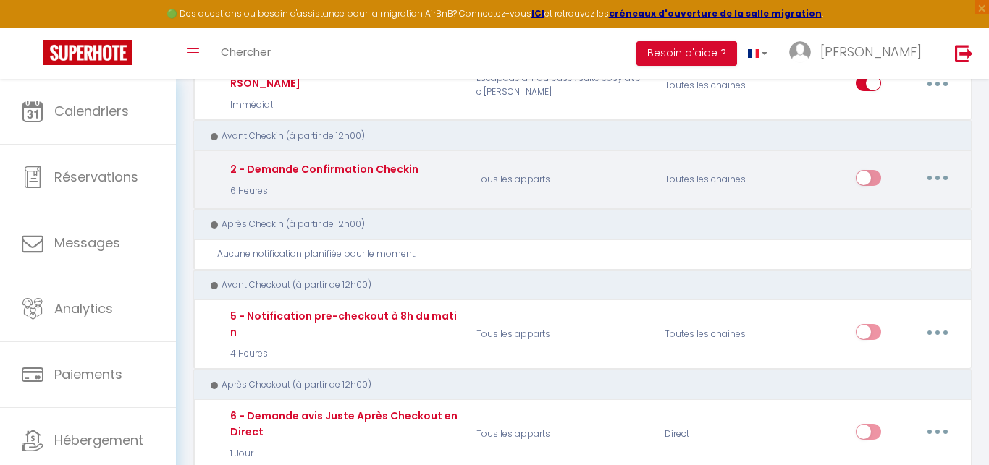
scroll to position [59, 0]
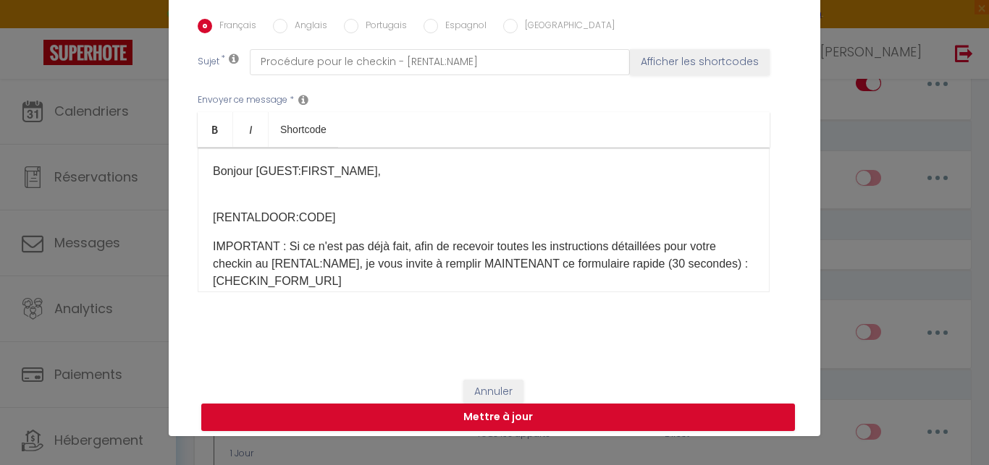
click at [829, 184] on div "Modifier la notification × Titre * 2 - Demande Confirmation Checkin Pour cet hé…" at bounding box center [494, 232] width 989 height 465
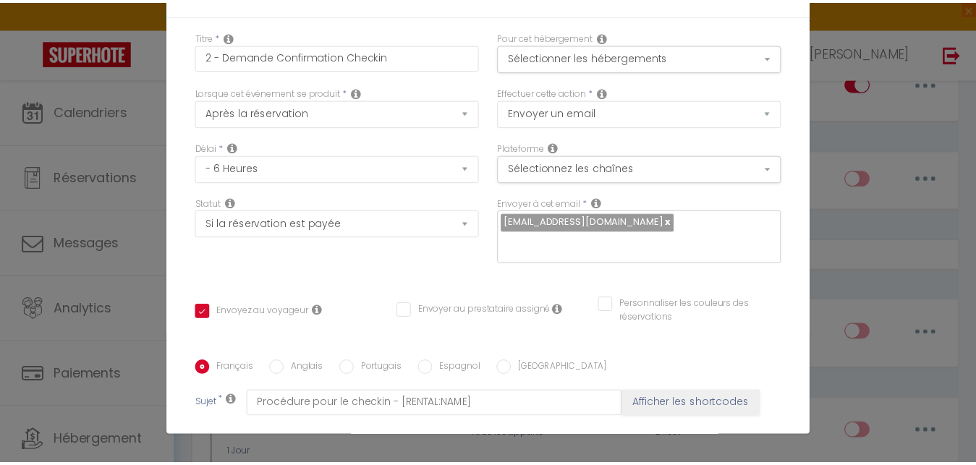
scroll to position [0, 0]
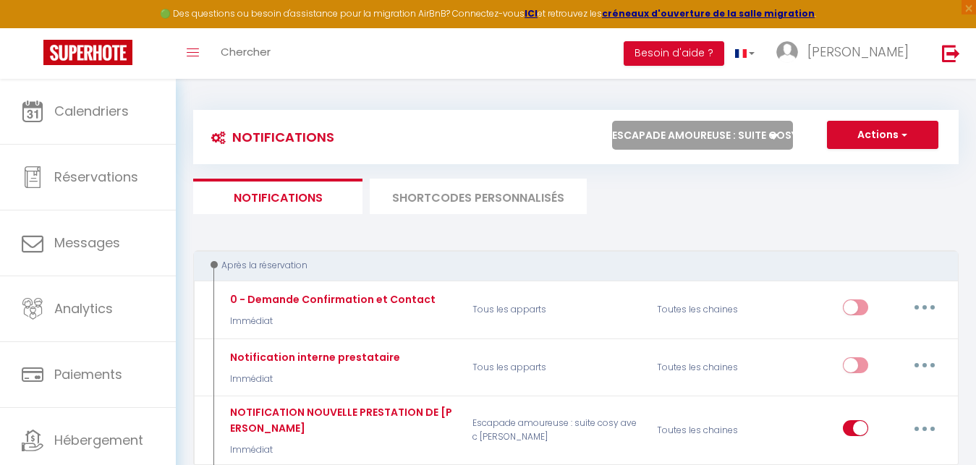
click at [491, 198] on li "SHORTCODES PERSONNALISÉS" at bounding box center [478, 196] width 217 height 35
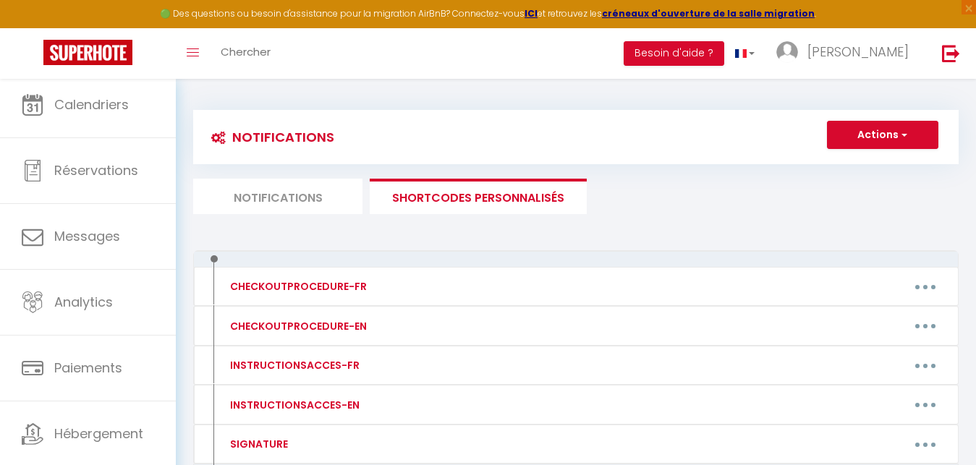
scroll to position [46, 0]
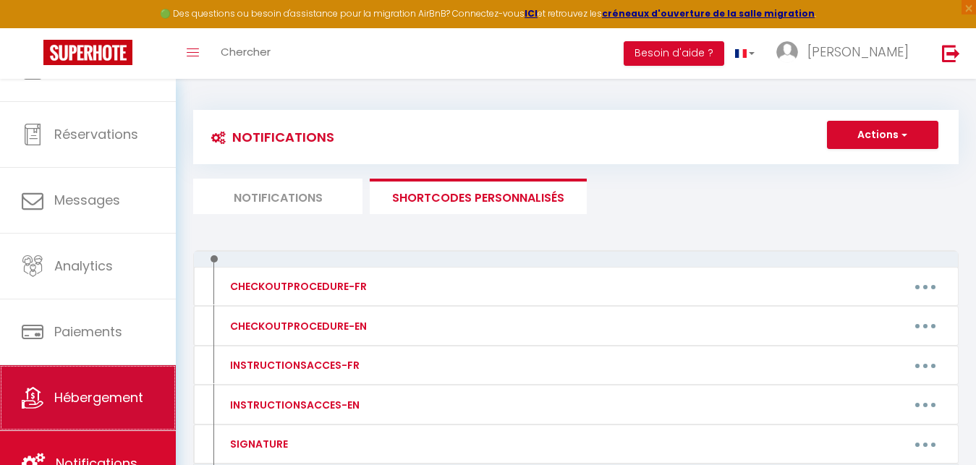
click at [109, 397] on span "Hébergement" at bounding box center [98, 398] width 89 height 18
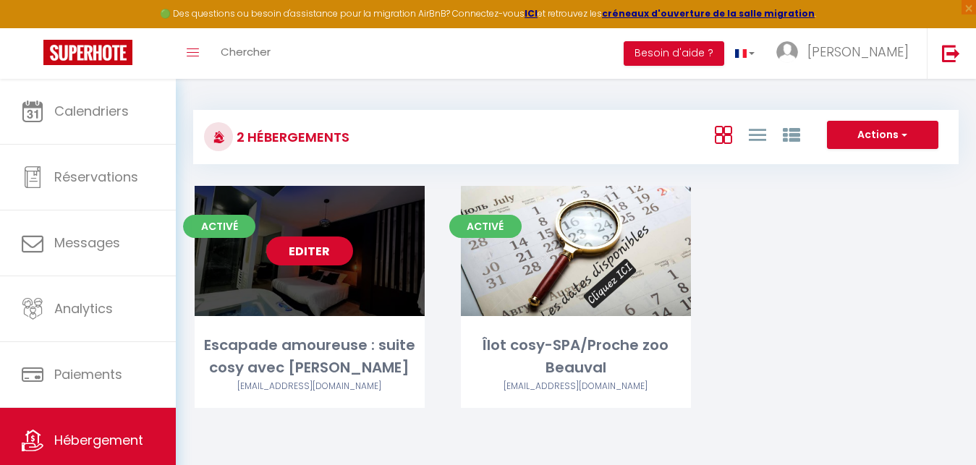
click at [334, 247] on link "Editer" at bounding box center [309, 251] width 87 height 29
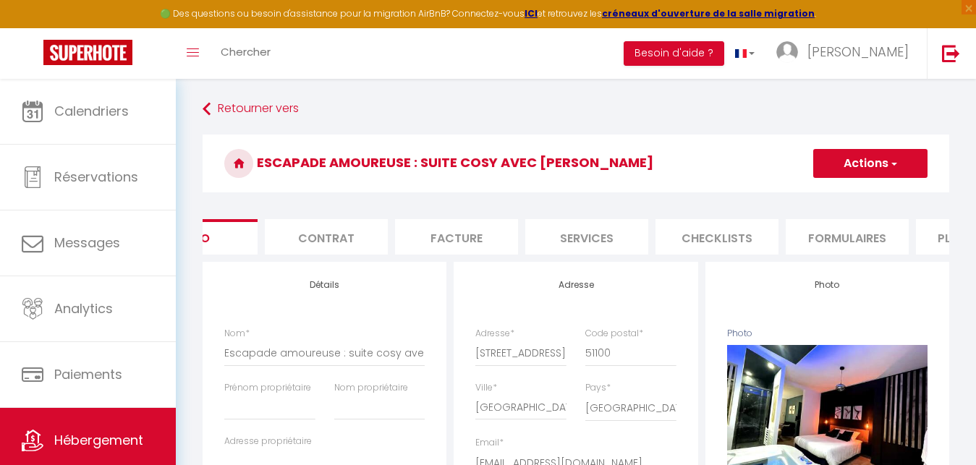
scroll to position [0, 89]
click at [577, 238] on li "Services" at bounding box center [565, 236] width 123 height 35
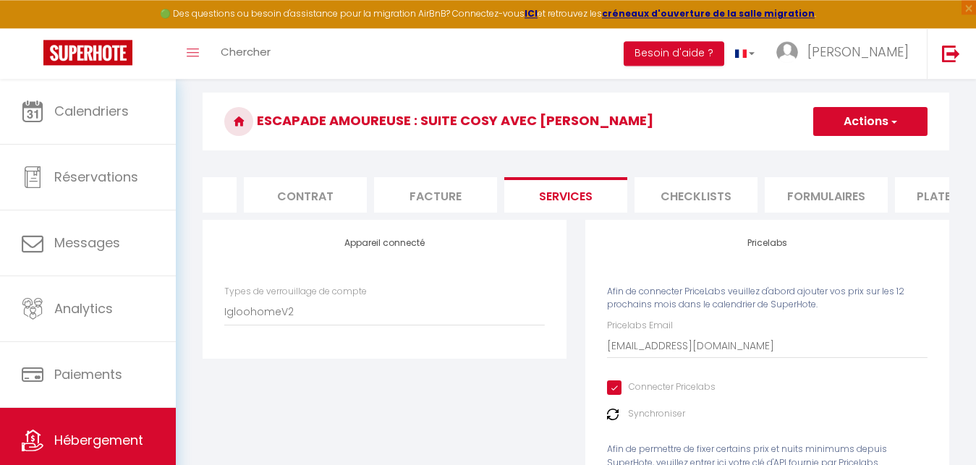
scroll to position [48, 0]
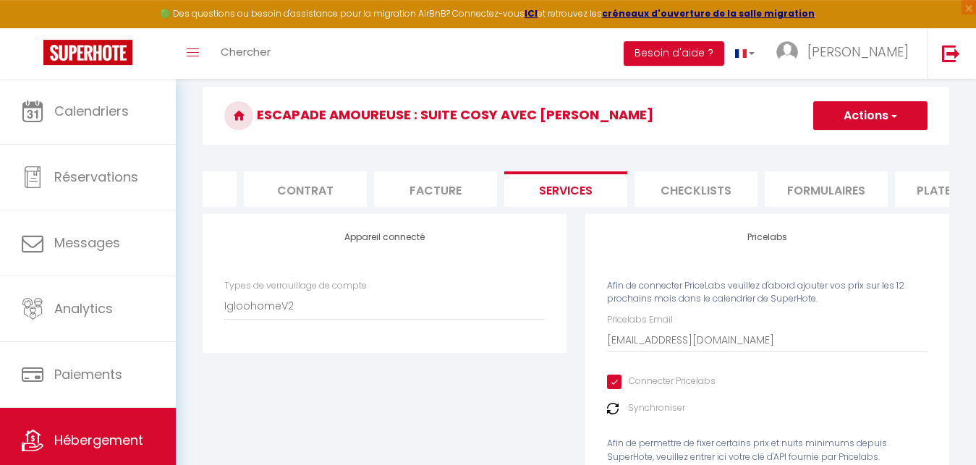
click at [856, 117] on button "Actions" at bounding box center [870, 115] width 114 height 29
click at [718, 117] on h3 "Escapade amoureuse : suite cosy avec [PERSON_NAME]" at bounding box center [576, 116] width 747 height 58
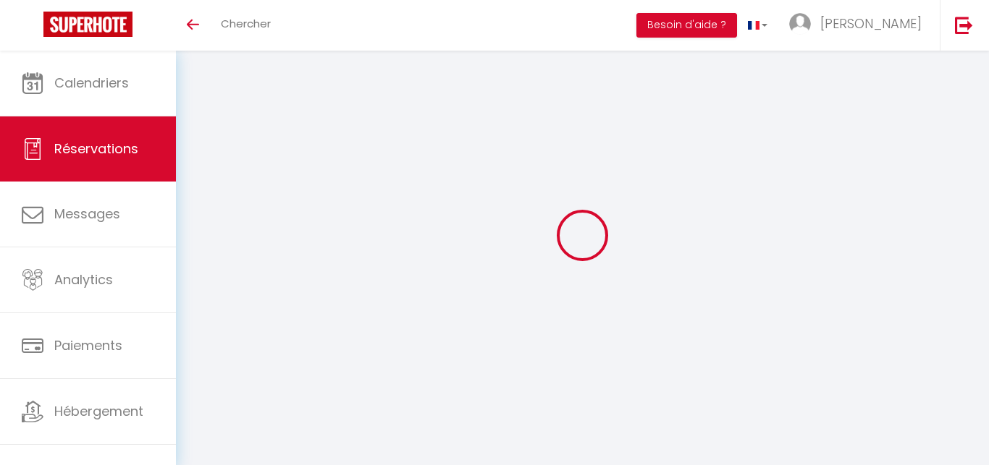
select select "not_cancelled"
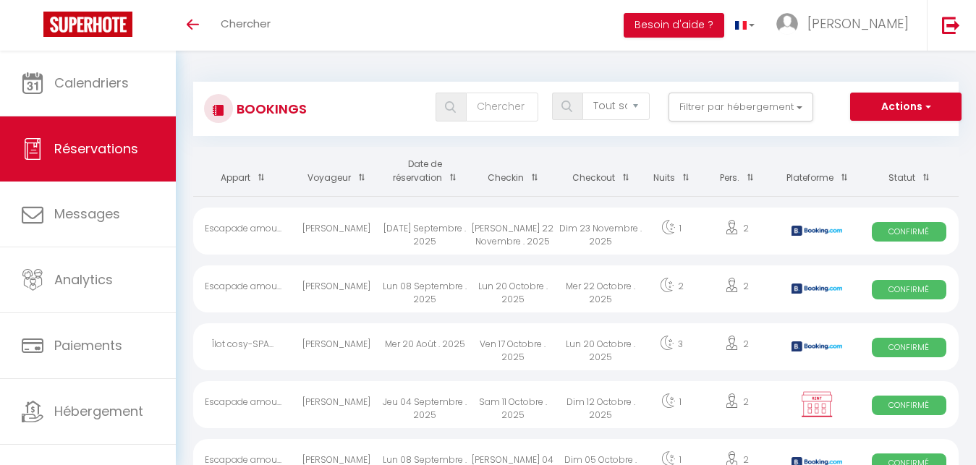
click at [481, 229] on div "Sam 22 Novembre . 2025" at bounding box center [513, 231] width 88 height 47
select select "OK"
select select "0"
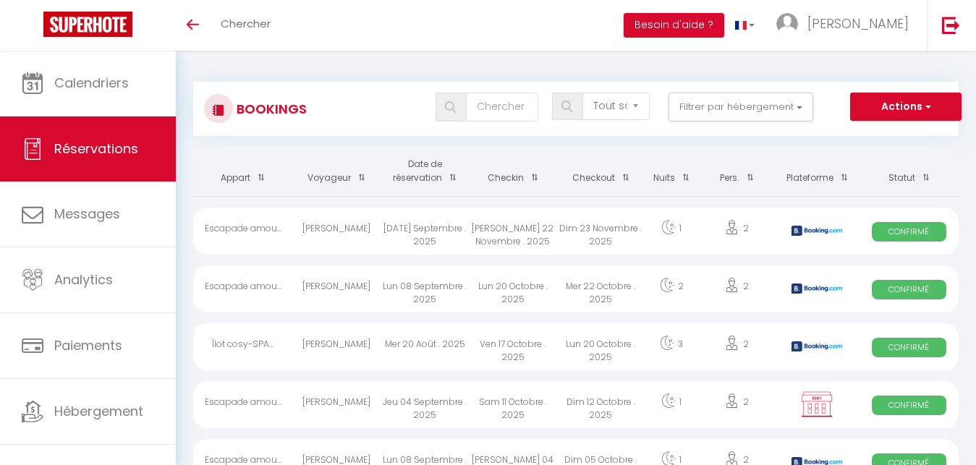
select select "1"
select select
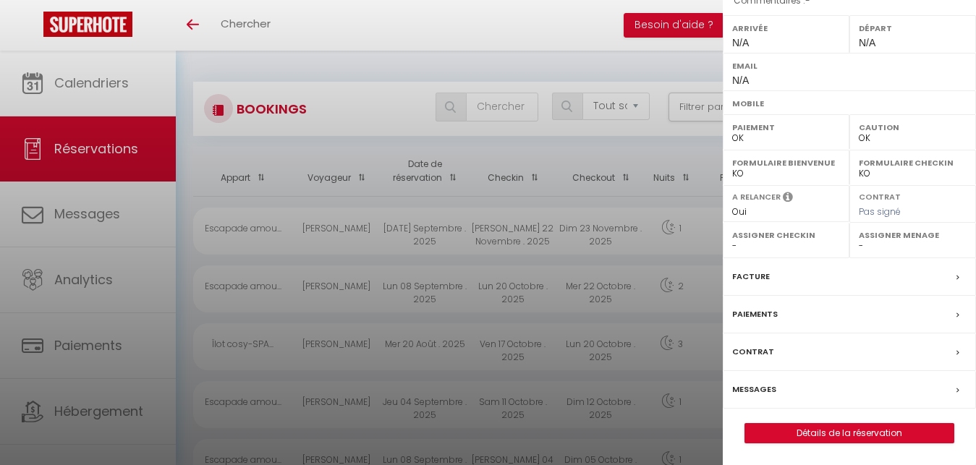
scroll to position [255, 0]
click at [845, 436] on link "Détails de la réservation" at bounding box center [849, 433] width 208 height 19
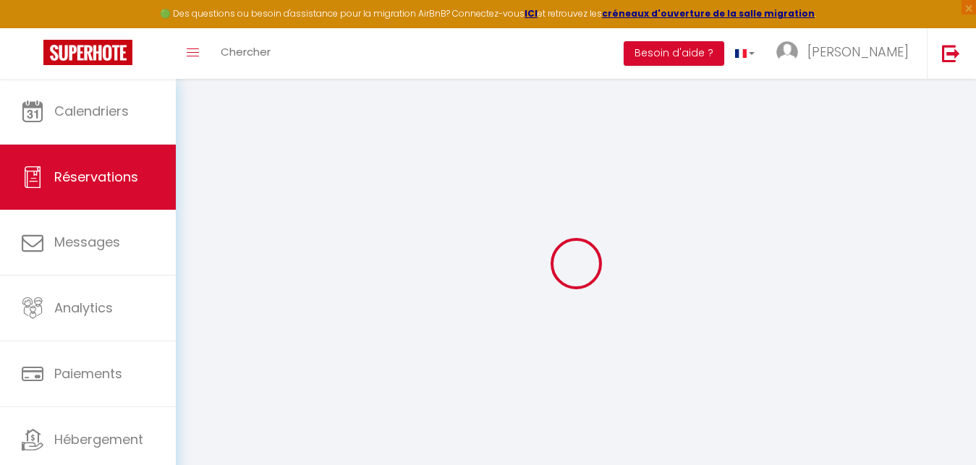
type input "Camille"
type input "Cnockaert"
select select
select select "76455"
select select "1"
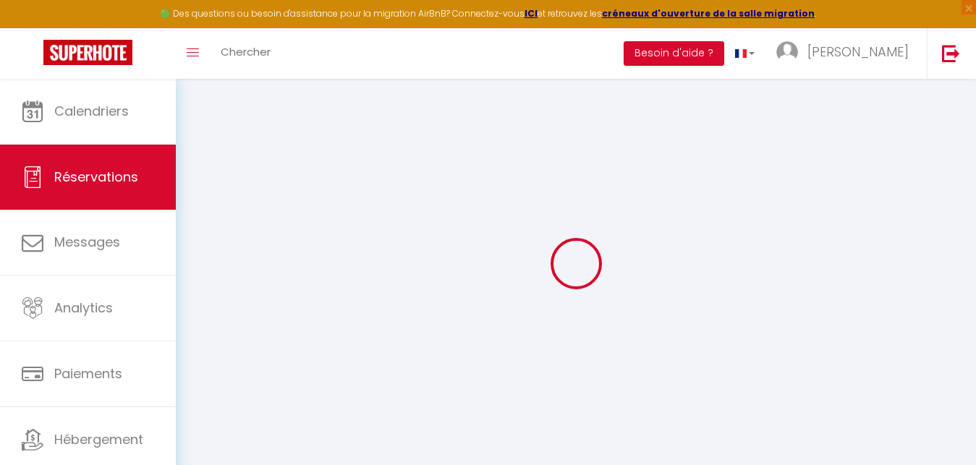
select select
type input "2"
select select "12"
select select "15"
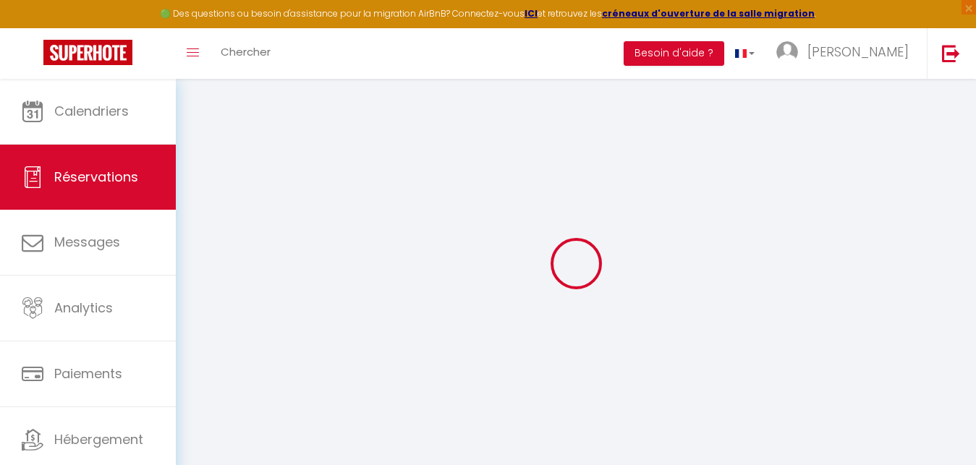
type input "51.99"
checkbox input "false"
type input "0"
select select "2"
type input "50"
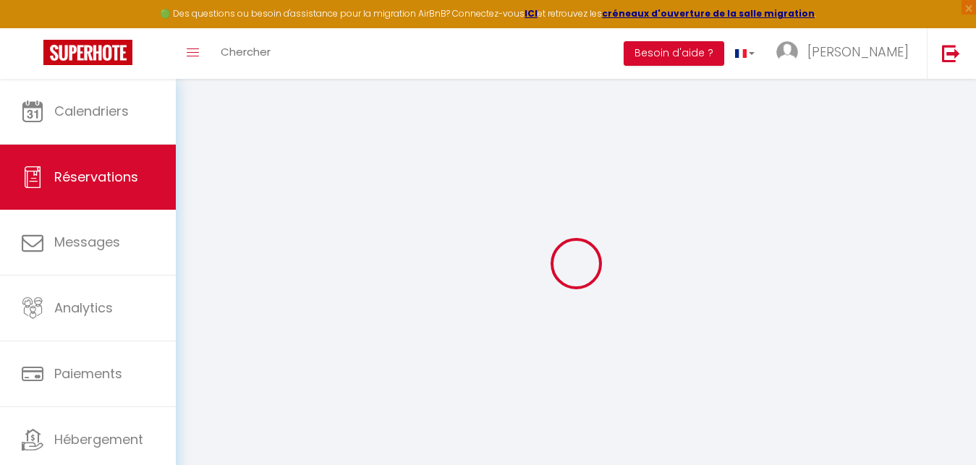
type input "0"
select select
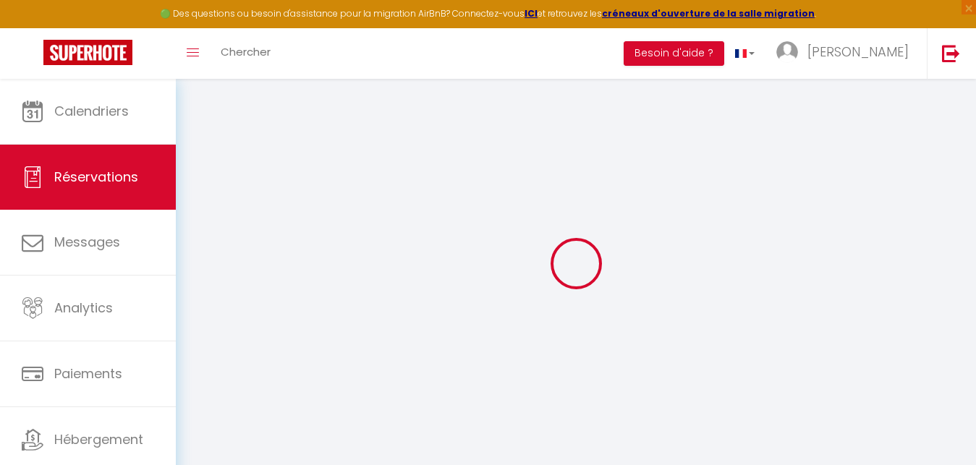
checkbox input "false"
select select
checkbox input "false"
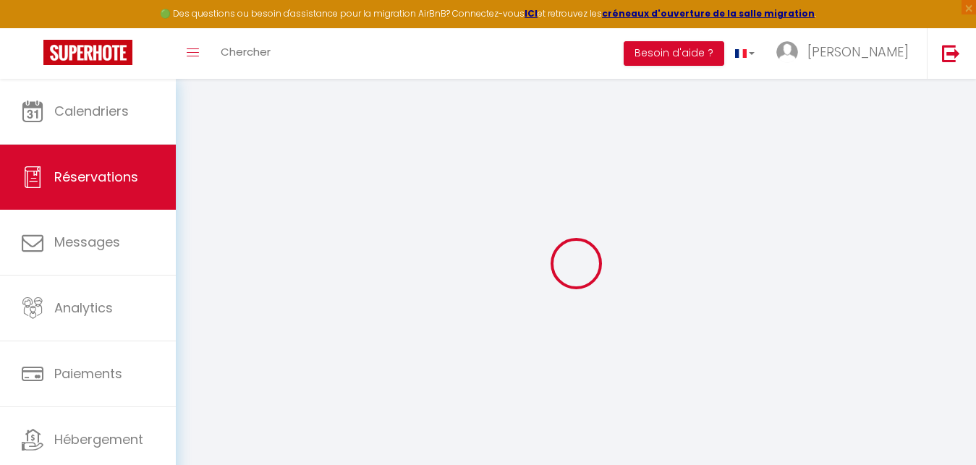
select select
checkbox input "false"
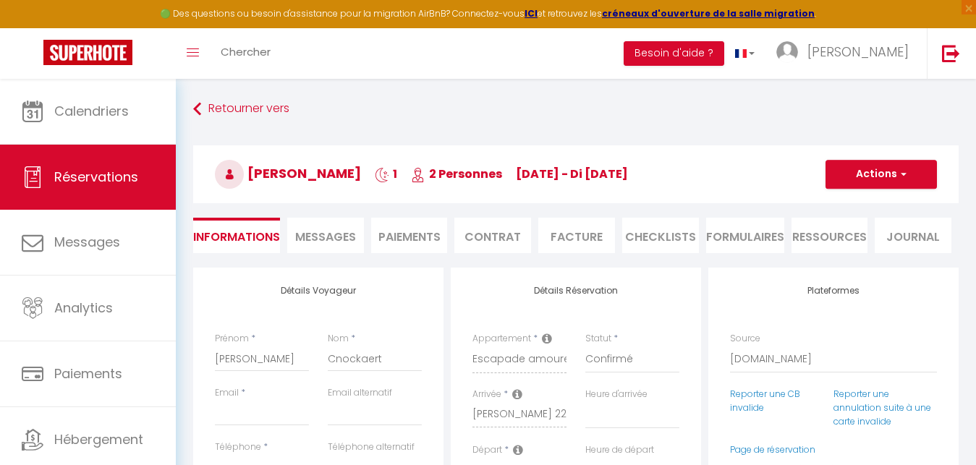
select select
checkbox input "false"
select select
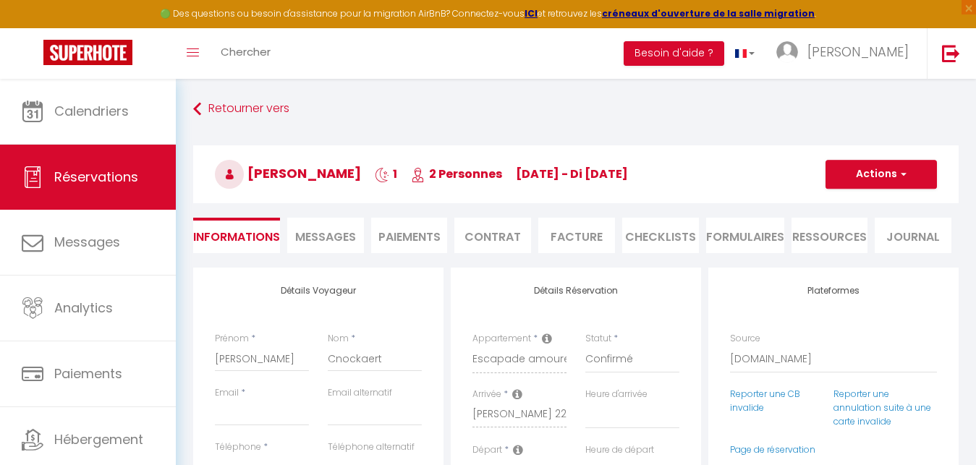
select select
checkbox input "false"
select select
checkbox input "false"
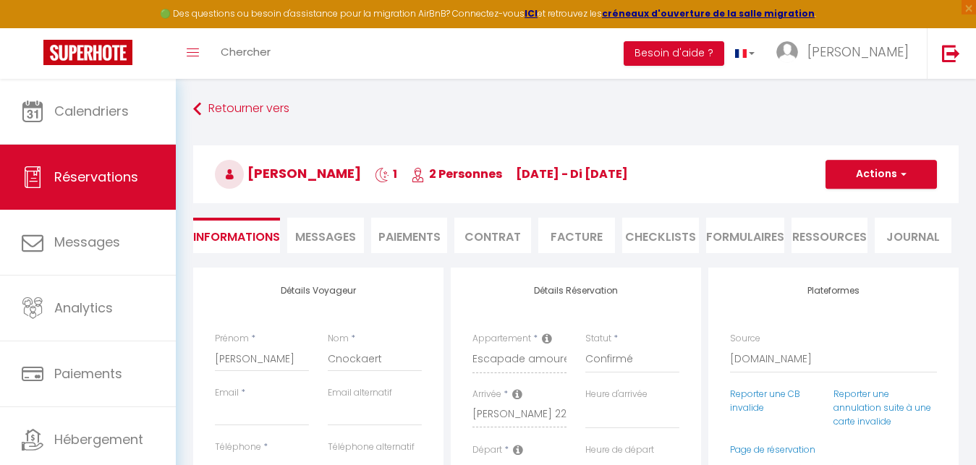
select select
click at [766, 128] on div "Retourner vers Camille Cnockaert 1 2 Personnes sa 22 Nov - di 23 Nov Actions En…" at bounding box center [576, 182] width 784 height 172
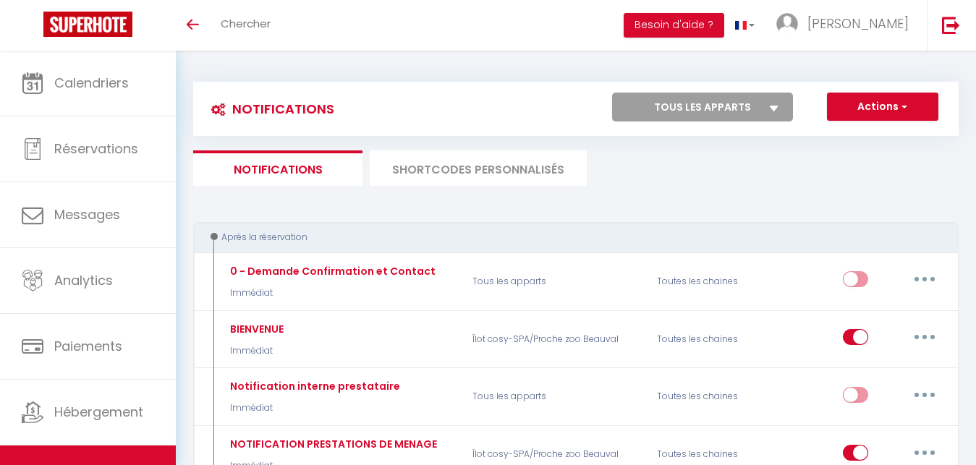
click at [612, 93] on select "Tous les apparts Escapade amoureuse : suite cosy avec jacuzzi Îlot cosy-SPA/Pro…" at bounding box center [702, 107] width 181 height 29
drag, startPoint x: 680, startPoint y: 111, endPoint x: 525, endPoint y: 69, distance: 160.6
click at [724, 21] on button "Besoin d'aide ?" at bounding box center [674, 25] width 101 height 25
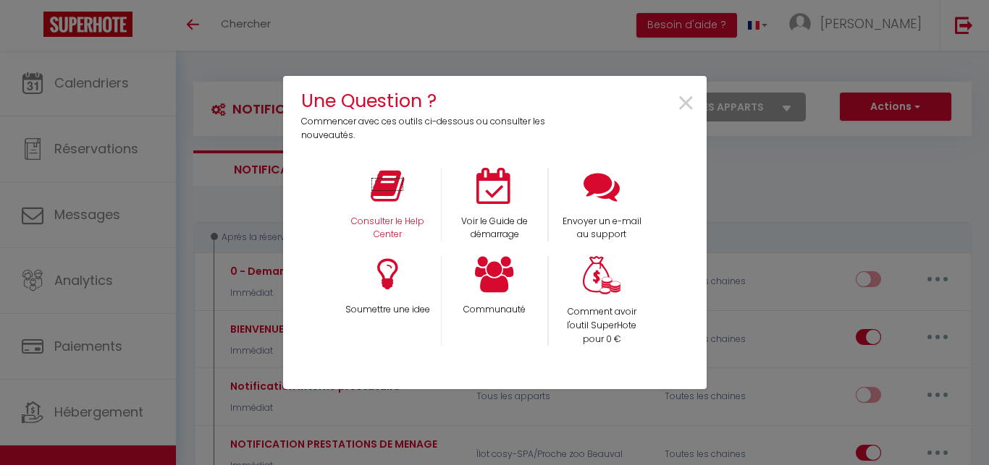
click at [398, 195] on icon at bounding box center [387, 186] width 33 height 36
click at [395, 187] on icon at bounding box center [387, 186] width 33 height 36
click at [684, 105] on span "×" at bounding box center [686, 104] width 20 height 46
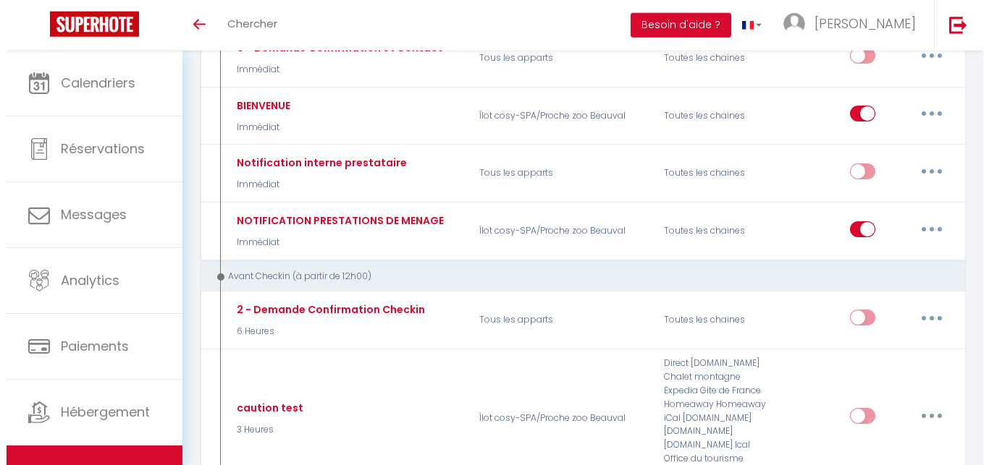
scroll to position [242, 0]
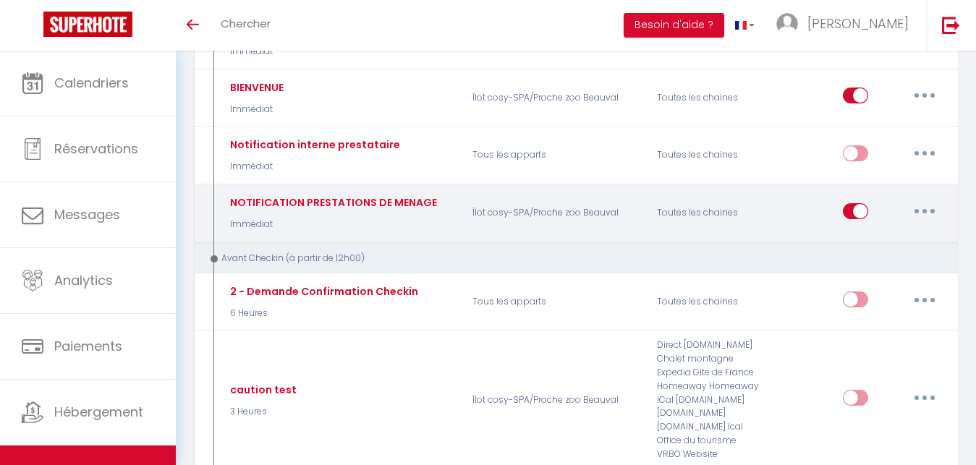
click at [918, 206] on button "button" at bounding box center [925, 211] width 41 height 23
click at [870, 244] on link "Editer" at bounding box center [887, 244] width 107 height 25
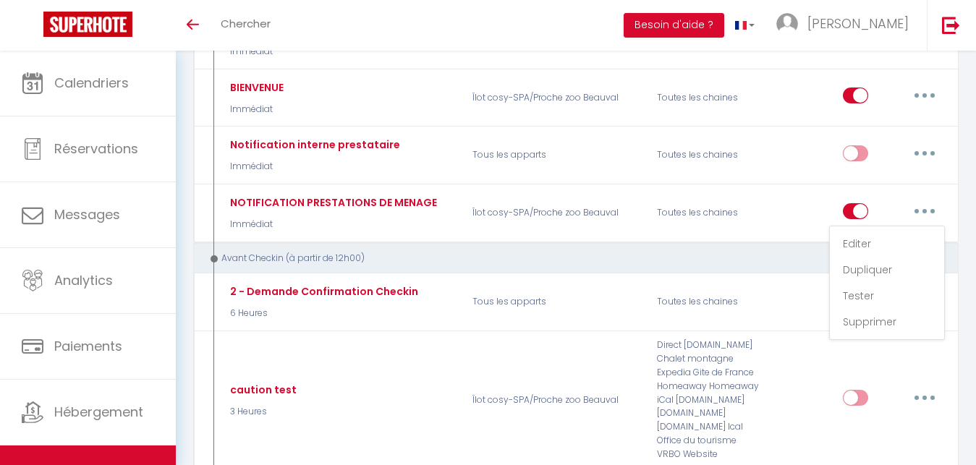
type input "NOTIFICATION PRESTATIONS DE MENAGE"
select select "Immédiat"
select select "if_booking_is_paid"
checkbox input "false"
checkbox input "true"
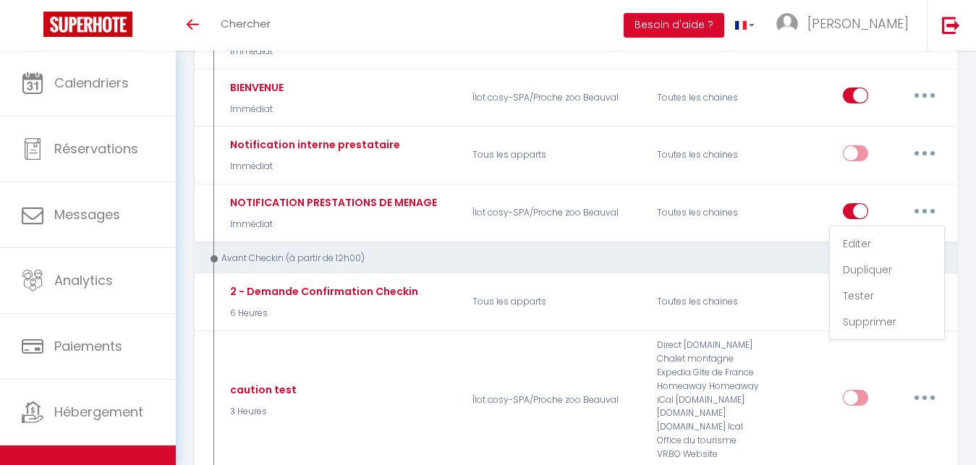
checkbox input "false"
radio input "true"
type input "NOUVELLE RESERVATION L'ILOT COSY AND SPA"
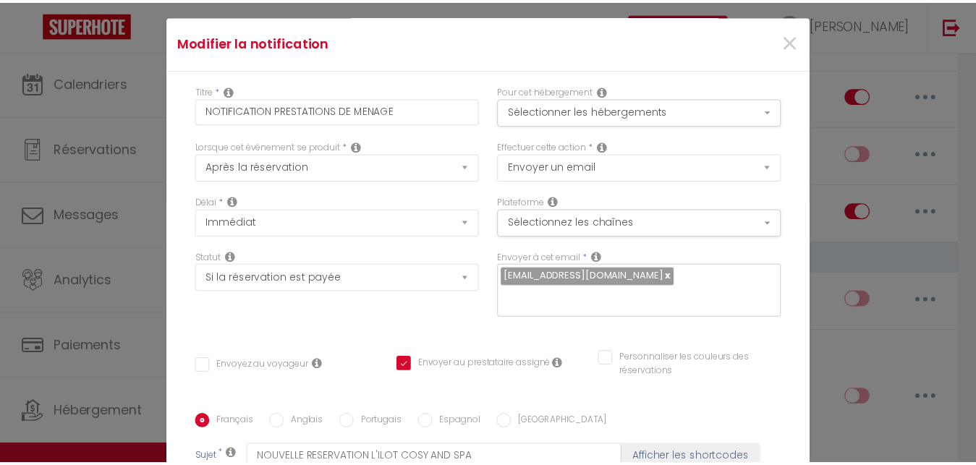
scroll to position [0, 0]
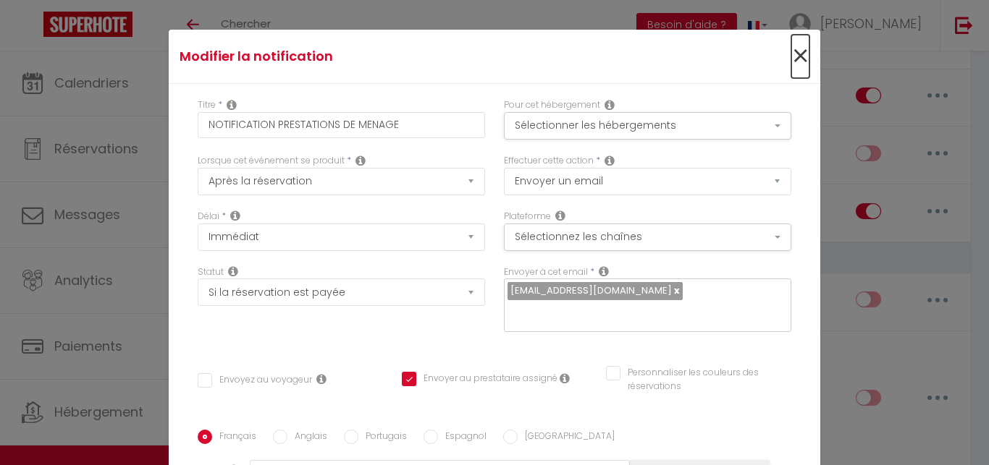
click at [791, 56] on span "×" at bounding box center [800, 56] width 18 height 43
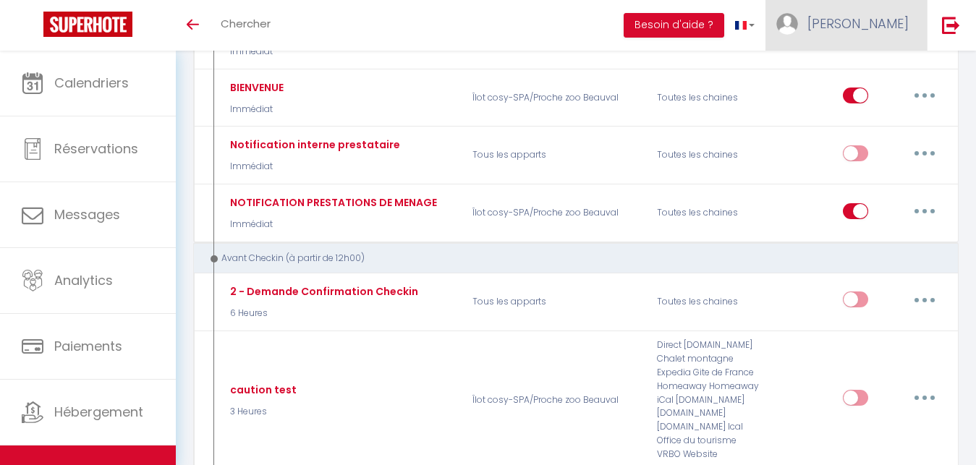
click at [872, 27] on span "[PERSON_NAME]" at bounding box center [858, 23] width 101 height 18
click at [518, 41] on div "Toggle menubar Chercher BUTTON Besoin d'aide ? [PERSON_NAME] Équipe" at bounding box center [535, 25] width 860 height 51
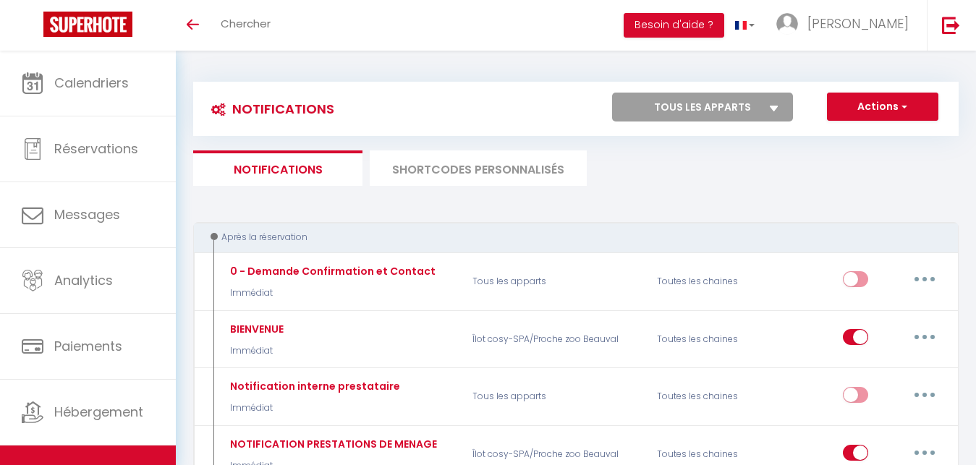
select select "76455"
click option "Escapade amoureuse : suite cosy avec [PERSON_NAME]" at bounding box center [0, 0] width 0 height 0
checkbox input "false"
checkbox input "true"
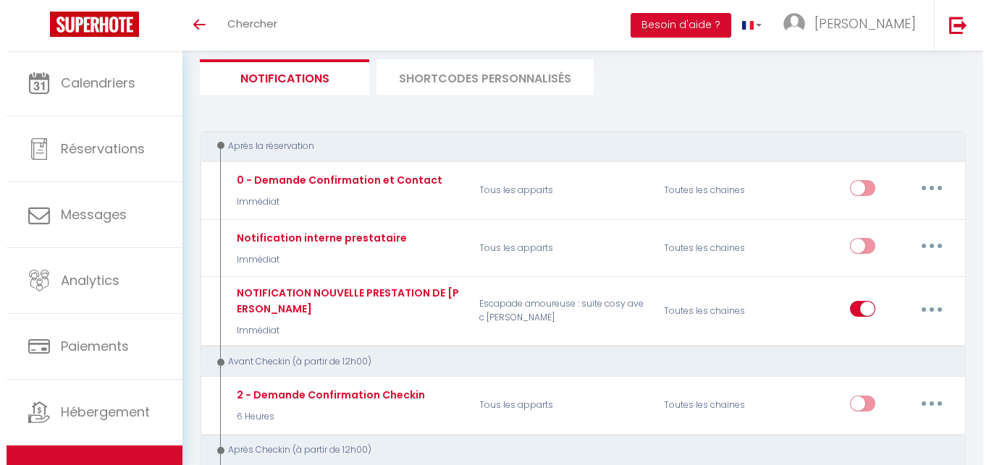
scroll to position [171, 0]
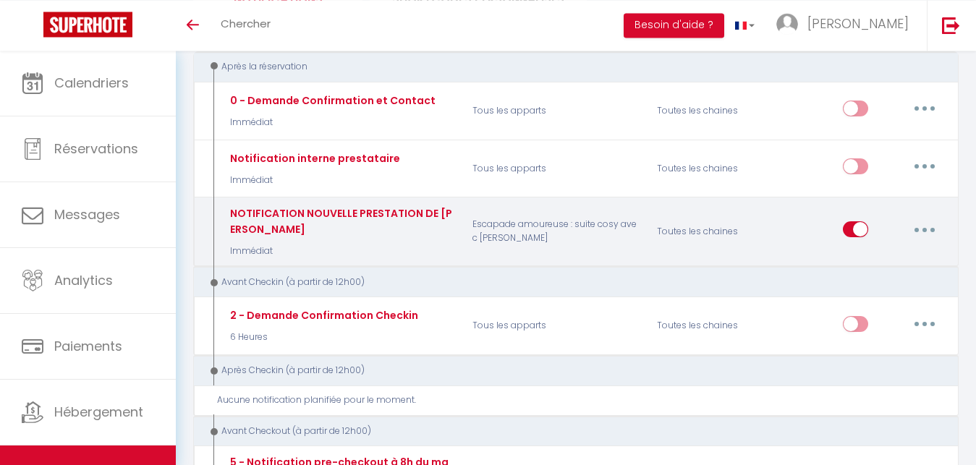
click at [921, 229] on button "button" at bounding box center [925, 229] width 41 height 23
click at [884, 253] on link "Editer" at bounding box center [887, 262] width 107 height 25
type input "NOTIFICATION NOUVELLE PRESTATION DE [PERSON_NAME]"
select select "Immédiat"
select select "if_booking_is_paid"
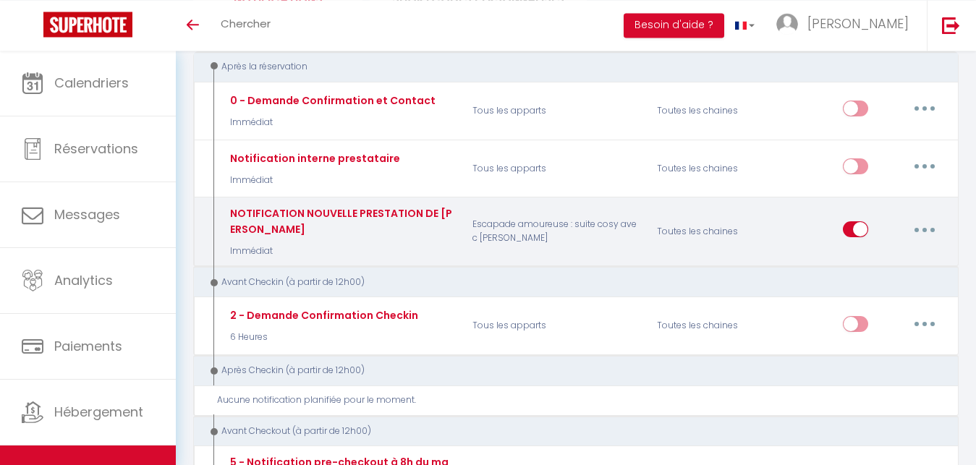
checkbox input "false"
checkbox input "true"
checkbox input "false"
radio input "true"
type input "NOUVELLE RESERVATION LOVE ROOM AG SUITE AND SPA"
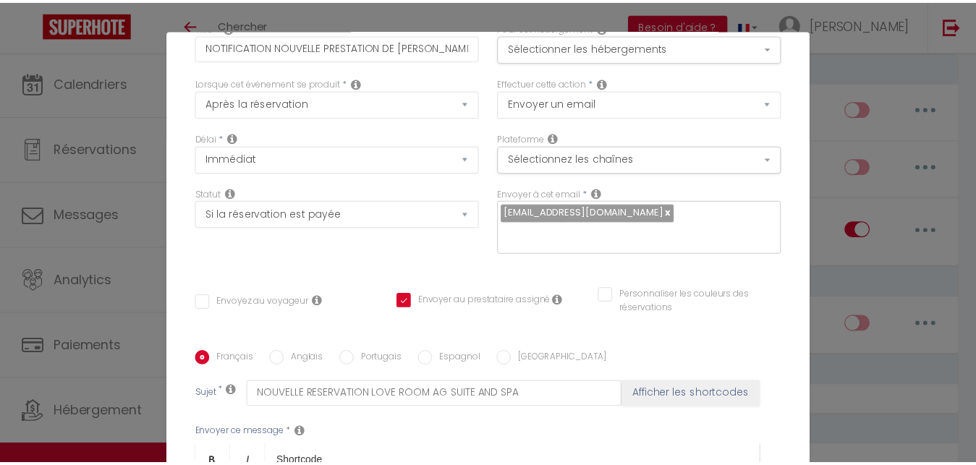
scroll to position [0, 0]
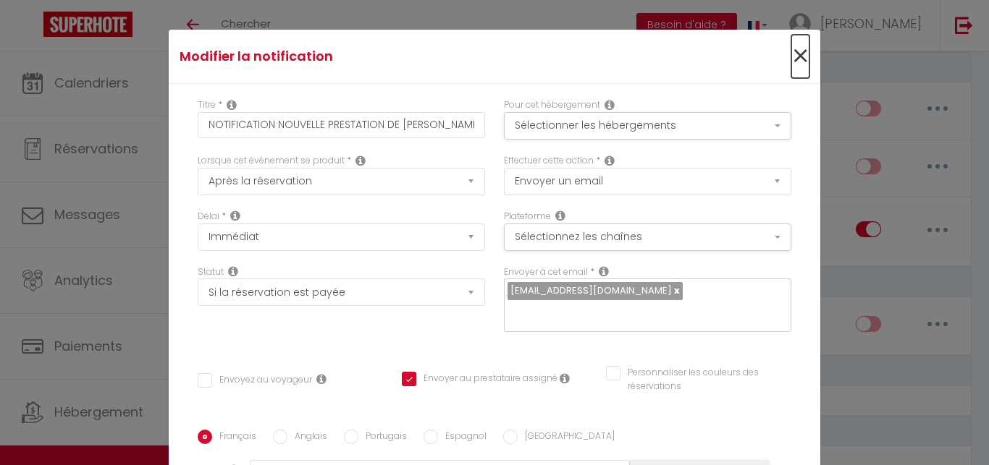
click at [791, 56] on span "×" at bounding box center [800, 56] width 18 height 43
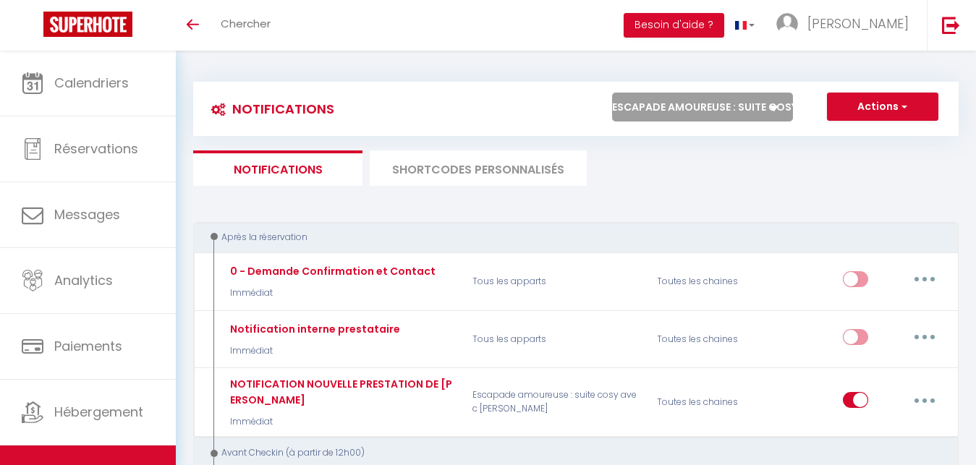
click at [864, 106] on button "Actions" at bounding box center [882, 107] width 111 height 29
click at [737, 168] on ul "Notifications SHORTCODES PERSONNALISÉS" at bounding box center [576, 168] width 766 height 35
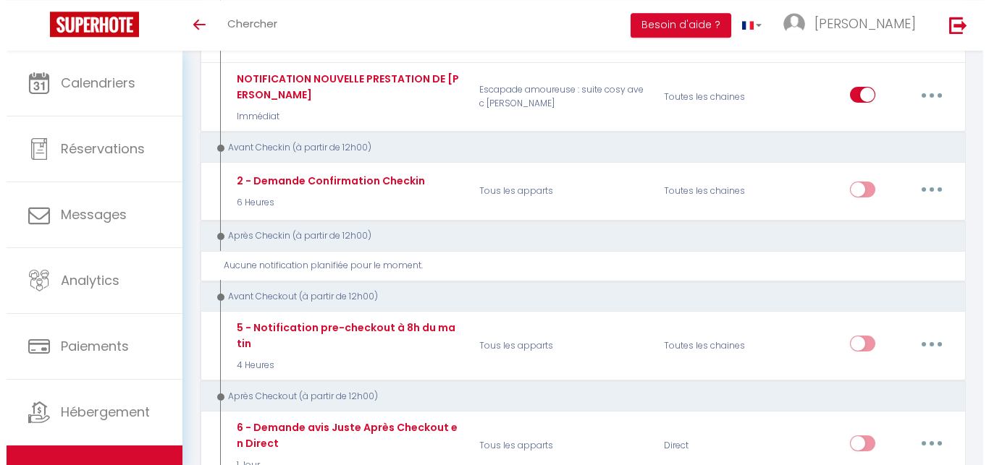
scroll to position [317, 0]
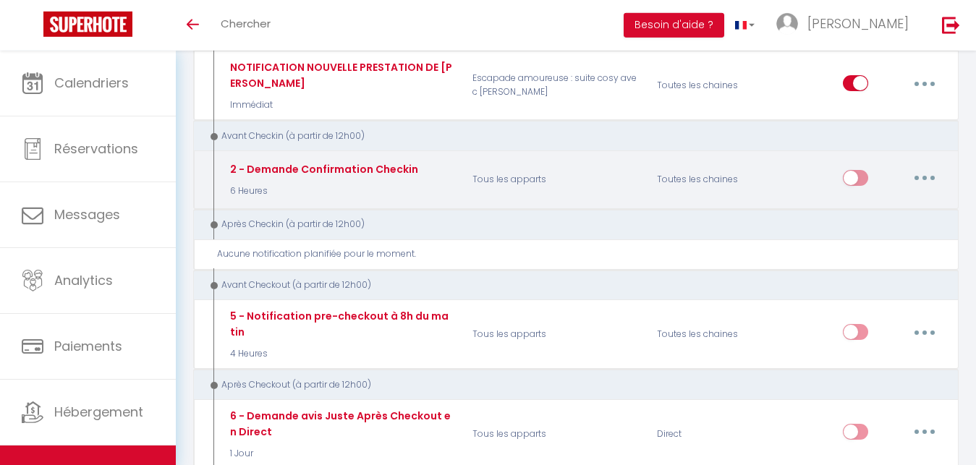
click at [922, 175] on button "button" at bounding box center [925, 177] width 41 height 23
click at [868, 208] on link "Editer" at bounding box center [887, 210] width 107 height 25
type input "2 - Demande Confirmation Checkin"
select select "6 Heures"
checkbox input "true"
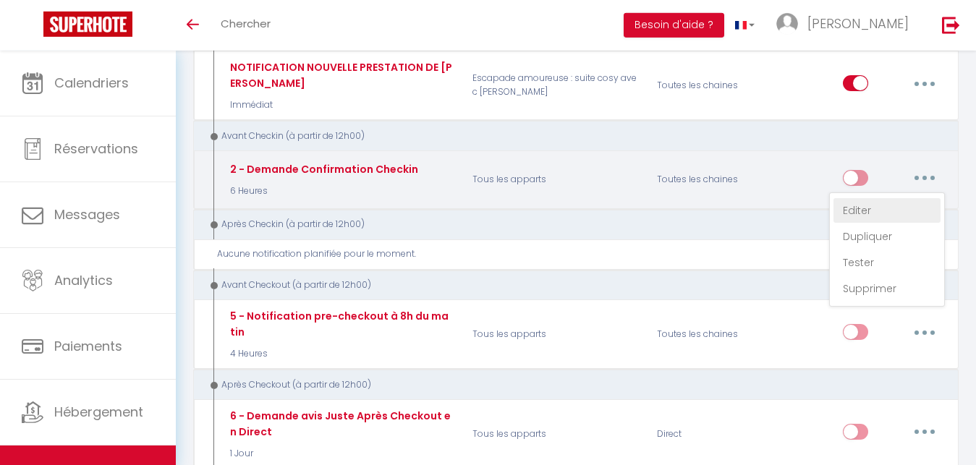
checkbox input "false"
type input "Procédure pour le checkin - [RENTAL:NAME]"
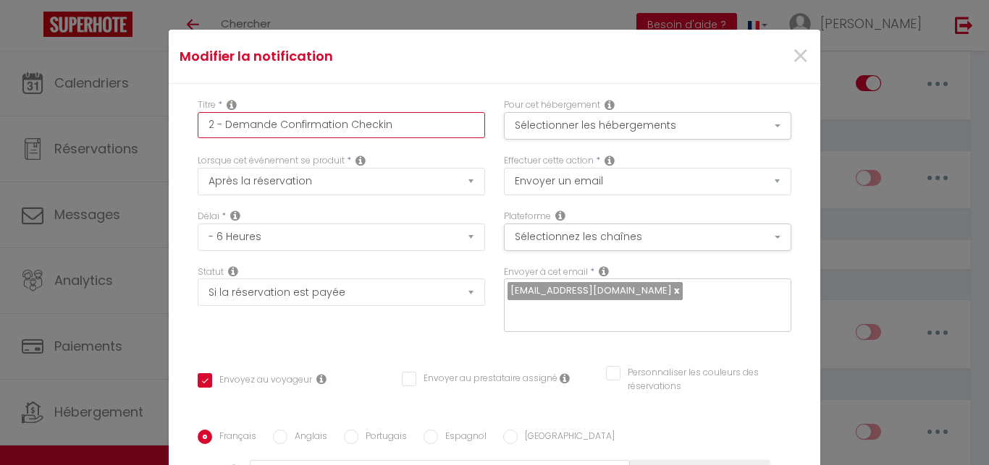
click at [277, 124] on input "2 - Demande Confirmation Checkin" at bounding box center [341, 125] width 287 height 26
type input "2 - Demande onfirmation Checkin"
checkbox input "true"
checkbox input "false"
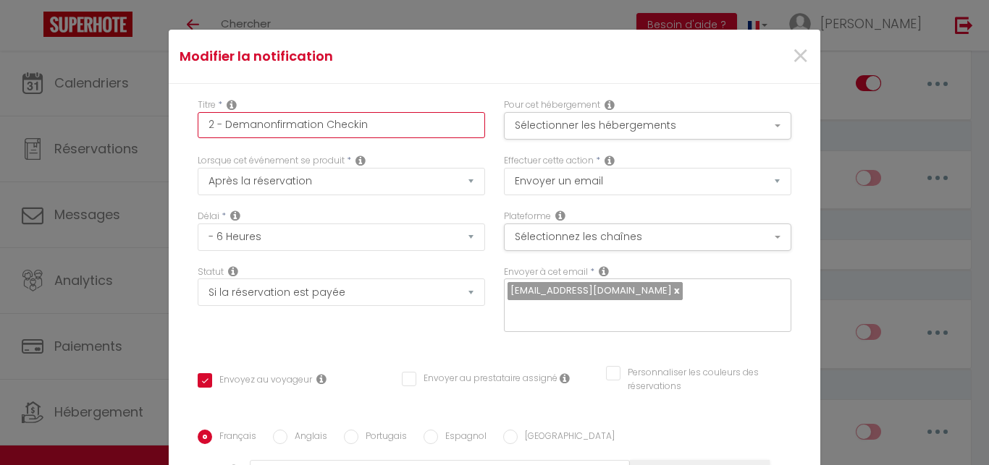
type input "2 - Demaonfirmation Checkin"
checkbox input "true"
checkbox input "false"
type input "2 - Demonfirmation Checkin"
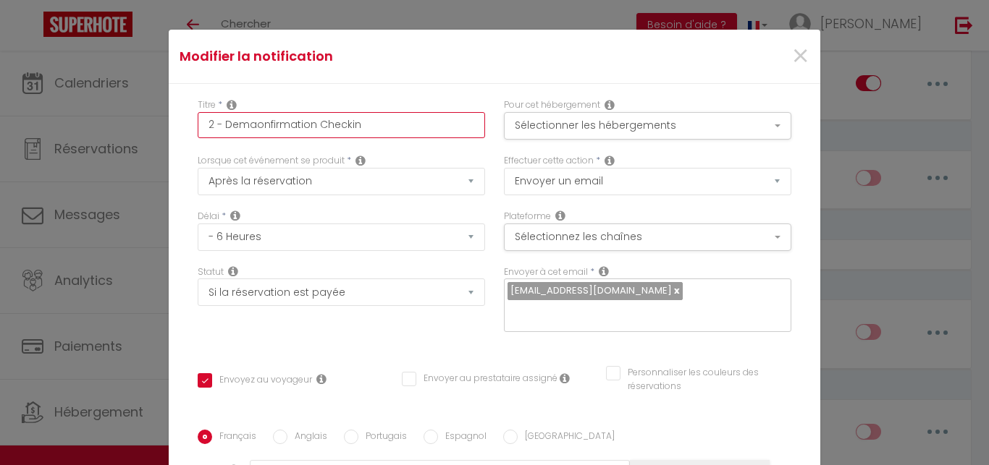
checkbox input "true"
checkbox input "false"
checkbox input "true"
checkbox input "false"
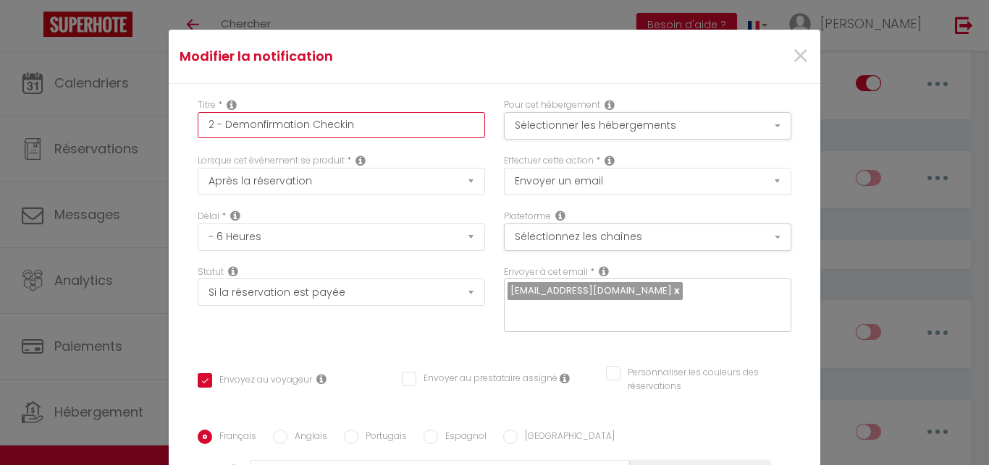
checkbox input "false"
type input "2 - Donfirmation Checkin"
checkbox input "true"
checkbox input "false"
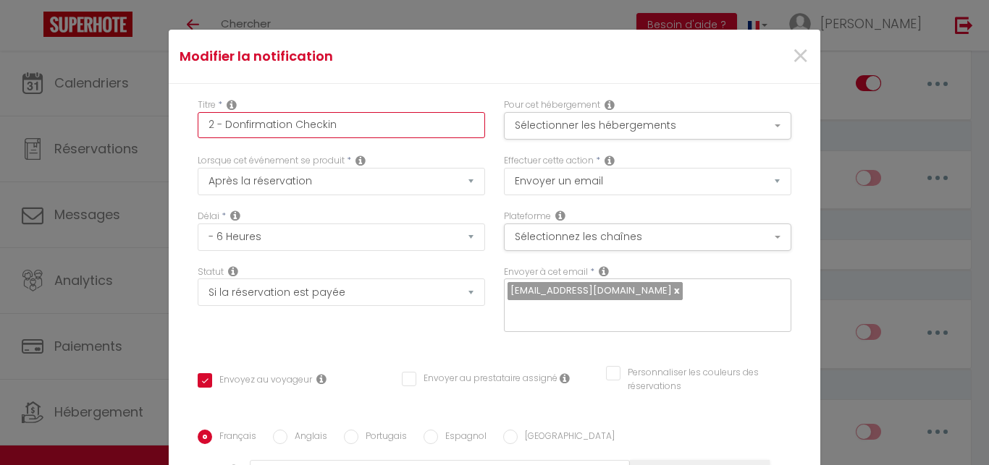
type input "2 - onfirmation Checkin"
checkbox input "true"
checkbox input "false"
type input "2 onfirmation Checkin"
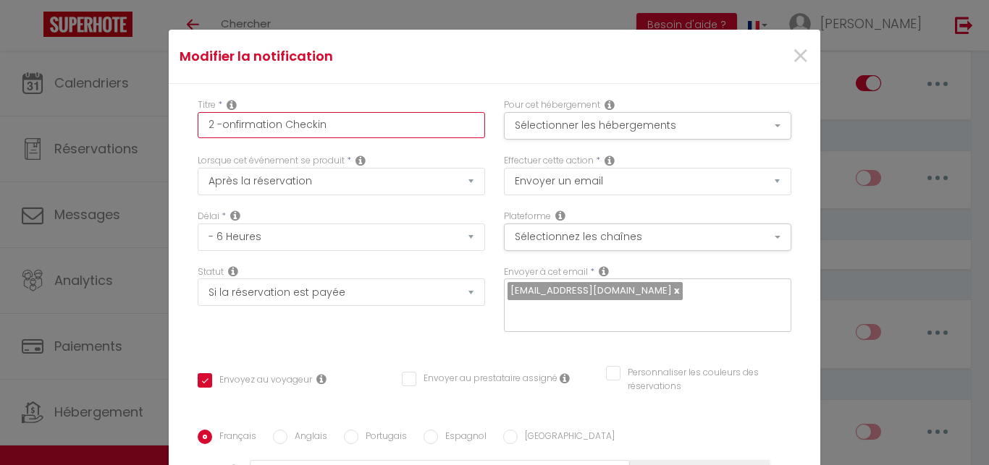
checkbox input "true"
checkbox input "false"
type input "onfirmation Checkin"
checkbox input "true"
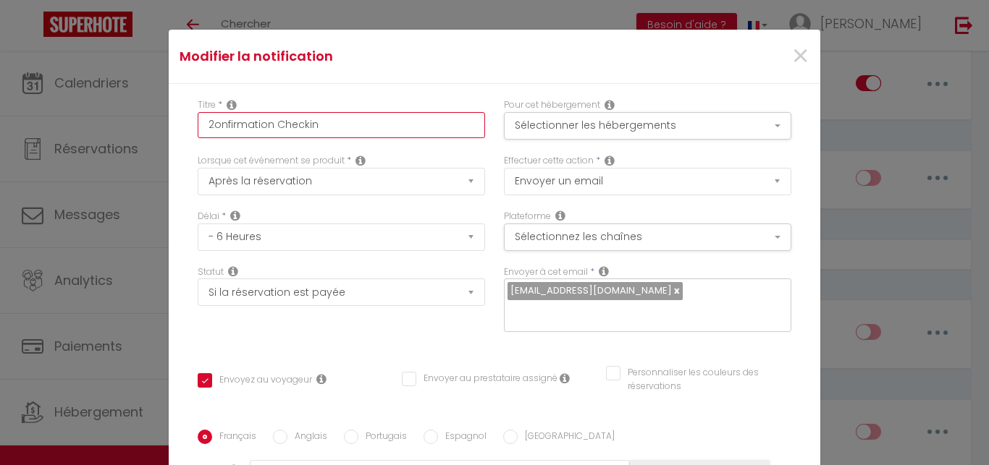
checkbox input "false"
checkbox input "true"
checkbox input "false"
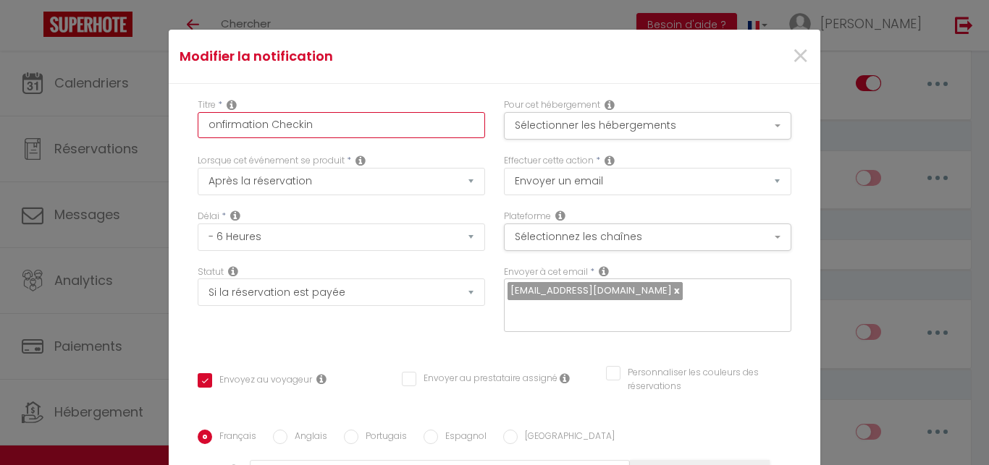
type input "Ionfirmation Checkin"
checkbox input "true"
checkbox input "false"
type input "INonfirmation Checkin"
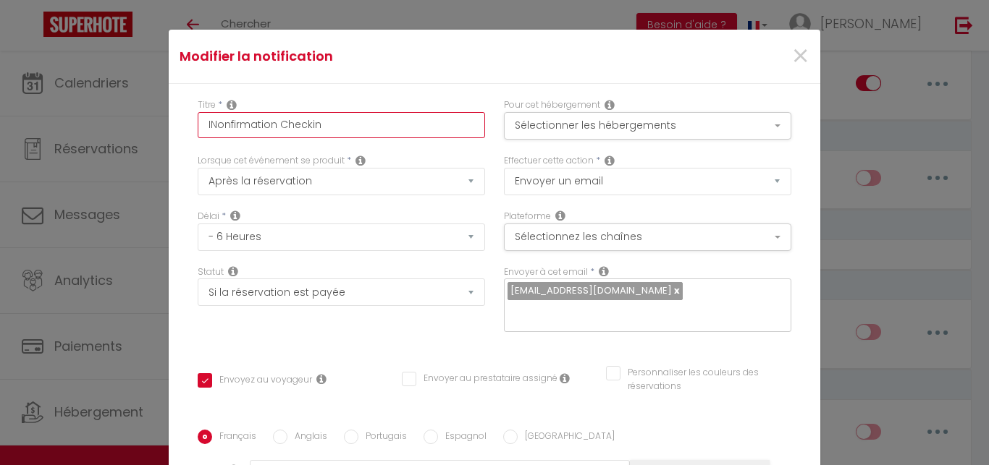
checkbox input "true"
checkbox input "false"
type input "INFonfirmation Checkin"
checkbox input "true"
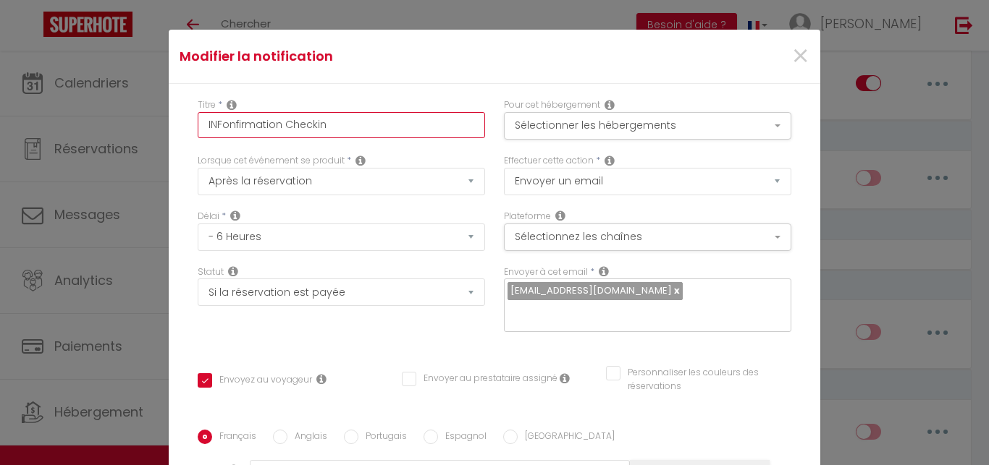
checkbox input "false"
type input "INFOonfirmation Checkin"
checkbox input "true"
checkbox input "false"
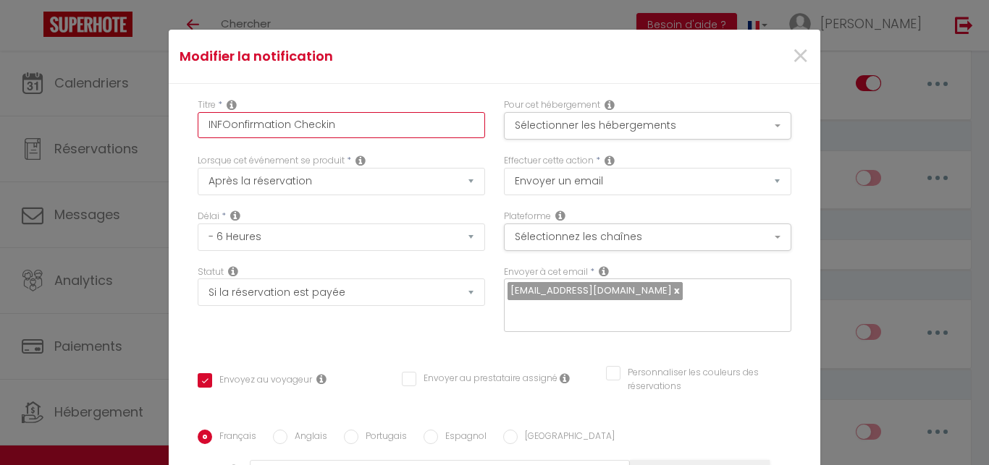
checkbox input "false"
type input "INFORonfirmation Checkin"
checkbox input "true"
checkbox input "false"
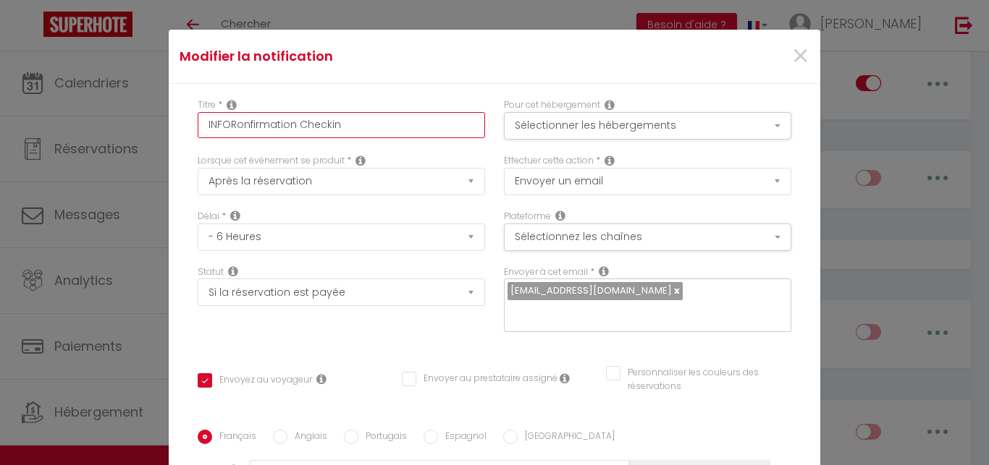
type input "INFORMonfirmation Checkin"
checkbox input "true"
checkbox input "false"
type input "INFORMAonfirmation Checkin"
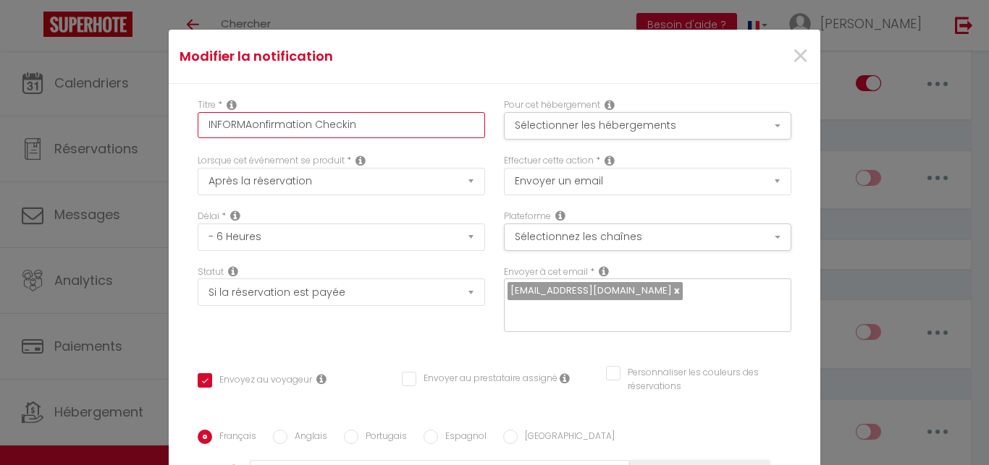
checkbox input "true"
checkbox input "false"
type input "INFORMATonfirmation Checkin"
checkbox input "true"
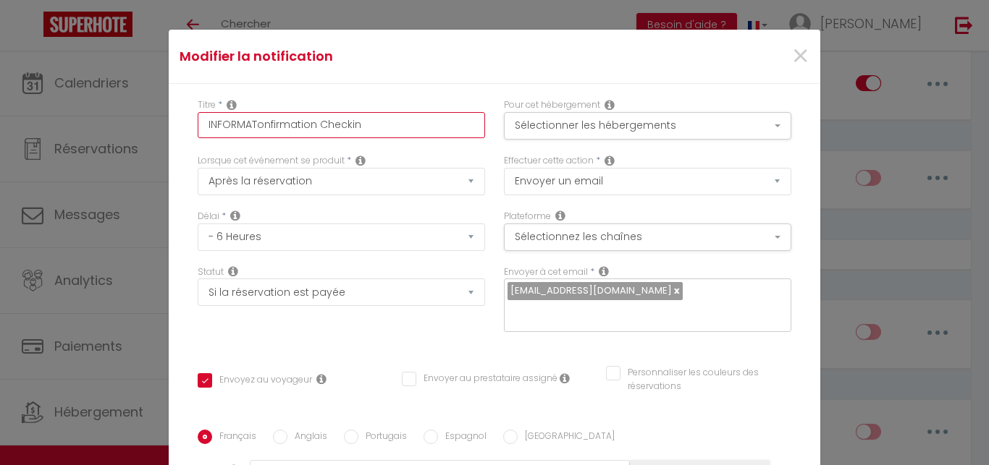
checkbox input "false"
type input "INFORMATIonfirmation Checkin"
checkbox input "true"
checkbox input "false"
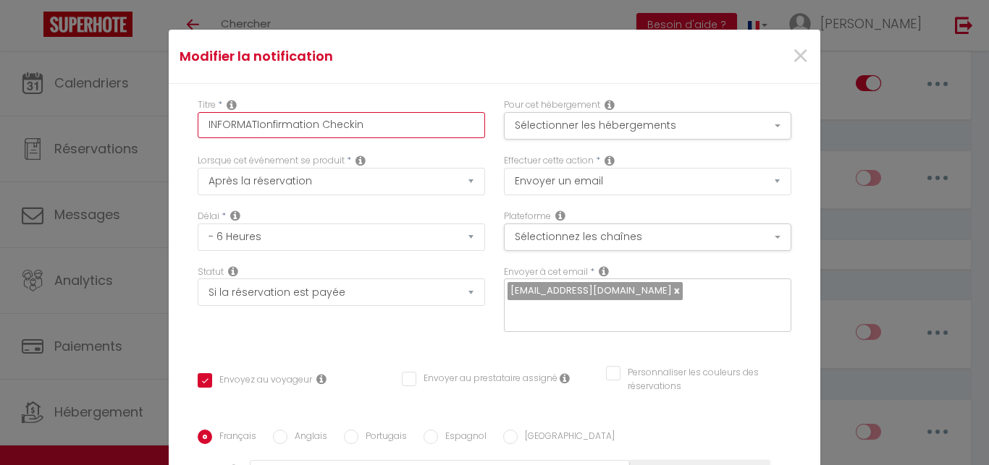
checkbox input "false"
type input "INFORMATIOonfirmation Checkin"
checkbox input "true"
checkbox input "false"
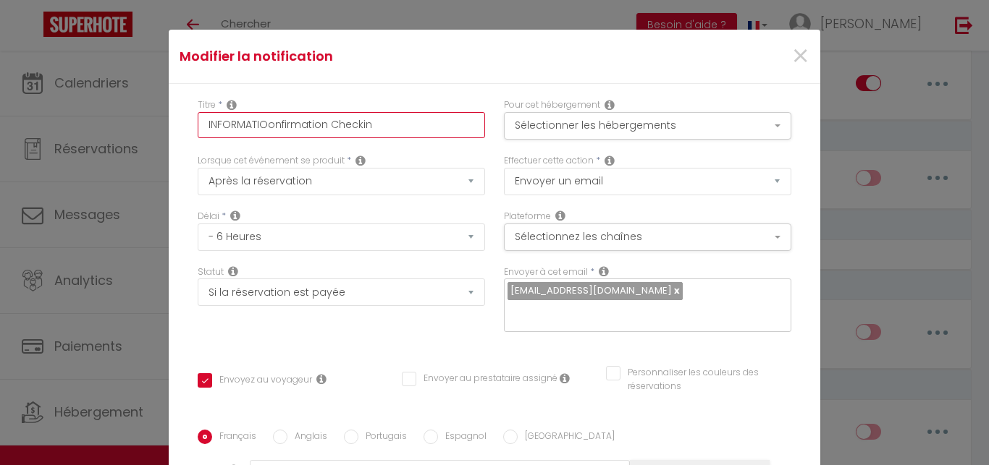
type input "INFORMATIONonfirmation Checkin"
checkbox input "true"
checkbox input "false"
type input "INFORMATION onfirmation Checkin"
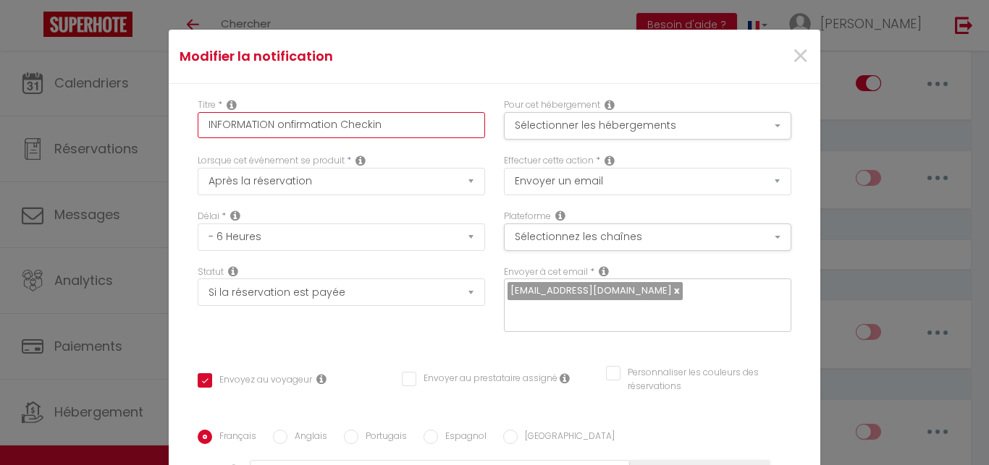
checkbox input "true"
checkbox input "false"
type input "INFORMATIONonfirmation Checkin"
checkbox input "true"
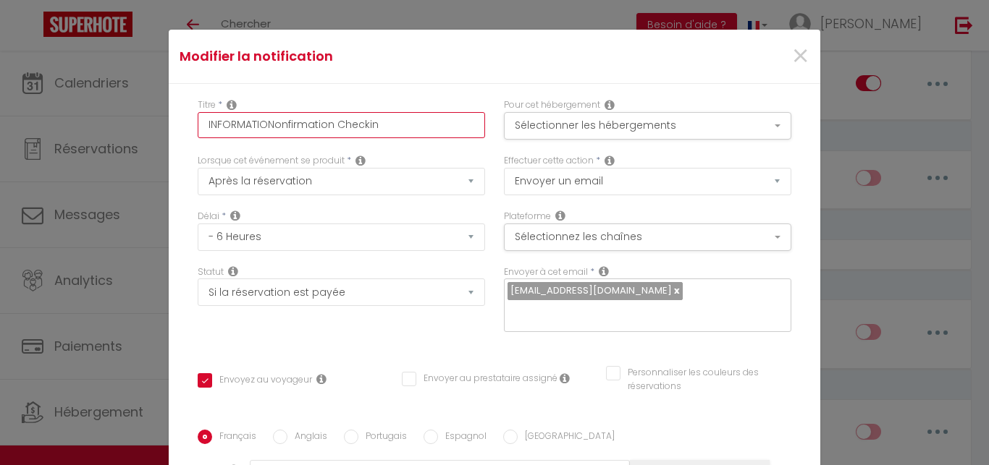
checkbox input "false"
type input "INFORMATIONSonfirmation Checkin"
checkbox input "true"
checkbox input "false"
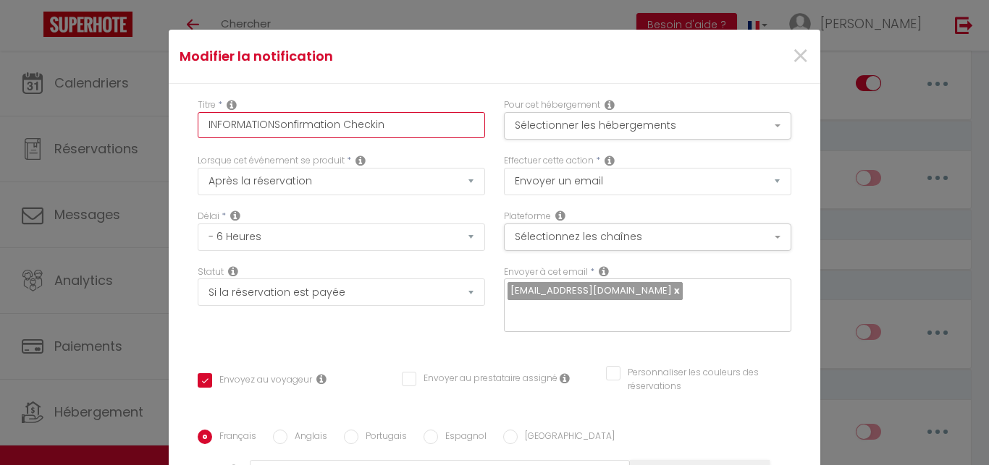
checkbox input "false"
type input "INFORMATIONS onfirmation Checkin"
checkbox input "true"
checkbox input "false"
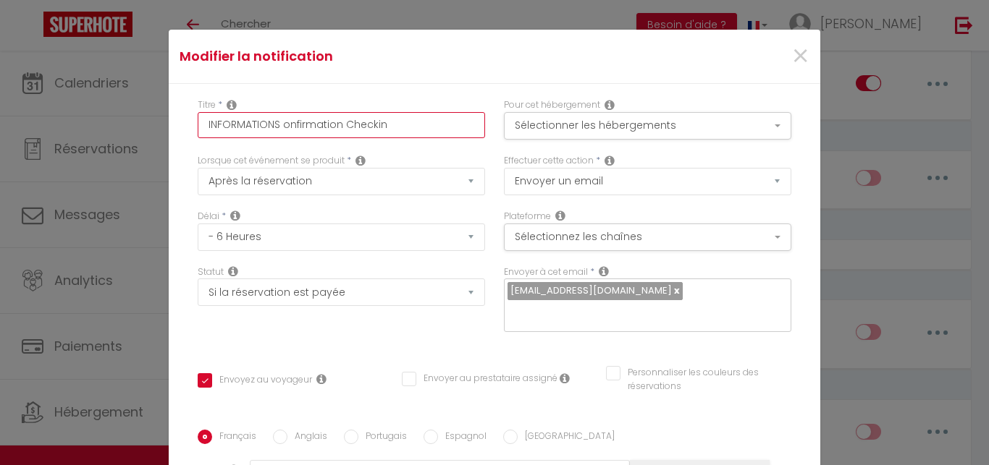
click at [335, 124] on input "INFORMATIONS onfirmation Checkin" at bounding box center [341, 125] width 287 height 26
type input "INFORMATIONS onfirmatio Checkin"
checkbox input "true"
checkbox input "false"
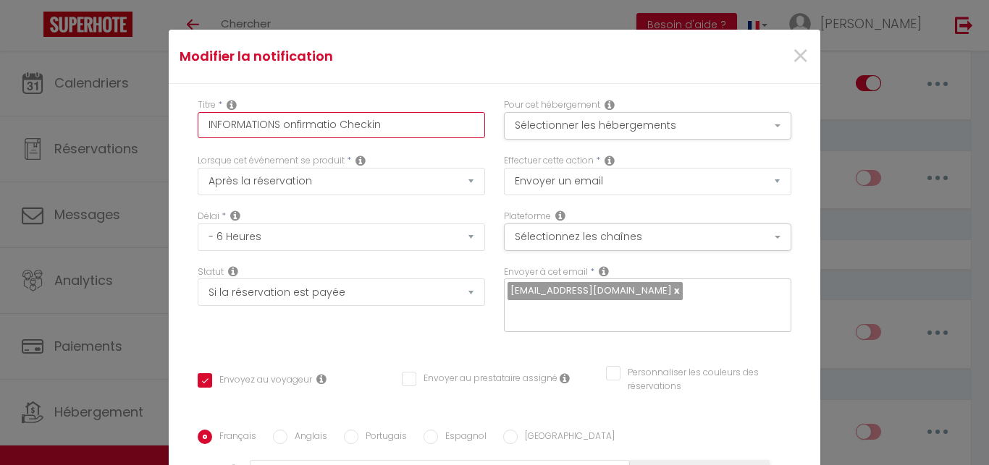
type input "INFORMATIONS onfirmati Checkin"
checkbox input "true"
checkbox input "false"
type input "INFORMATIONS onfirmat Checkin"
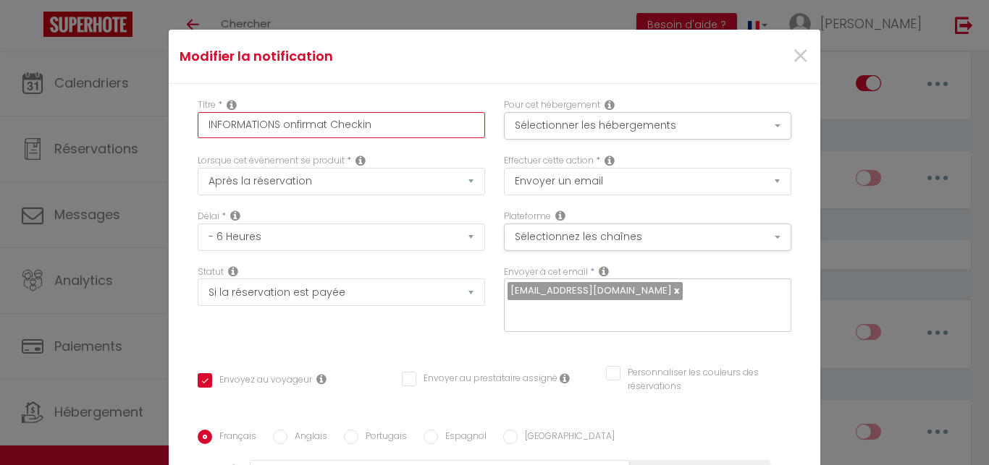
checkbox input "true"
checkbox input "false"
type input "INFORMATIONS onfirma Checkin"
checkbox input "true"
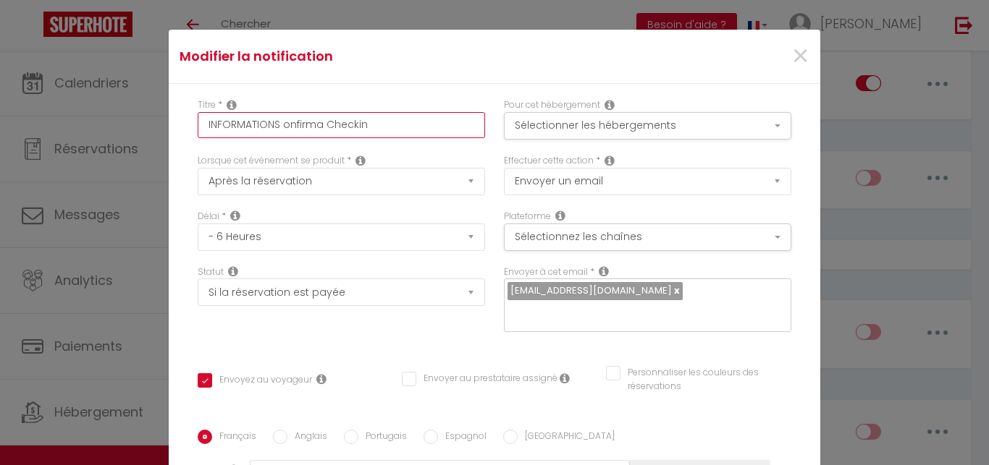
checkbox input "false"
type input "INFORMATIONS onfirm Checkin"
checkbox input "true"
checkbox input "false"
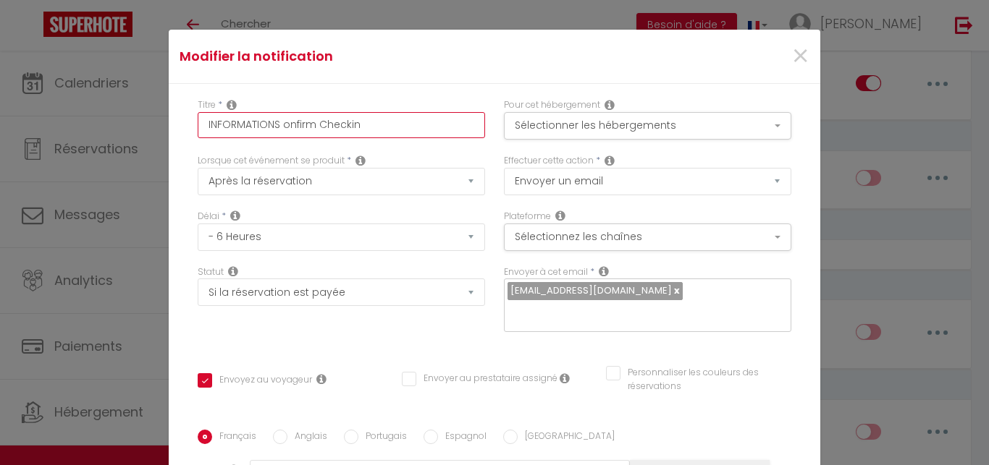
checkbox input "false"
type input "INFORMATIONS onfir Checkin"
checkbox input "true"
checkbox input "false"
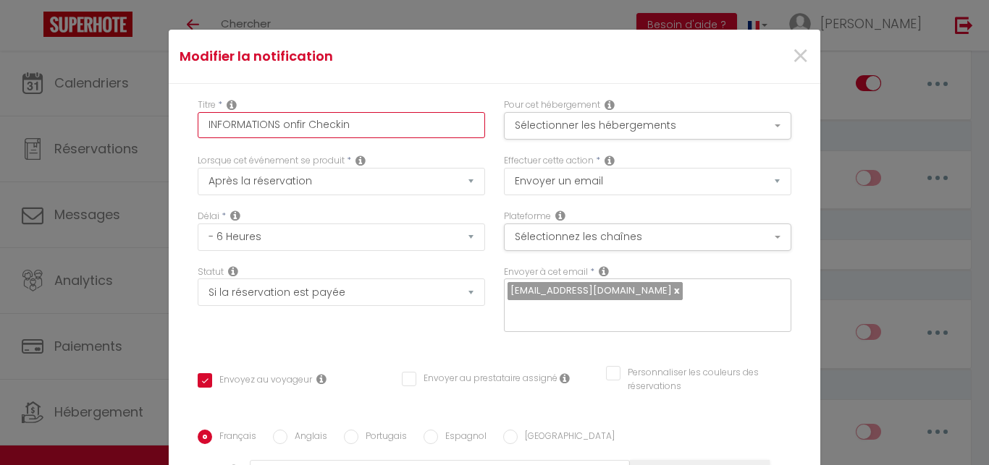
type input "INFORMATIONS [MEDICAL_DATA] Checkin"
checkbox input "true"
checkbox input "false"
type input "INFORMATIONS onf Checkin"
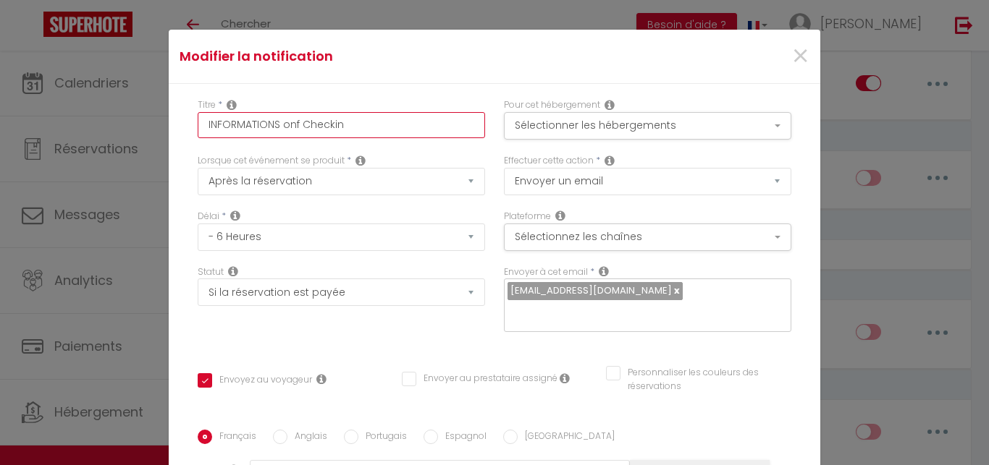
checkbox input "true"
checkbox input "false"
type input "INFORMATIONS on Checkin"
checkbox input "true"
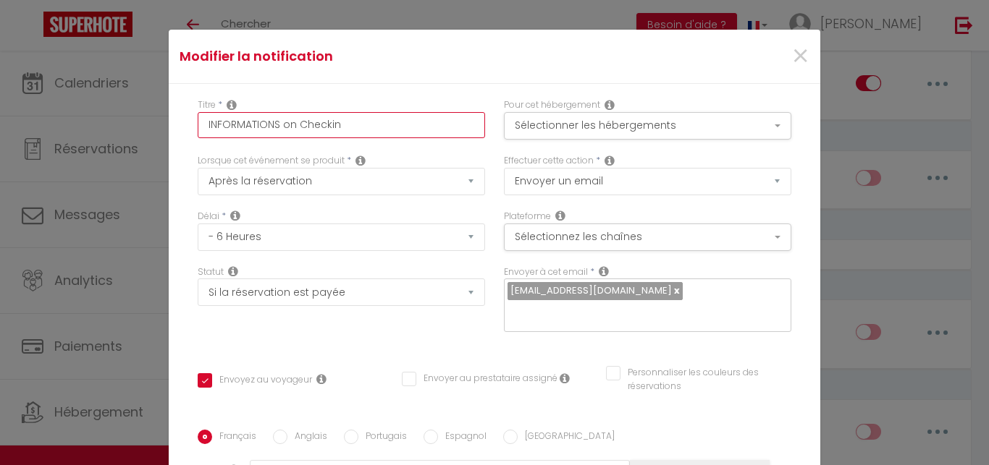
checkbox input "false"
type input "INFORMATIONS o Checkin"
checkbox input "true"
checkbox input "false"
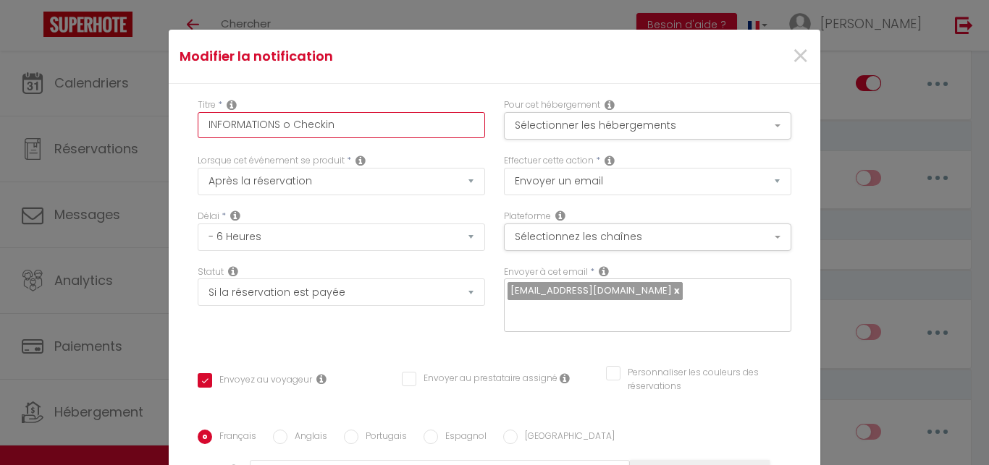
checkbox input "false"
type input "INFORMATIONS Checkin"
checkbox input "true"
checkbox input "false"
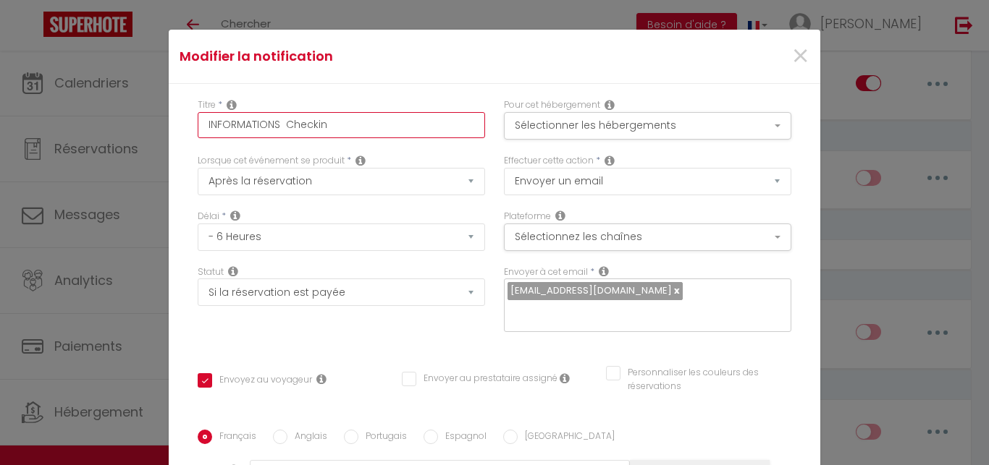
type input "INFORMATIONS Checkin"
checkbox input "true"
checkbox input "false"
type input "INFORMATION Checkin"
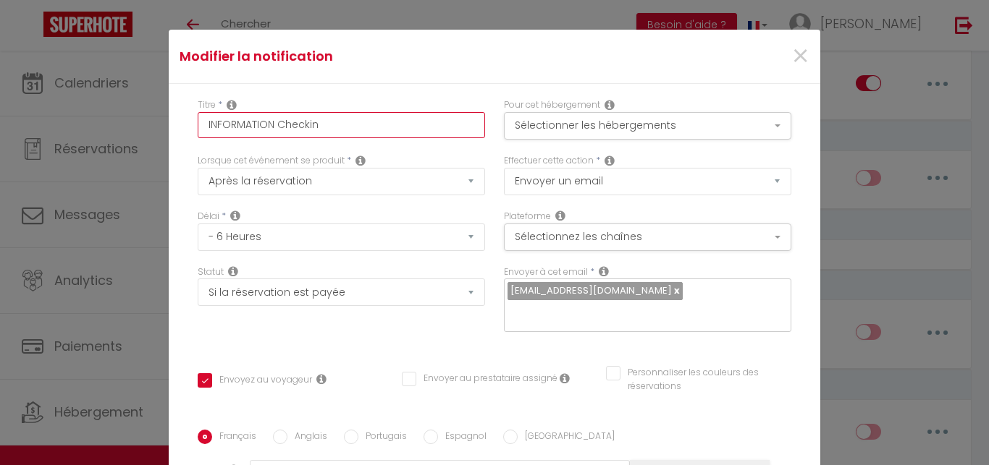
checkbox input "true"
checkbox input "false"
type input "INFORMATIO Checkin"
checkbox input "true"
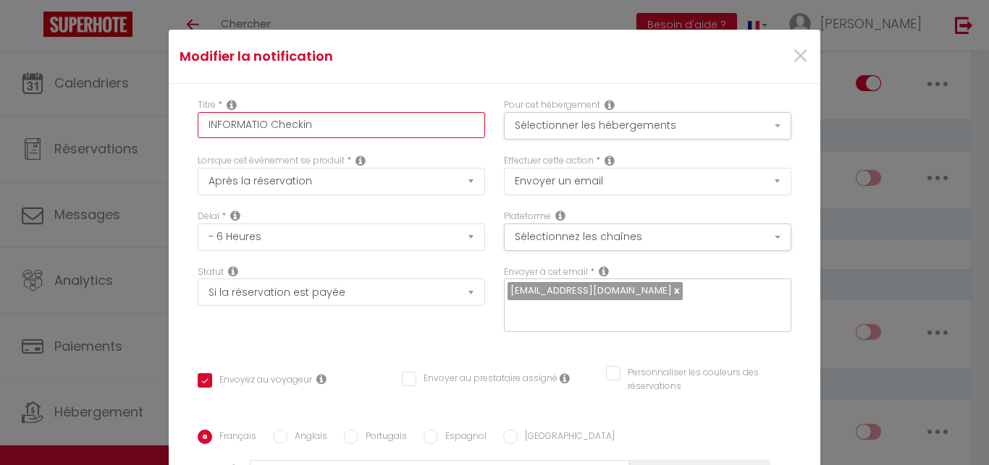
checkbox input "false"
type input "INFORMATI Checkin"
checkbox input "true"
checkbox input "false"
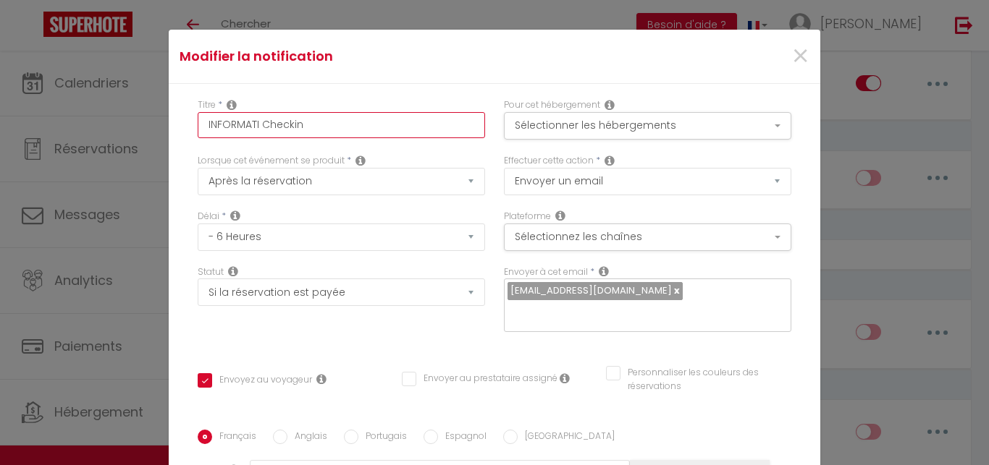
checkbox input "false"
type input "INFORMAT Checkin"
checkbox input "true"
checkbox input "false"
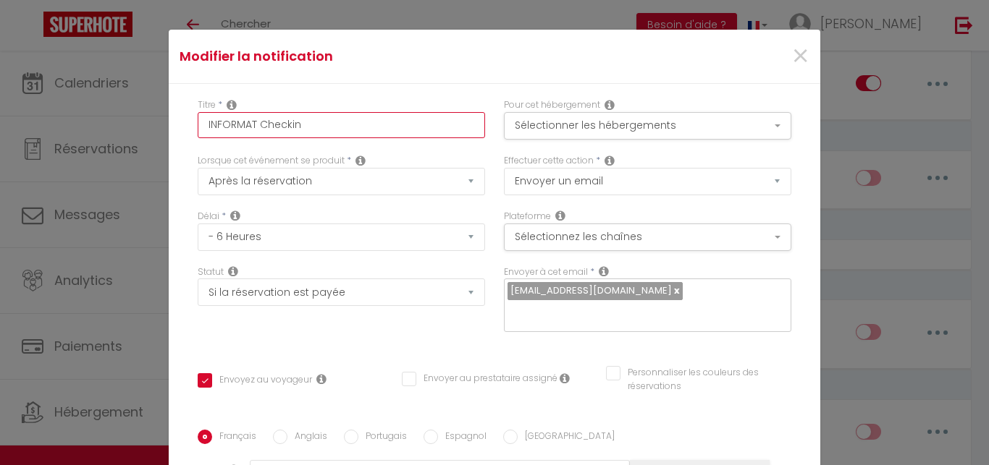
type input "INFORMA Checkin"
checkbox input "true"
checkbox input "false"
type input "INFORM Checkin"
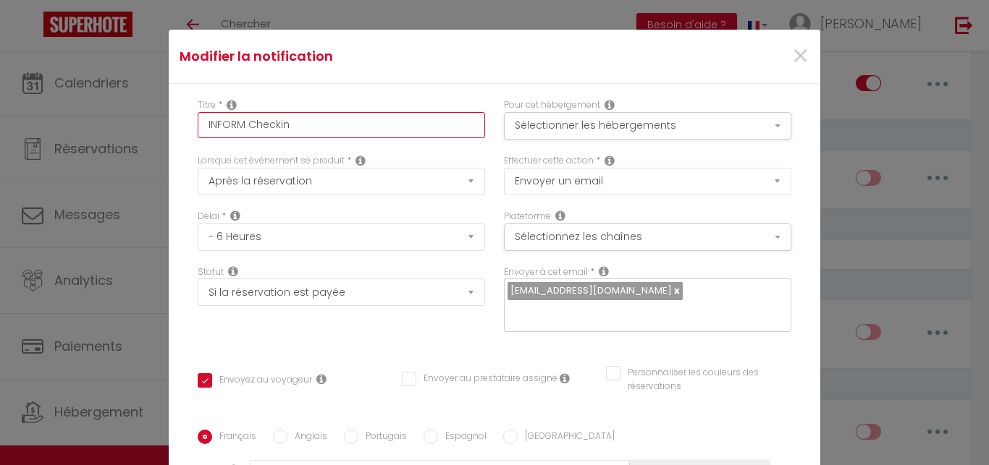
checkbox input "true"
checkbox input "false"
type input "INFOR Checkin"
checkbox input "true"
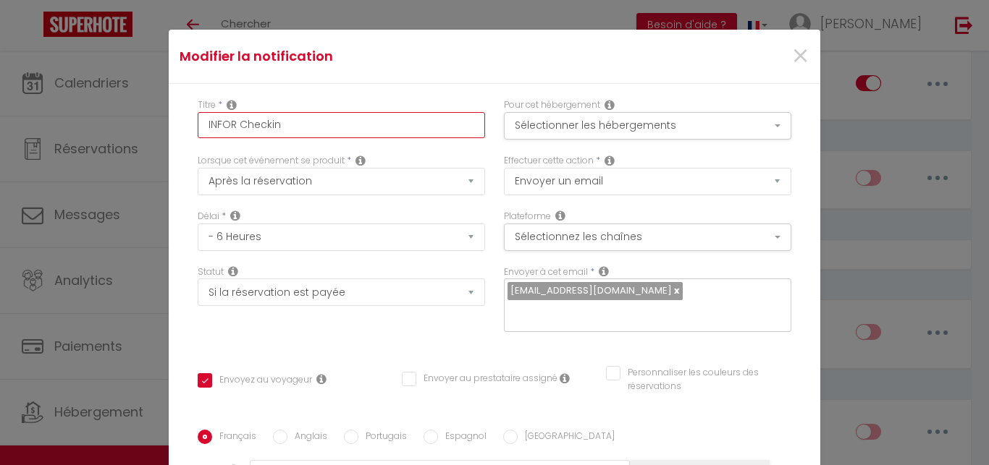
checkbox input "false"
type input "INFO Checkin"
checkbox input "true"
checkbox input "false"
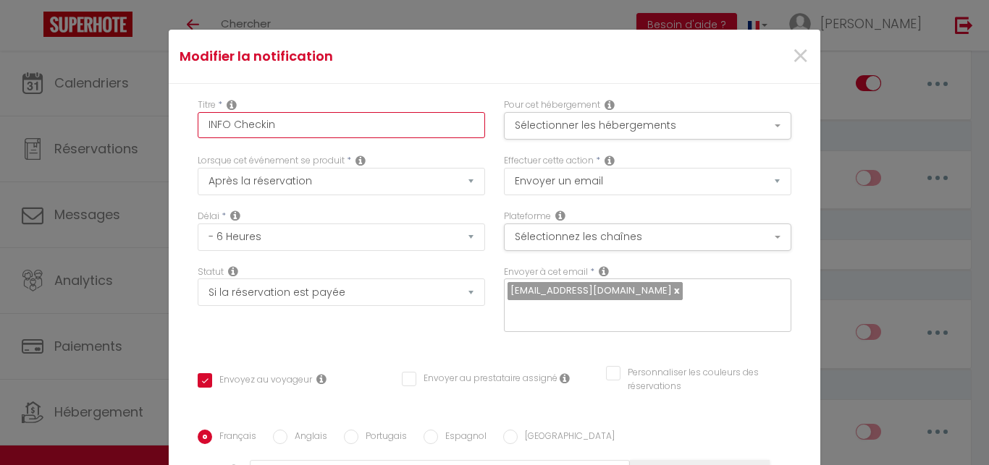
checkbox input "false"
type input "INF Checkin"
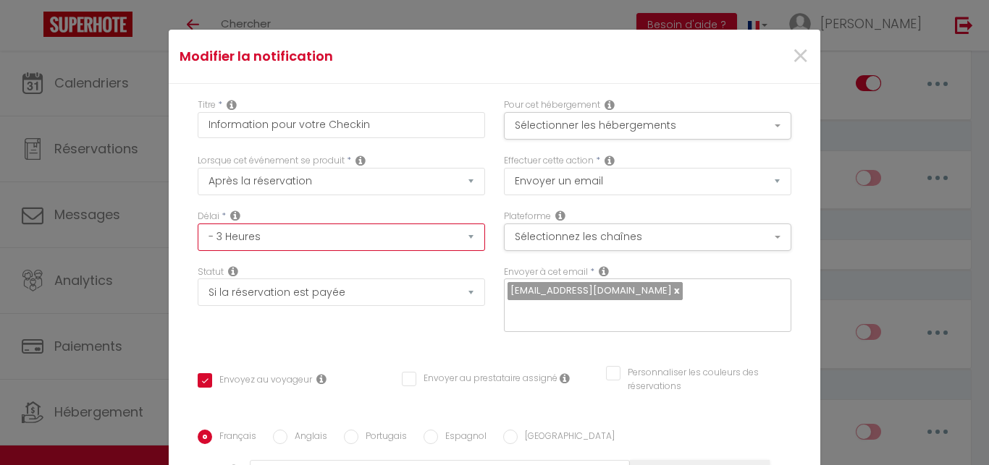
click option "- 3 Heures" at bounding box center [0, 0] width 0 height 0
click at [400, 208] on div "Lorsque cet événement se produit * Après la réservation Avant Checkin (à partir…" at bounding box center [341, 182] width 306 height 56
click option "- 3 Heures" at bounding box center [0, 0] width 0 height 0
click at [340, 69] on div "Modifier la notification ×" at bounding box center [494, 57] width 648 height 32
click option "- 3 Heures" at bounding box center [0, 0] width 0 height 0
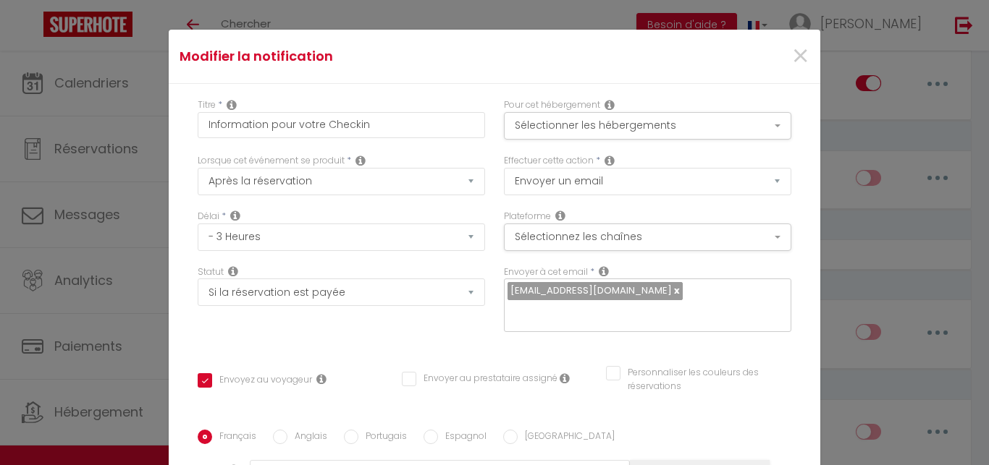
click at [391, 79] on div "Modifier la notification ×" at bounding box center [494, 57] width 651 height 54
click option "- 2 Heures" at bounding box center [0, 0] width 0 height 0
click at [374, 67] on div "Modifier la notification ×" at bounding box center [494, 57] width 648 height 32
click option "Après la réservation" at bounding box center [0, 0] width 0 height 0
click option "Avant Checkin (à partir de 12h00)" at bounding box center [0, 0] width 0 height 0
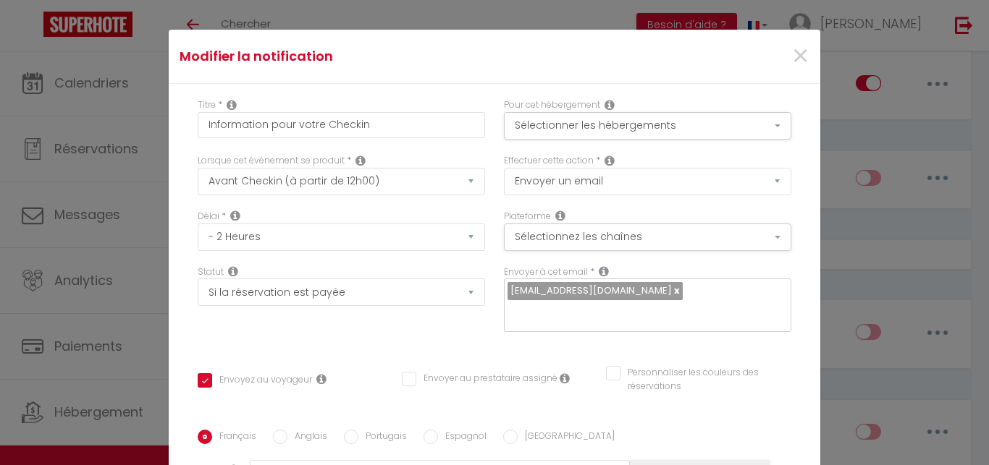
click at [337, 273] on div "Statut Aucun Si la réservation est payée Si réservation non payée Si la caution…" at bounding box center [341, 286] width 287 height 41
click option "Avant Checkin (à partir de 12h00)" at bounding box center [0, 0] width 0 height 0
click option "- 1 Heure" at bounding box center [0, 0] width 0 height 0
click at [331, 200] on div "Lorsque cet événement se produit * Après la réservation Avant Checkin (à partir…" at bounding box center [341, 182] width 306 height 56
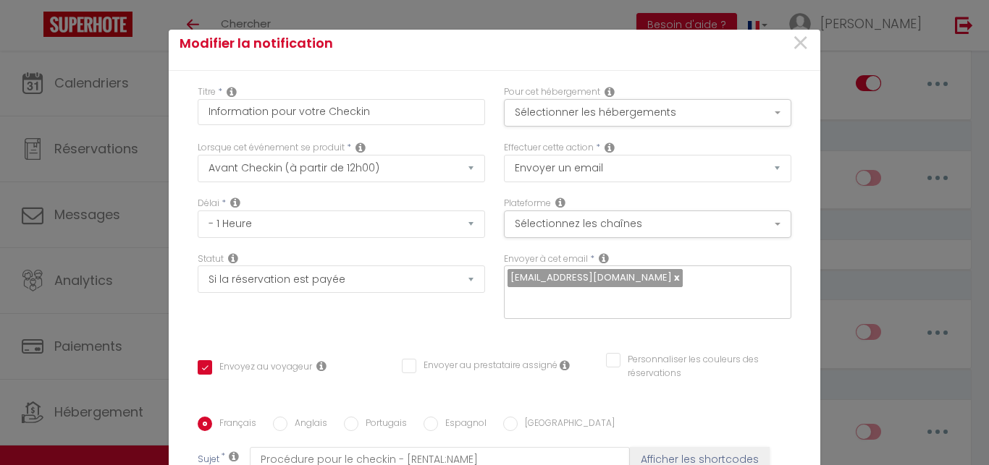
scroll to position [22, 0]
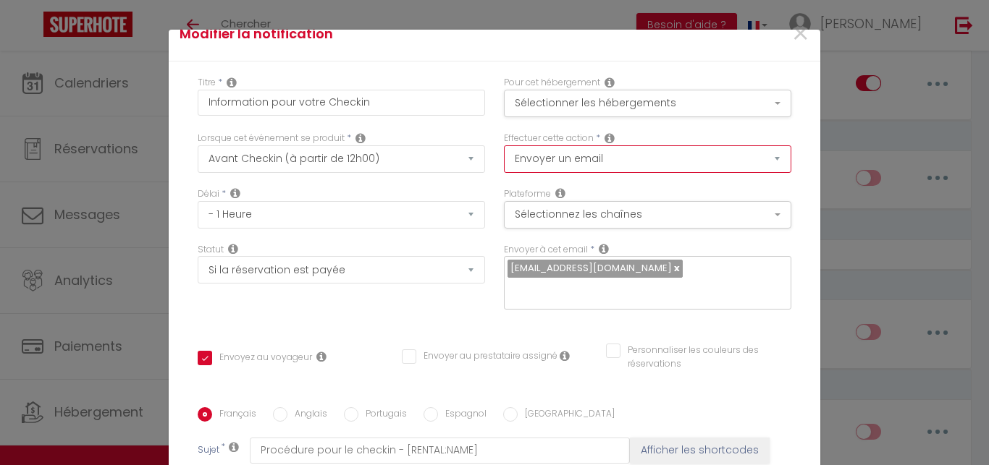
click at [504, 145] on select "Envoyer un email Envoyer un SMS Envoyer une notification push" at bounding box center [647, 158] width 287 height 27
click at [644, 166] on select "Envoyer un email Envoyer un SMS Envoyer une notification push" at bounding box center [647, 158] width 287 height 27
click at [659, 101] on button "Sélectionner les hébergements" at bounding box center [647, 103] width 287 height 27
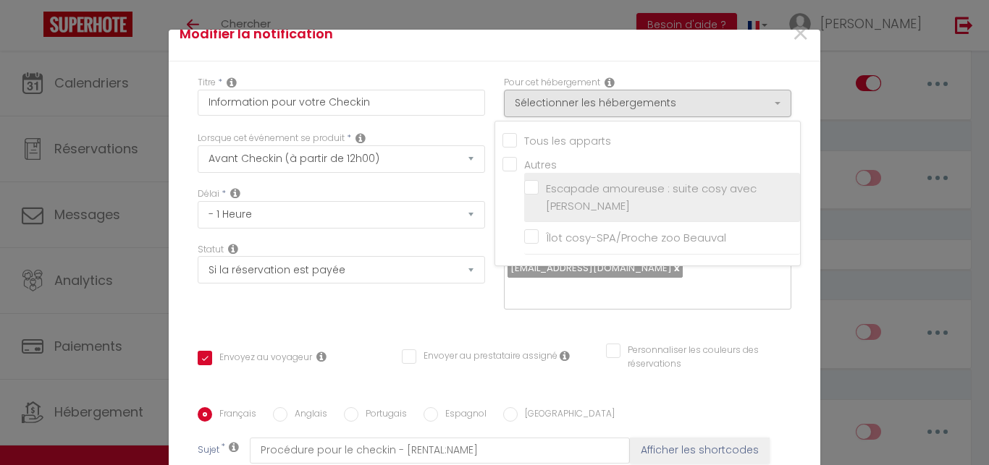
click at [538, 190] on label "Escapade amoureuse : suite cosy avec [PERSON_NAME]" at bounding box center [664, 197] width 252 height 34
click at [524, 190] on input "Escapade amoureuse : suite cosy avec [PERSON_NAME]" at bounding box center [662, 197] width 276 height 14
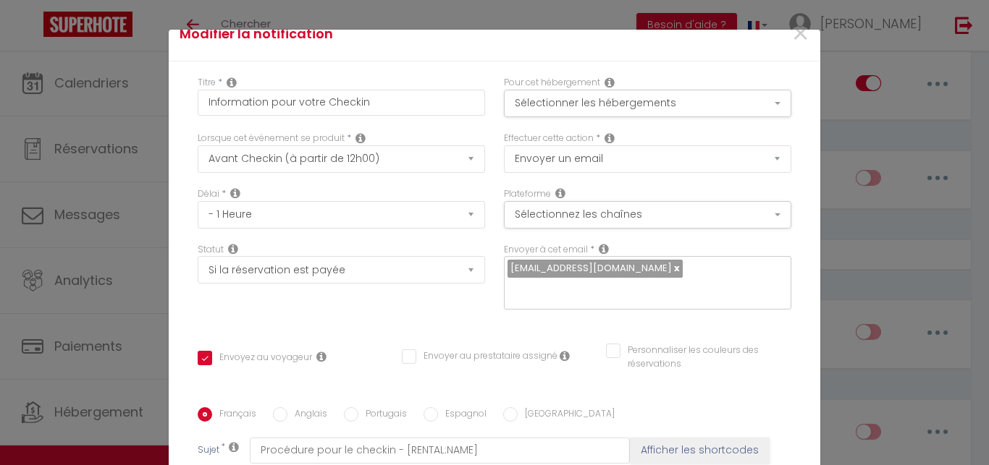
click at [585, 187] on div "Effectuer cette action * Envoyer un email Envoyer un SMS Envoyer une notificati…" at bounding box center [647, 160] width 306 height 56
click at [660, 99] on button "Sélectionner les hébergements" at bounding box center [647, 103] width 287 height 27
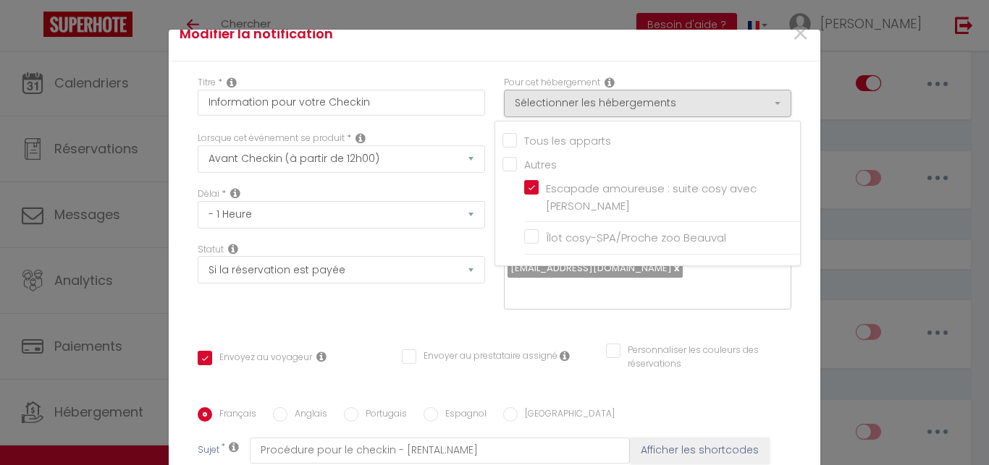
click at [453, 319] on div "Statut Aucun Si la réservation est payée Si réservation non payée Si la caution…" at bounding box center [341, 284] width 306 height 82
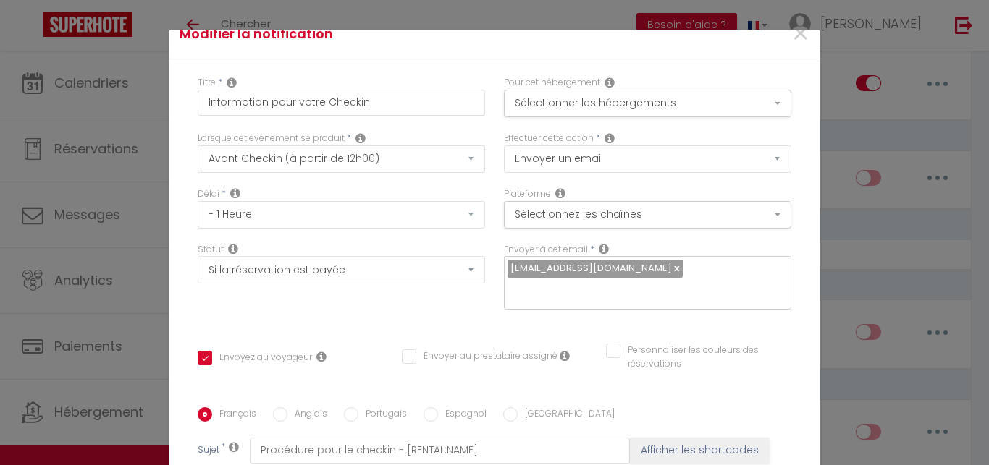
click at [672, 273] on link at bounding box center [676, 268] width 8 height 14
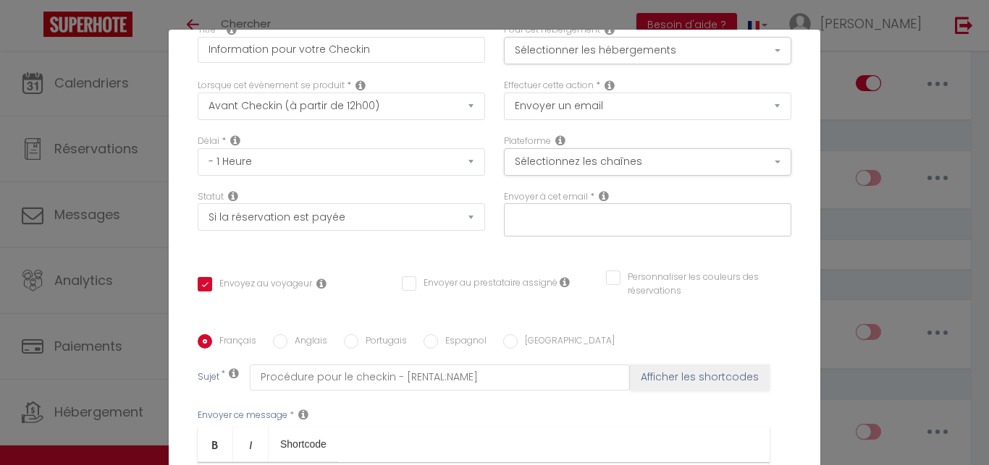
scroll to position [74, 0]
click at [695, 160] on button "Sélectionnez les chaînes" at bounding box center [647, 163] width 287 height 27
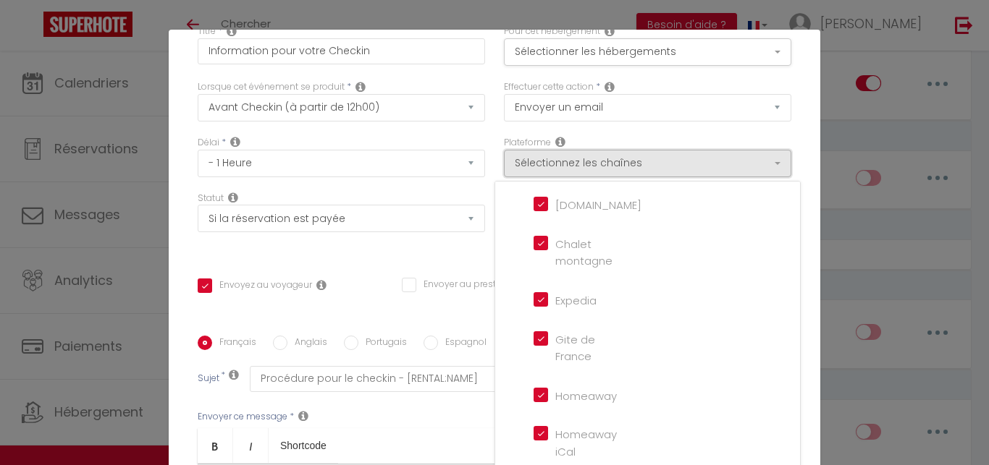
scroll to position [0, 0]
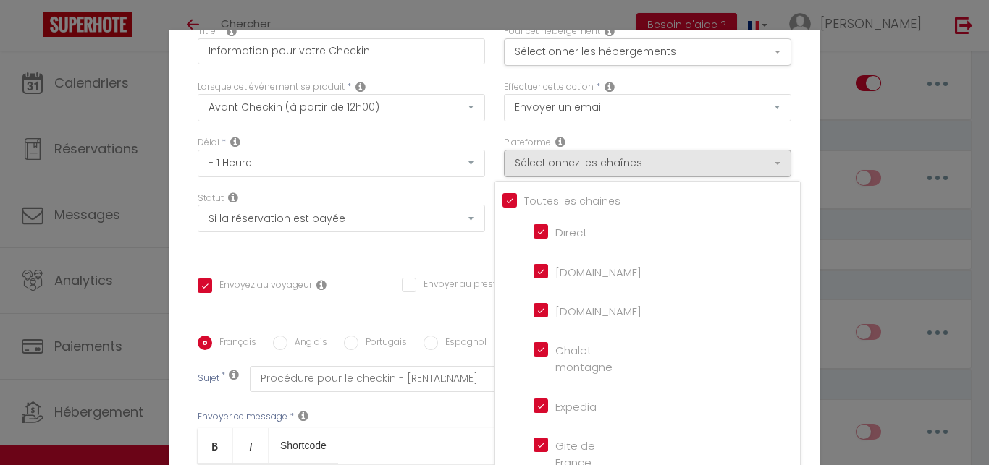
click at [774, 126] on div "Effectuer cette action * Envoyer un email Envoyer un SMS Envoyer une notificati…" at bounding box center [647, 108] width 306 height 56
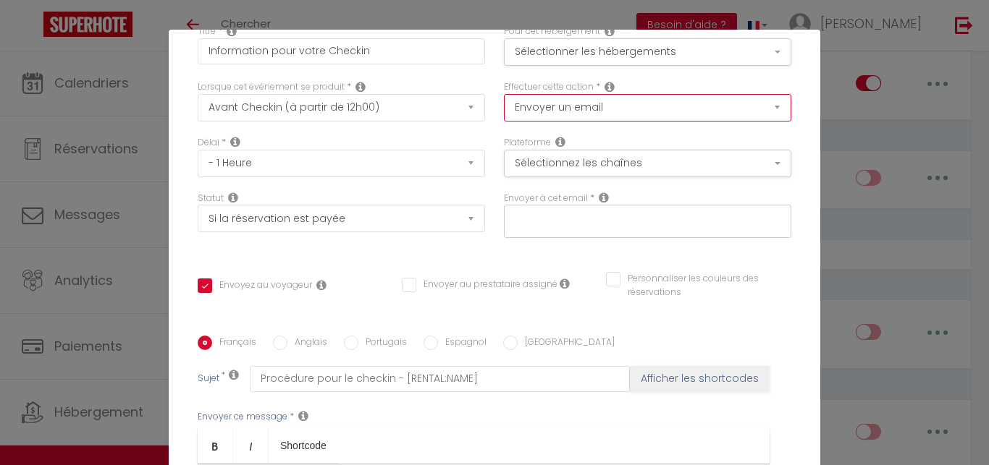
click at [740, 112] on select "Envoyer un email Envoyer un SMS Envoyer une notification push" at bounding box center [647, 107] width 287 height 27
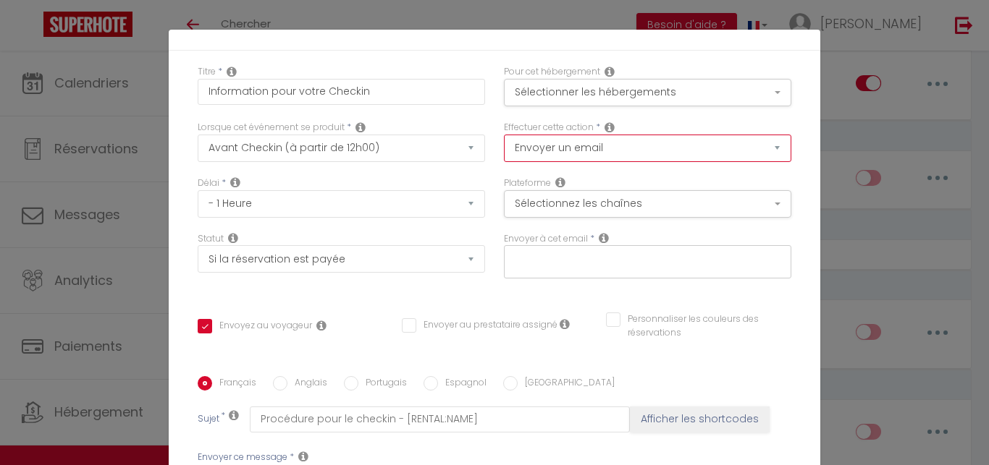
scroll to position [29, 0]
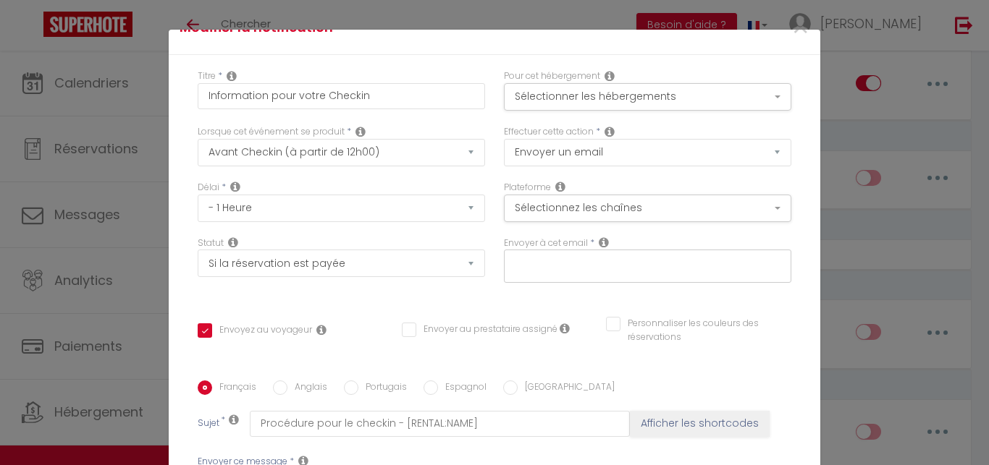
click at [635, 263] on input "text" at bounding box center [643, 263] width 273 height 19
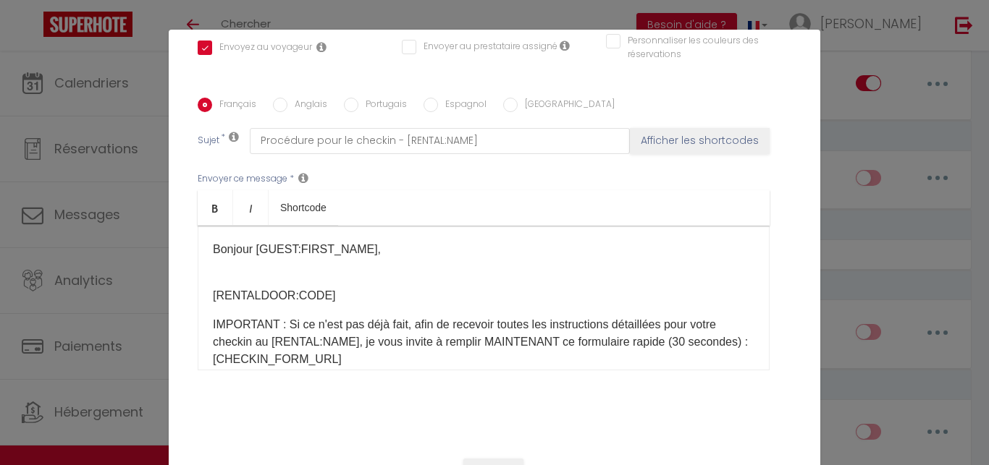
scroll to position [314, 0]
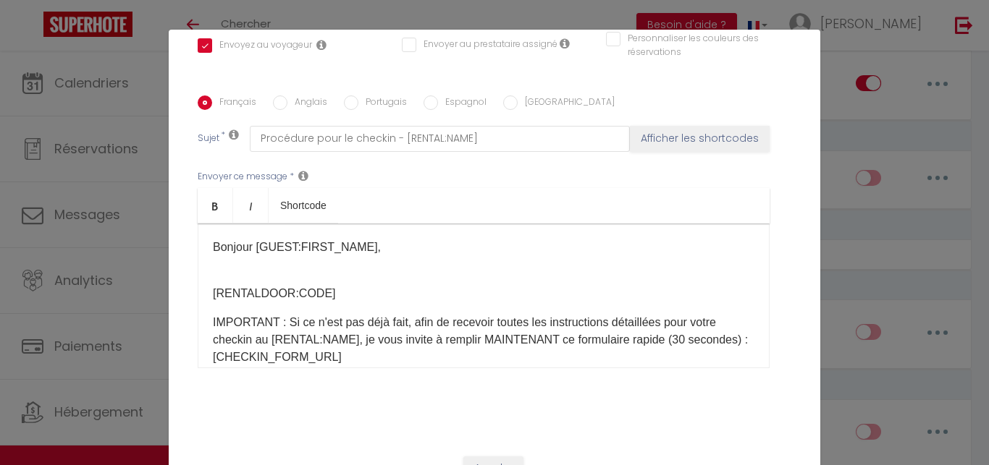
click at [384, 253] on p "​Bonjour [GUEST:FIRST_NAME]," at bounding box center [483, 247] width 541 height 17
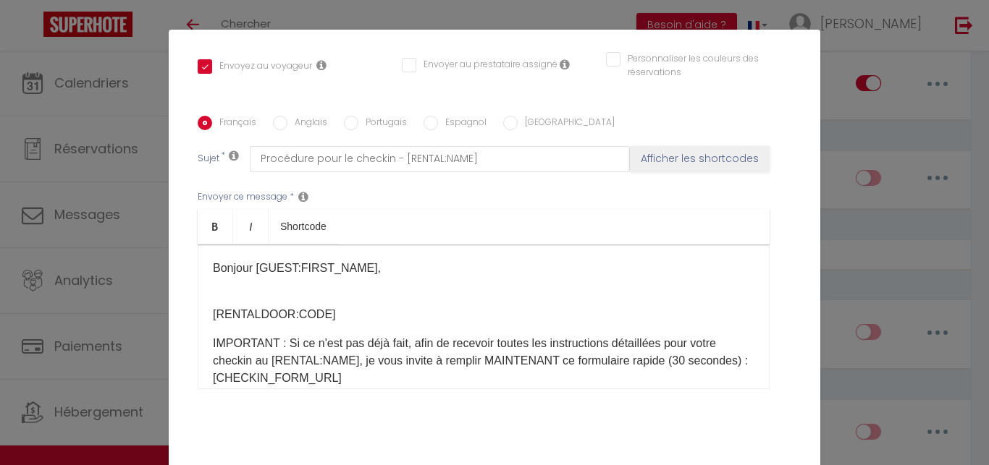
scroll to position [334, 0]
